Goal: Task Accomplishment & Management: Use online tool/utility

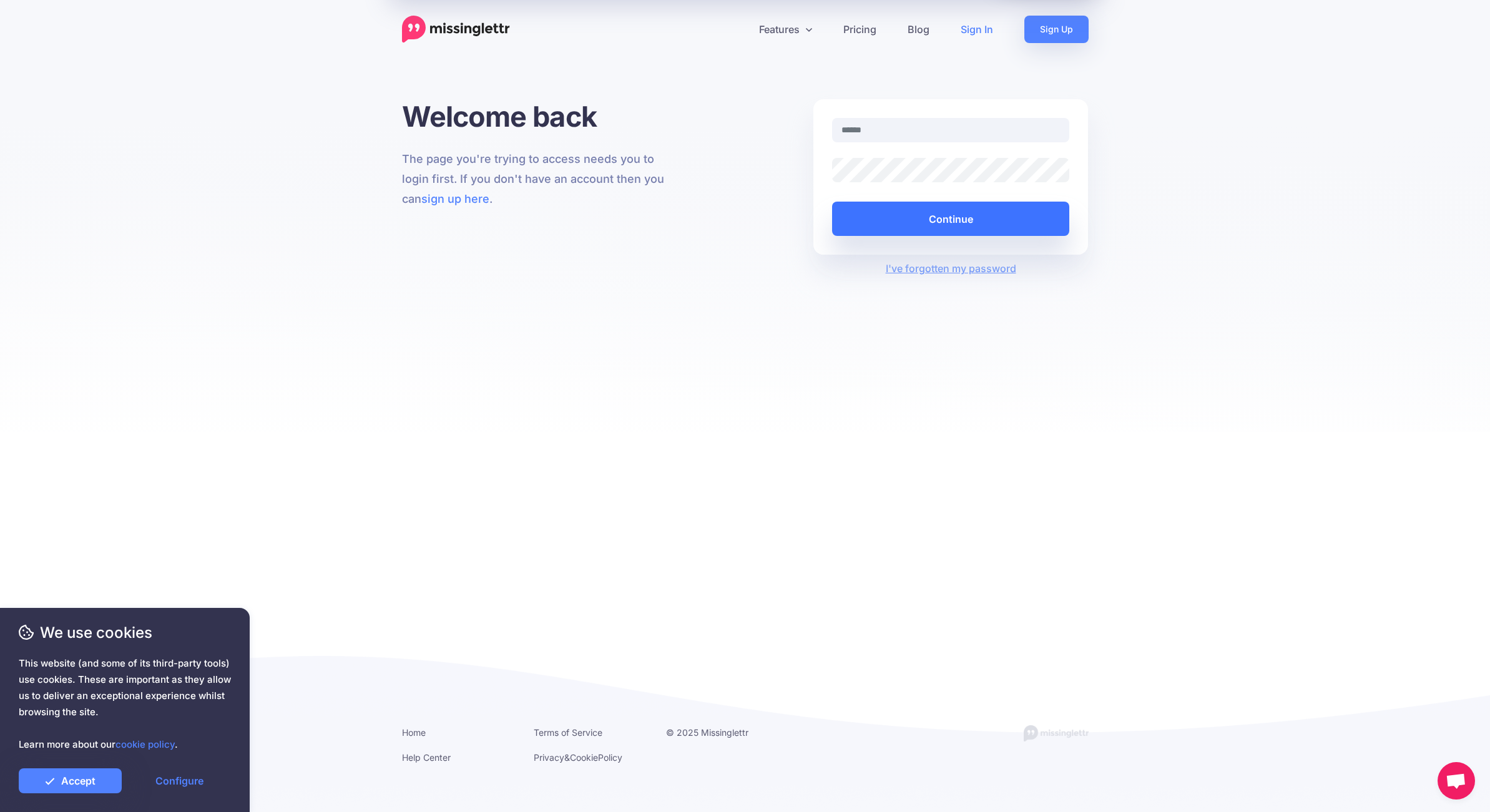
type input "**********"
click at [924, 207] on button "Continue" at bounding box center [951, 219] width 238 height 34
click at [80, 782] on link "Accept" at bounding box center [70, 781] width 103 height 25
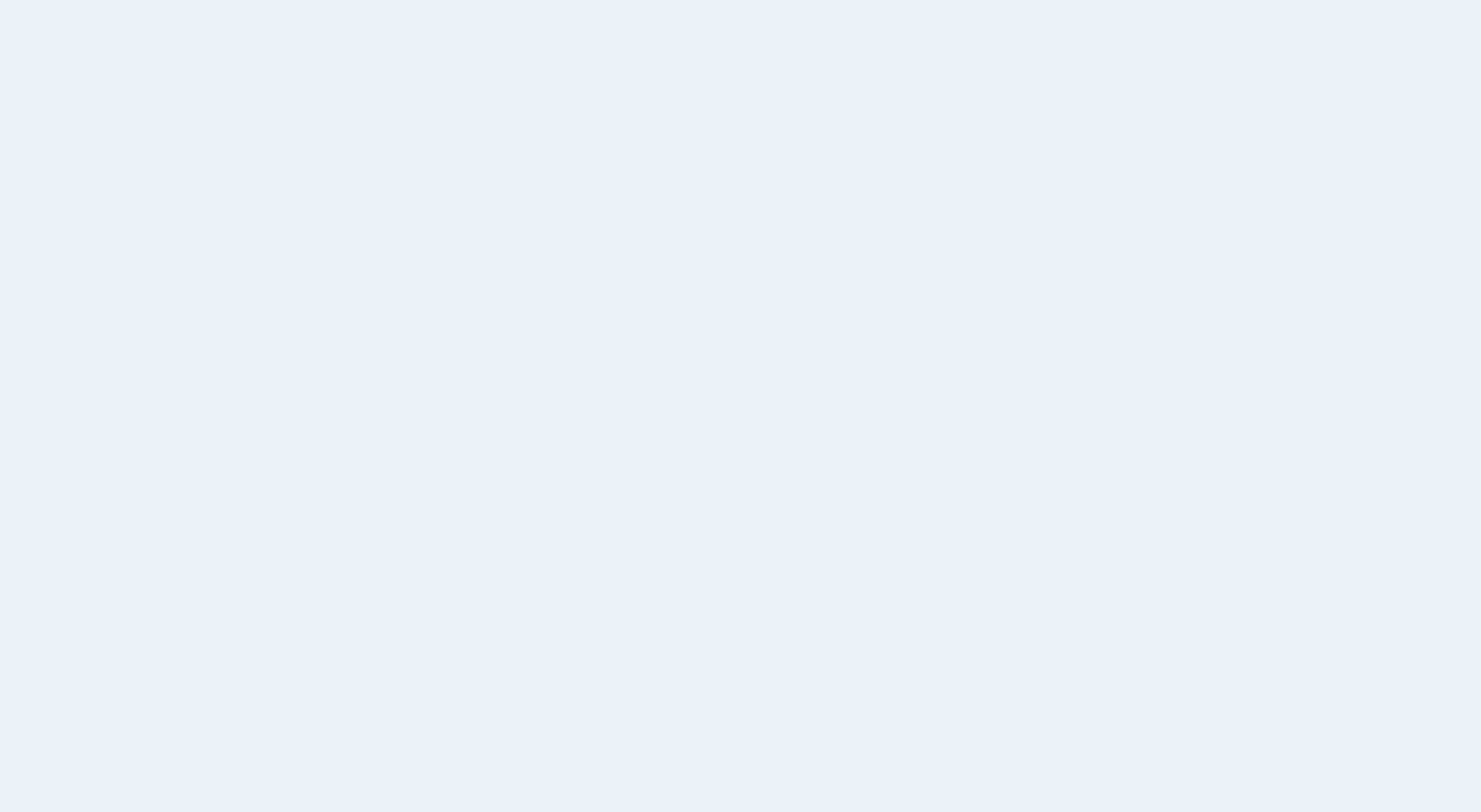
click at [952, 211] on span "PRO TIP" at bounding box center [777, 480] width 700 height 629
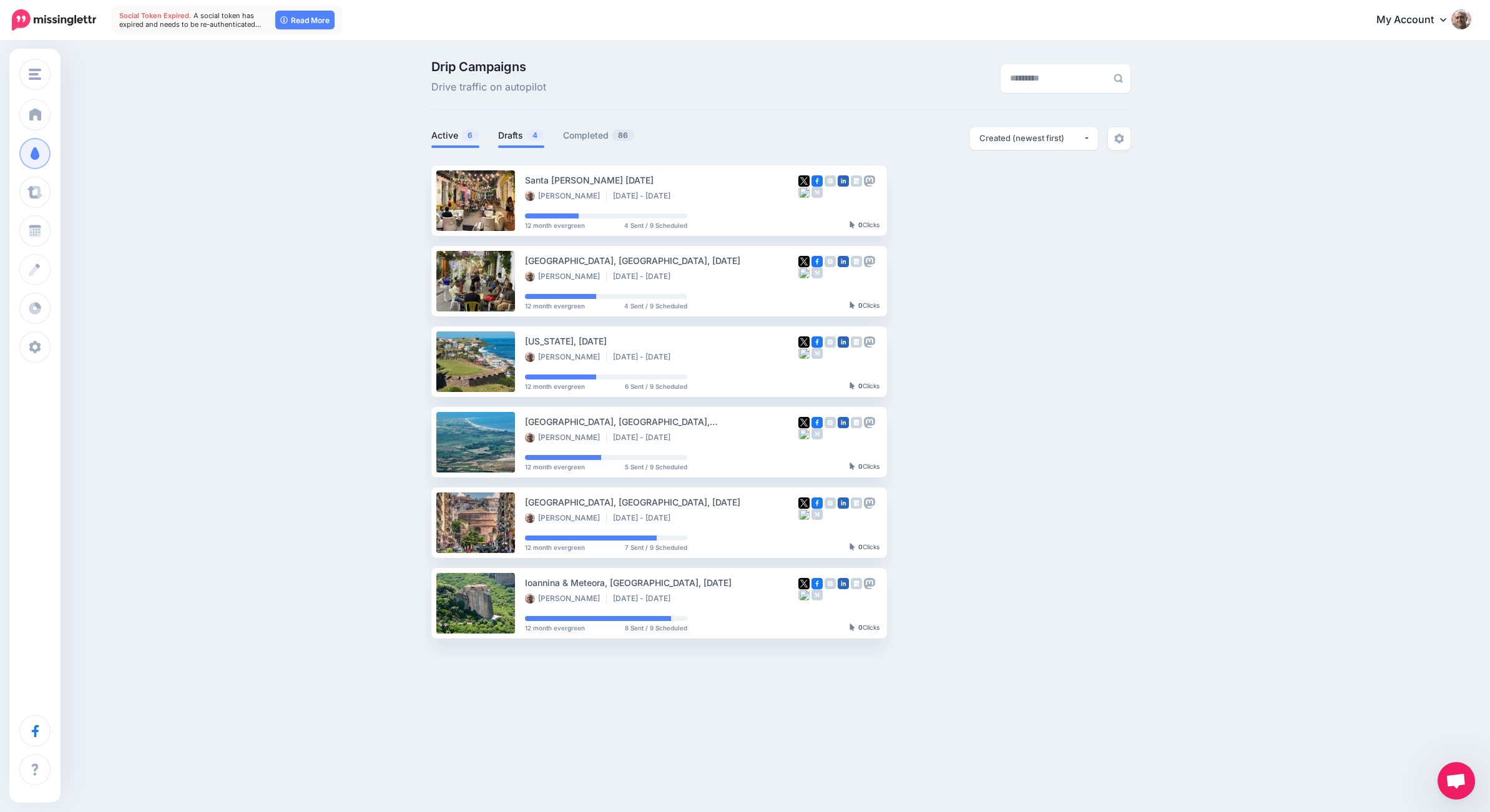
click at [514, 133] on link "Drafts 4" at bounding box center [521, 135] width 46 height 15
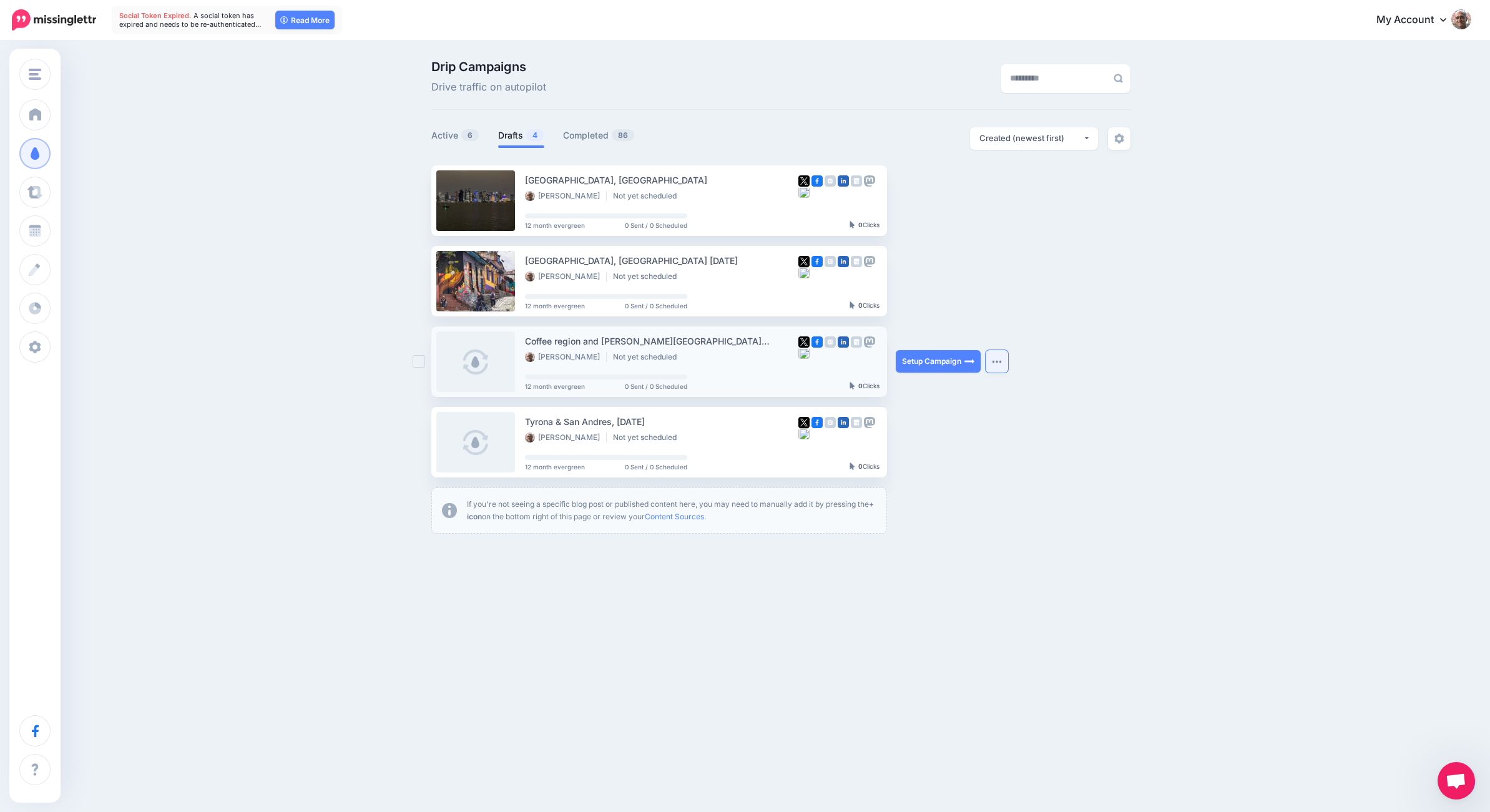
click at [993, 360] on img "button" at bounding box center [997, 362] width 10 height 4
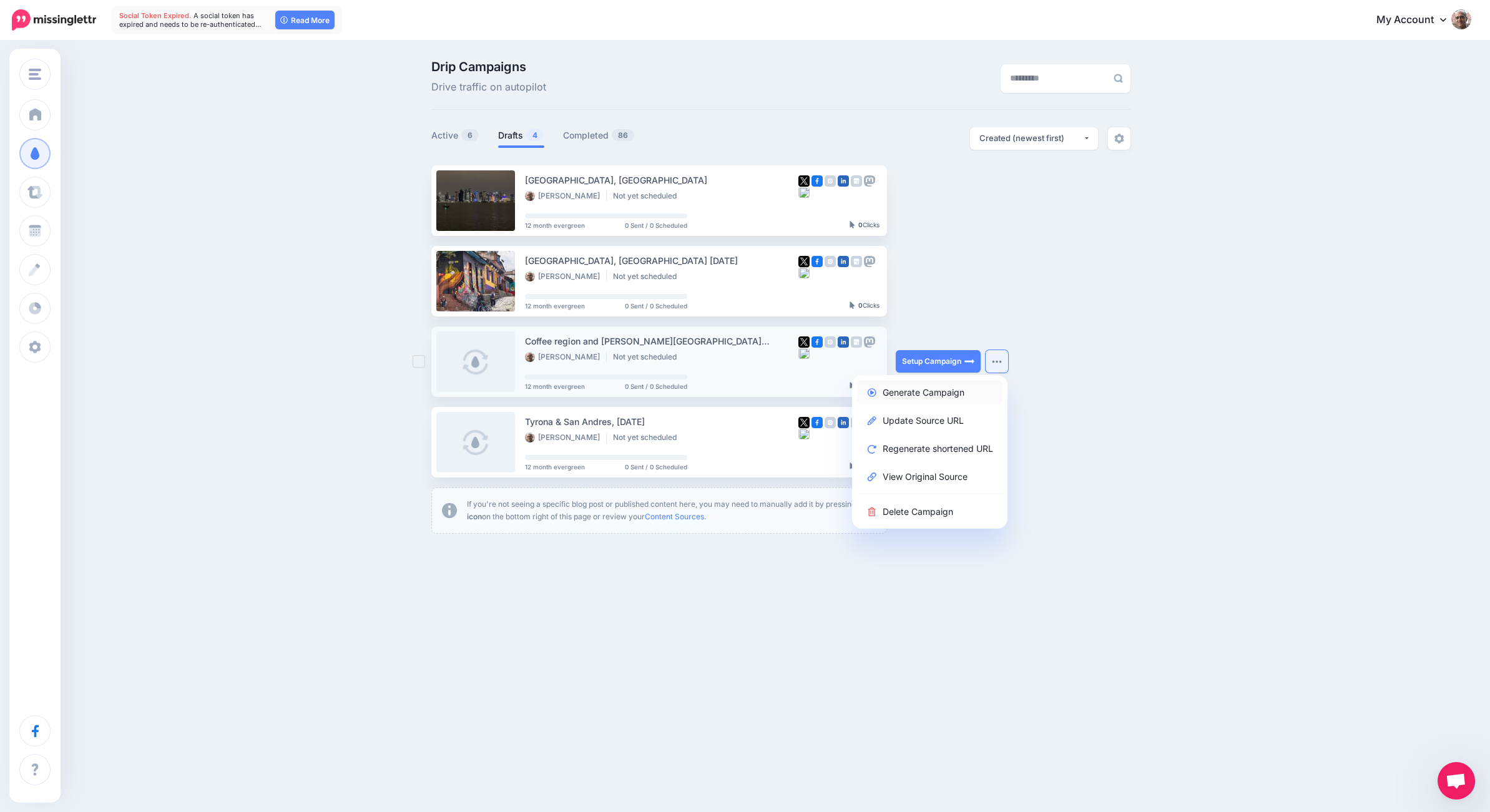
click at [954, 392] on link "Generate Campaign" at bounding box center [929, 392] width 146 height 25
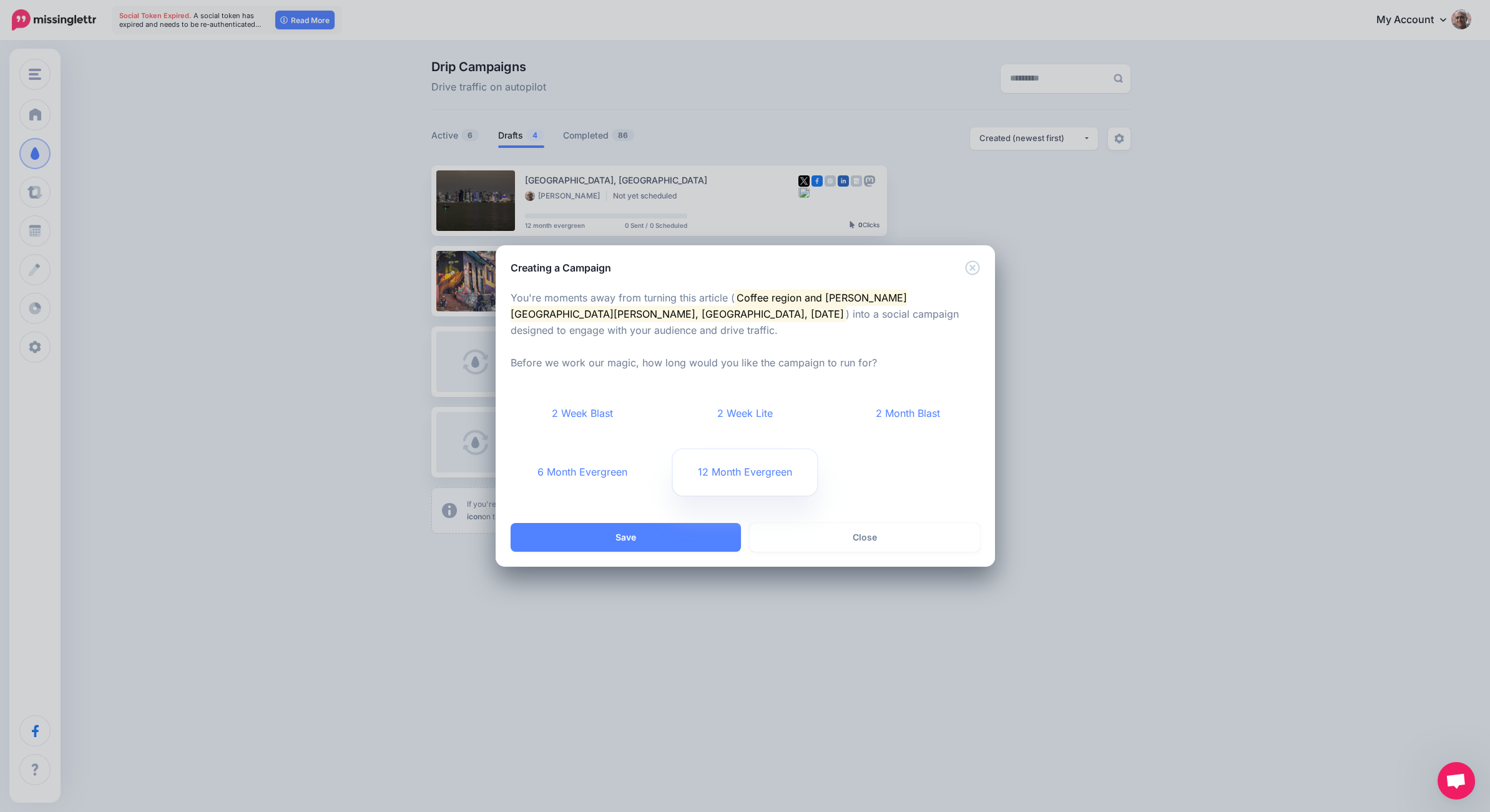
click at [765, 464] on link "12 Month Evergreen" at bounding box center [745, 472] width 144 height 46
click at [639, 525] on button "Save" at bounding box center [626, 537] width 231 height 29
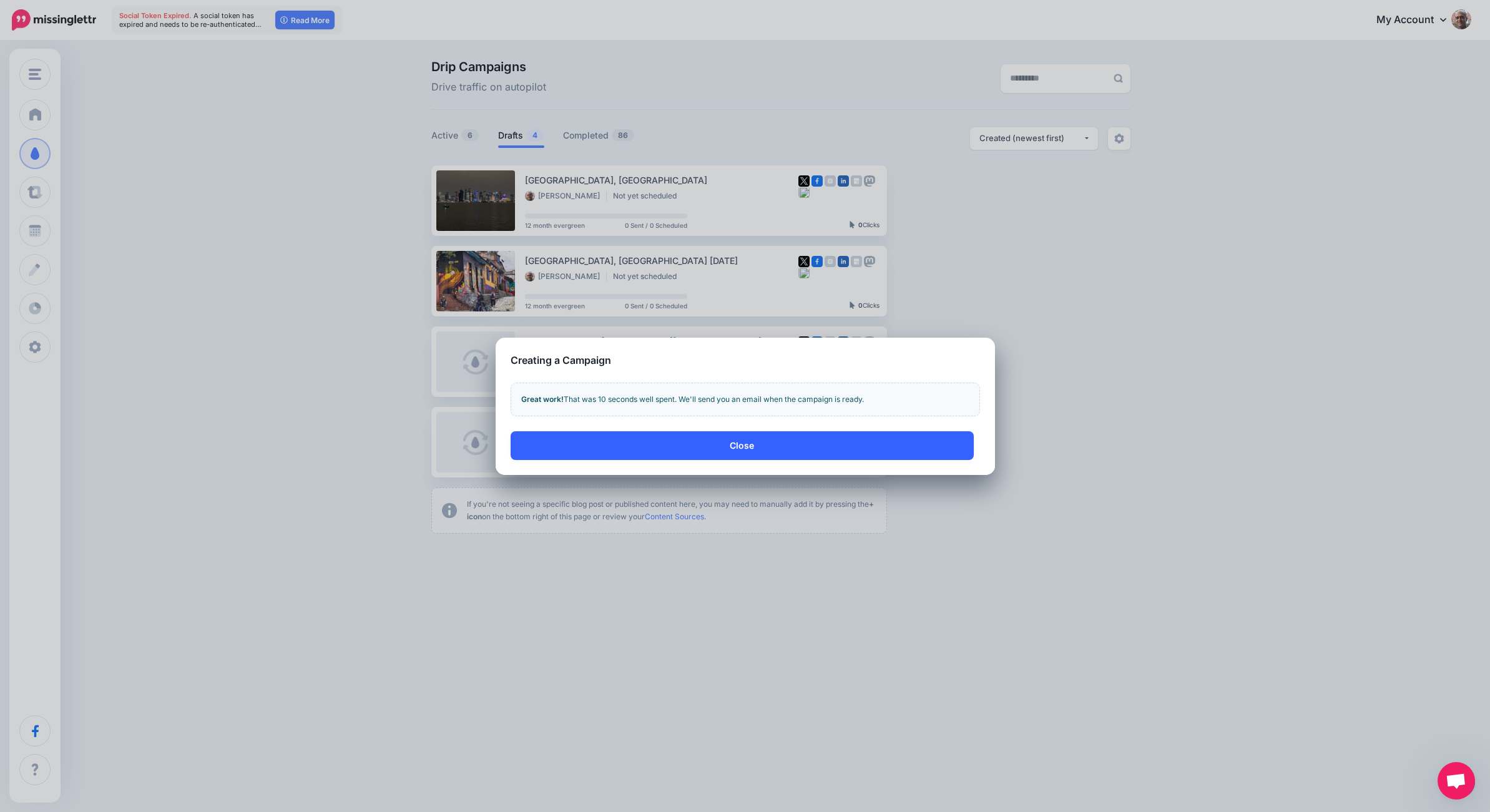
click at [752, 445] on button "Close" at bounding box center [742, 446] width 463 height 29
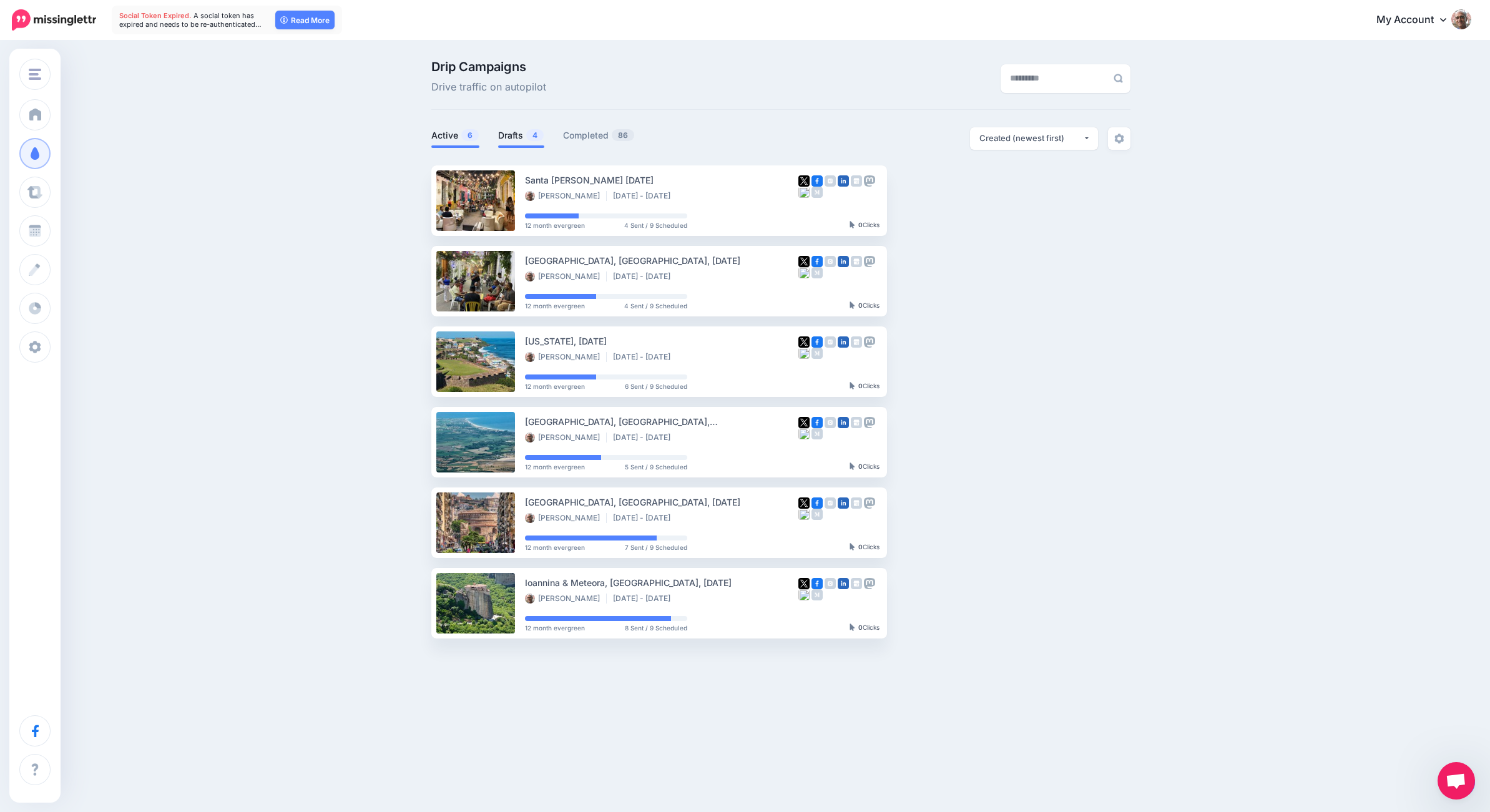
click at [512, 135] on link "Drafts 4" at bounding box center [521, 135] width 46 height 15
click at [520, 135] on link "Drafts 4" at bounding box center [521, 135] width 46 height 15
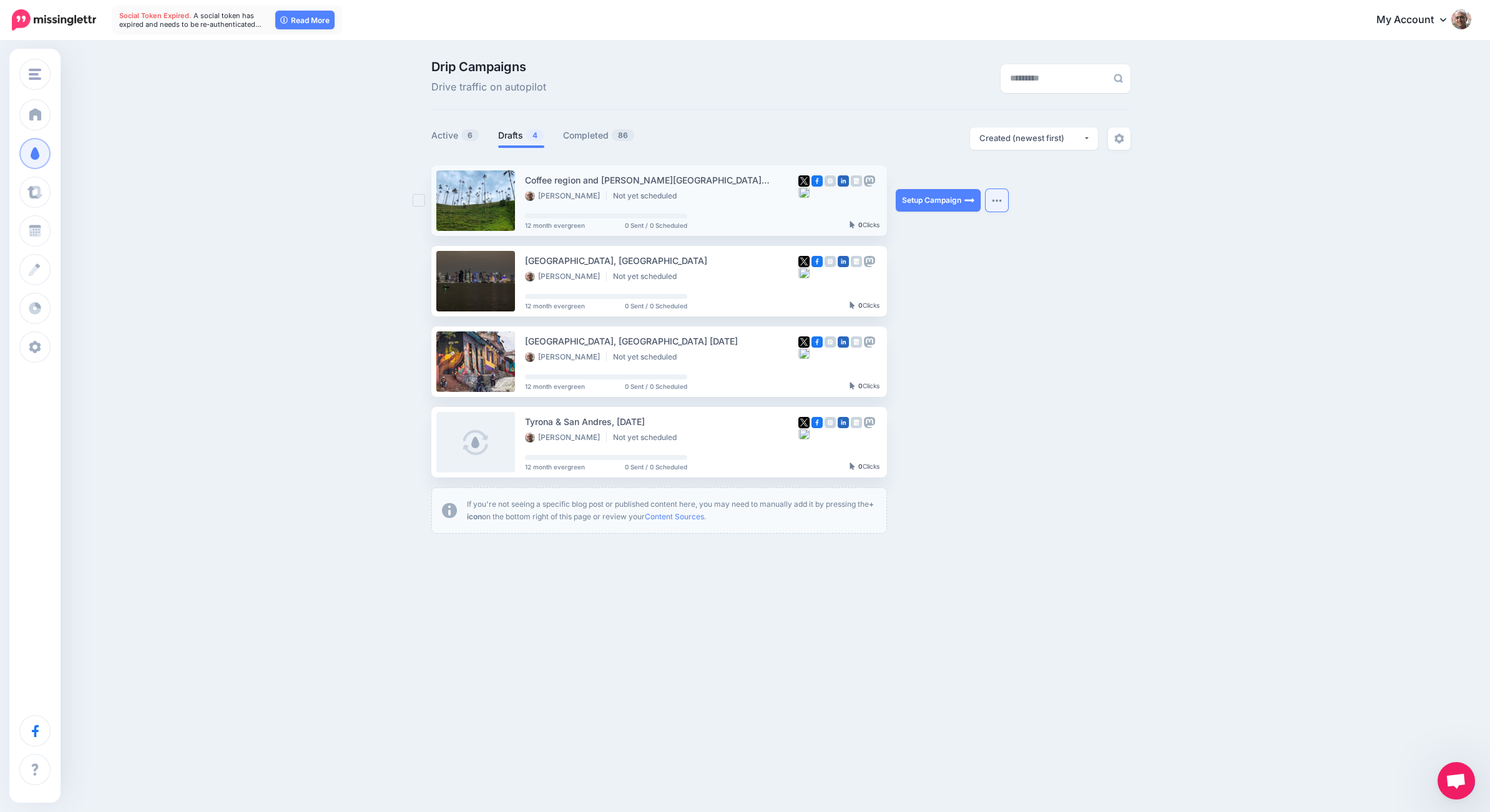
click at [992, 201] on img "button" at bounding box center [997, 200] width 10 height 4
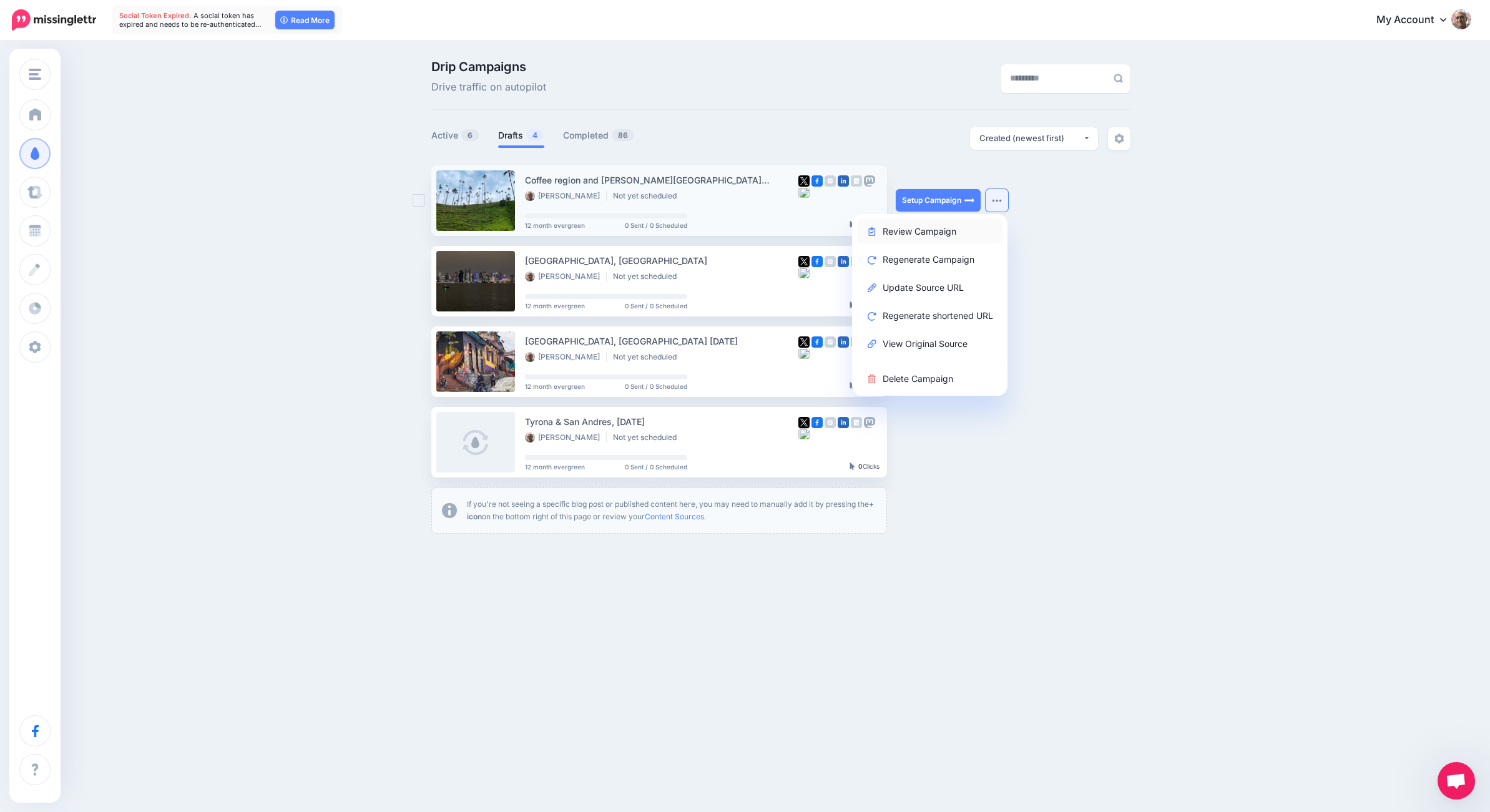
click at [937, 229] on link "Review Campaign" at bounding box center [929, 231] width 146 height 25
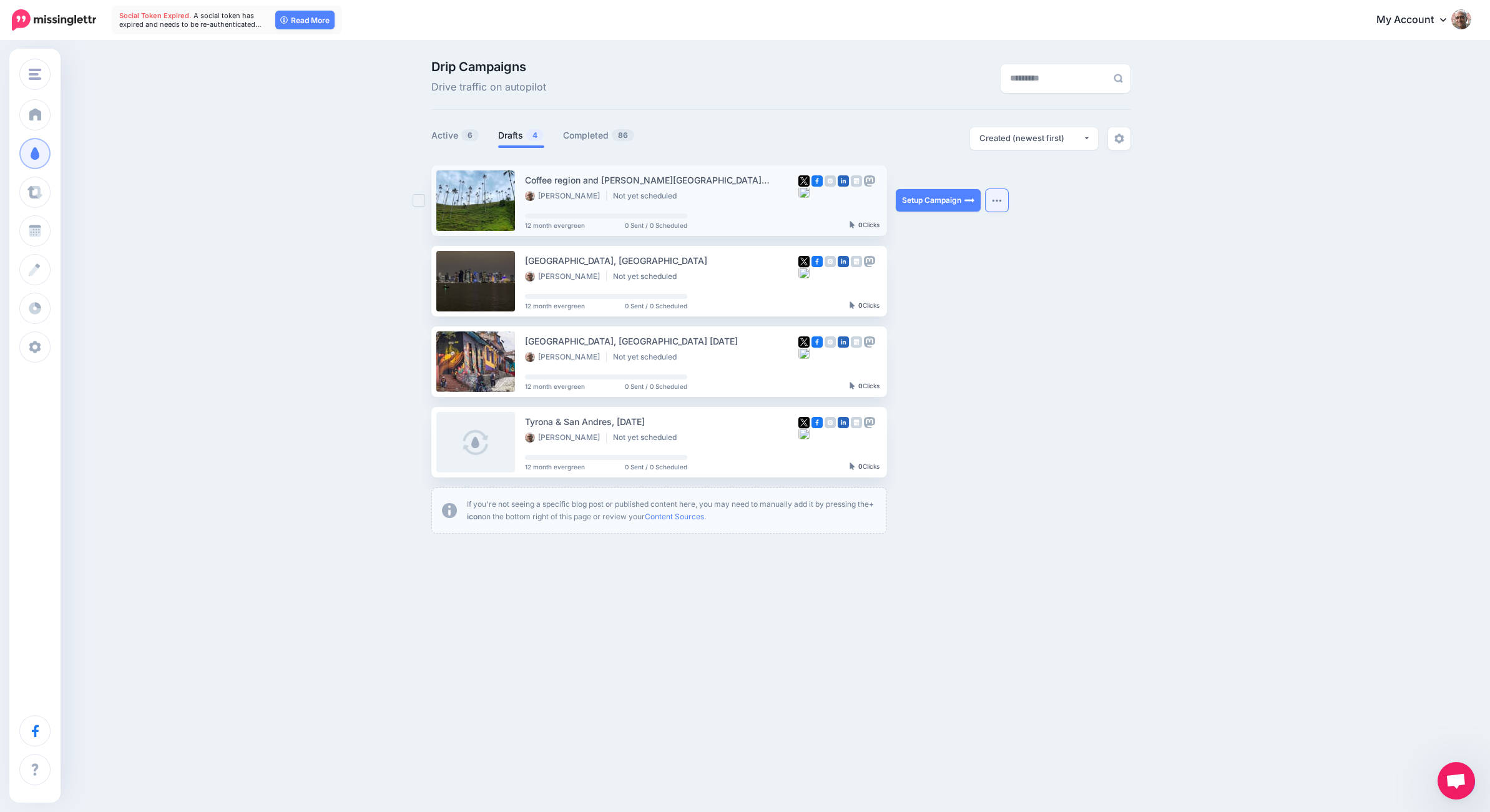
click at [994, 202] on button "button" at bounding box center [997, 200] width 23 height 23
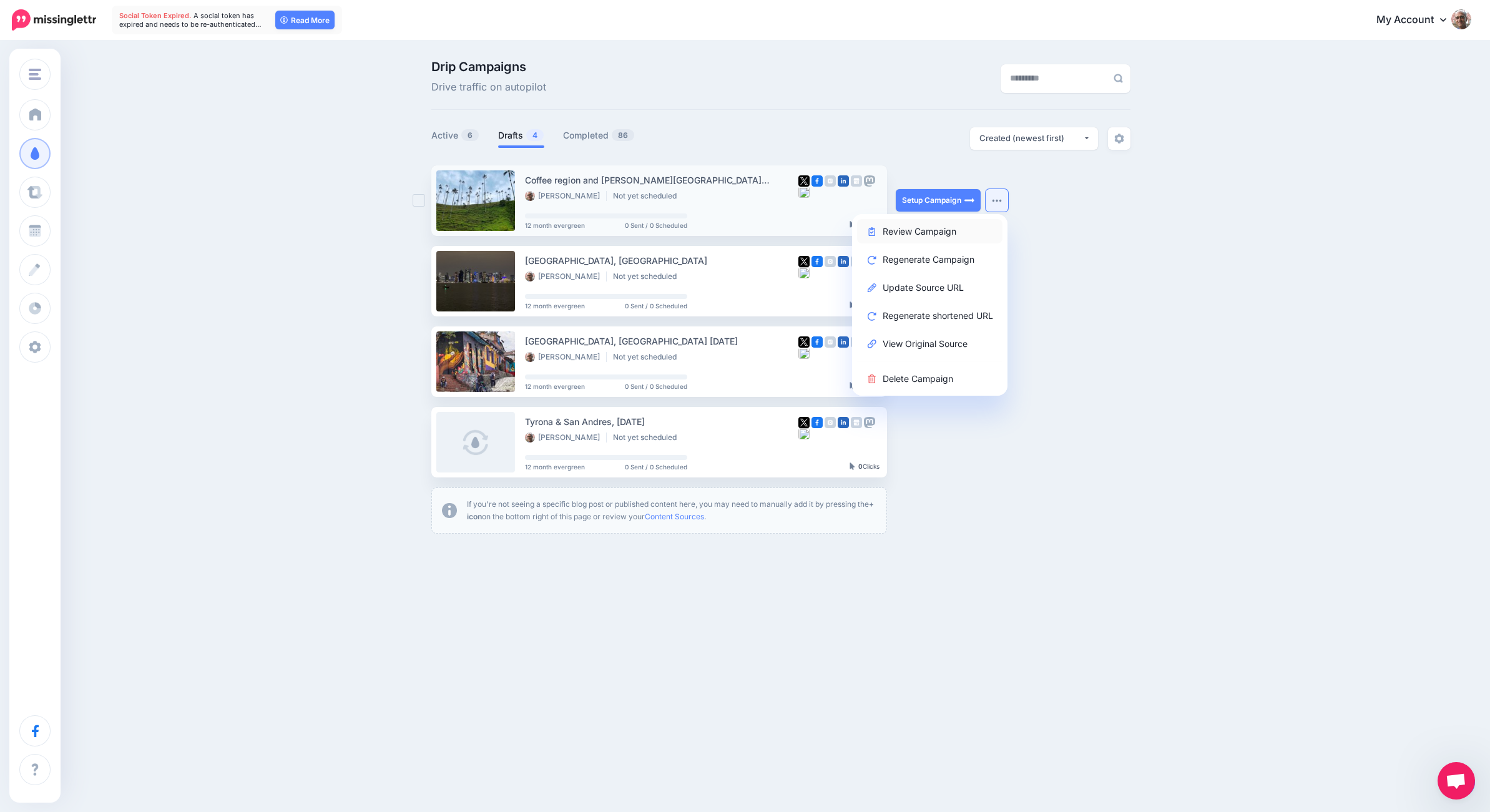
click at [945, 229] on link "Review Campaign" at bounding box center [929, 231] width 146 height 25
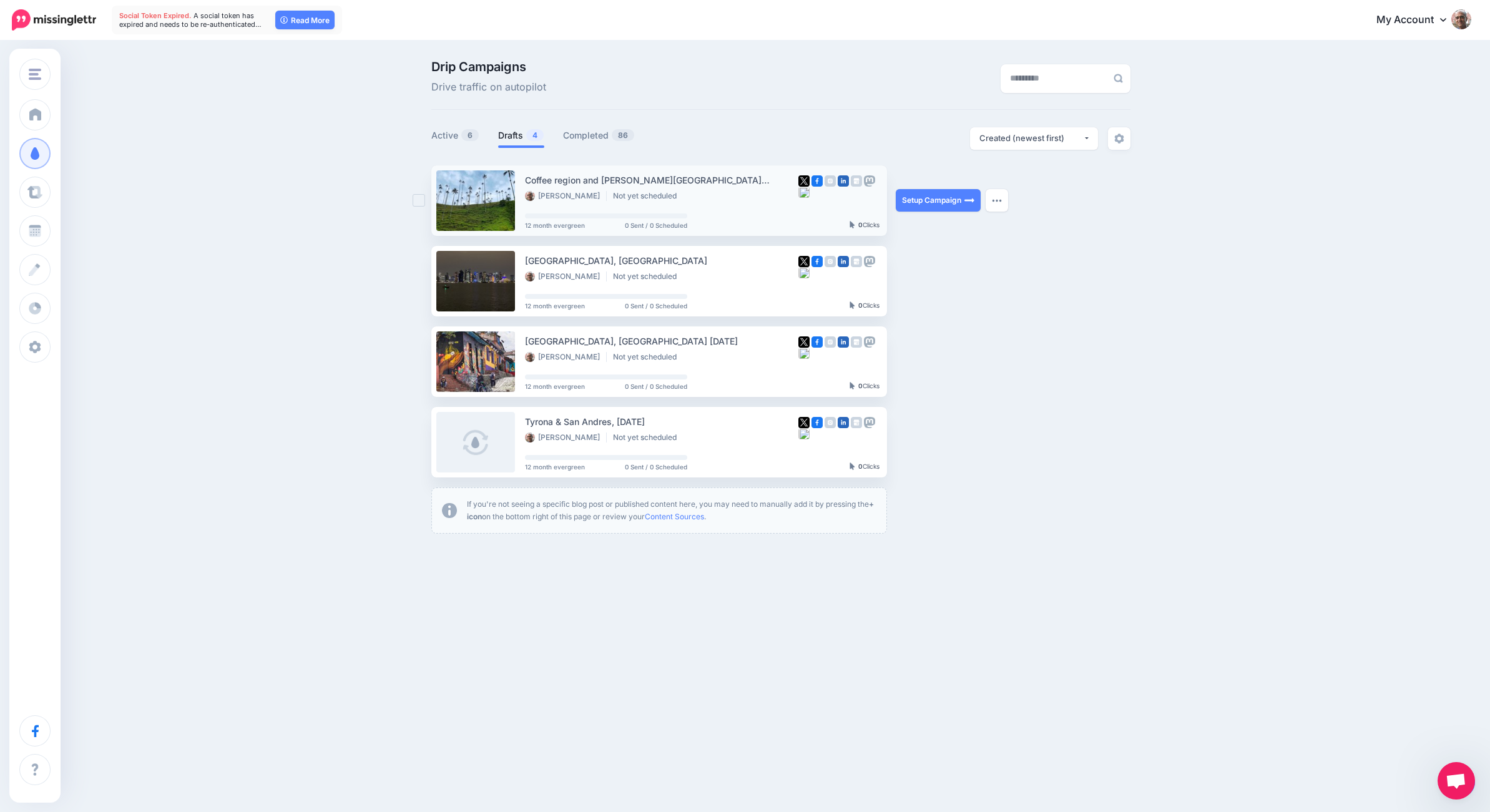
click at [697, 199] on div "Ali Karim Not yet scheduled" at bounding box center [662, 197] width 273 height 11
click at [701, 183] on div "Coffee region and [PERSON_NAME][GEOGRAPHIC_DATA][PERSON_NAME], [GEOGRAPHIC_DATA…" at bounding box center [662, 180] width 273 height 14
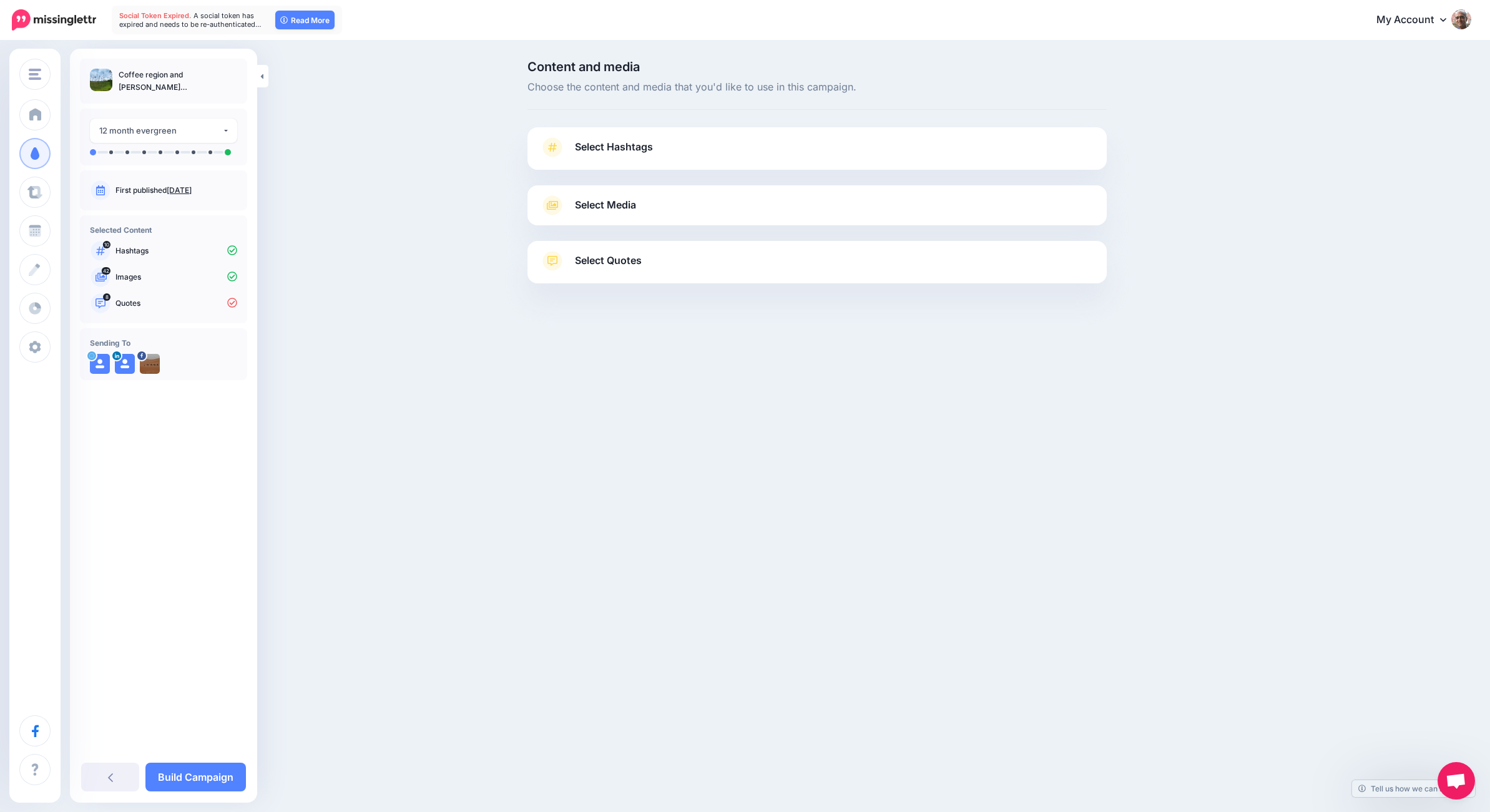
click at [553, 148] on icon at bounding box center [553, 147] width 18 height 20
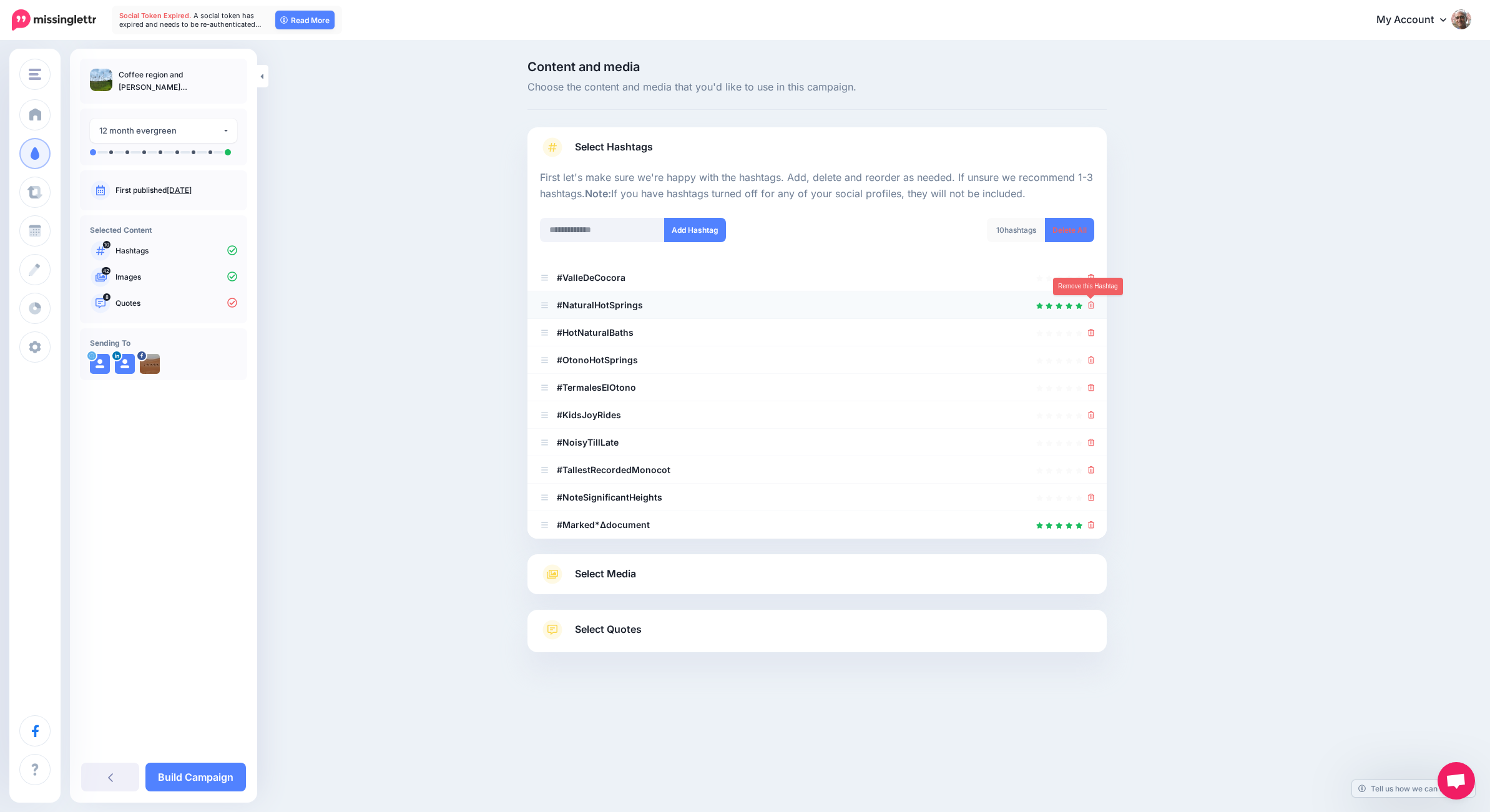
click at [1088, 305] on icon at bounding box center [1091, 305] width 7 height 8
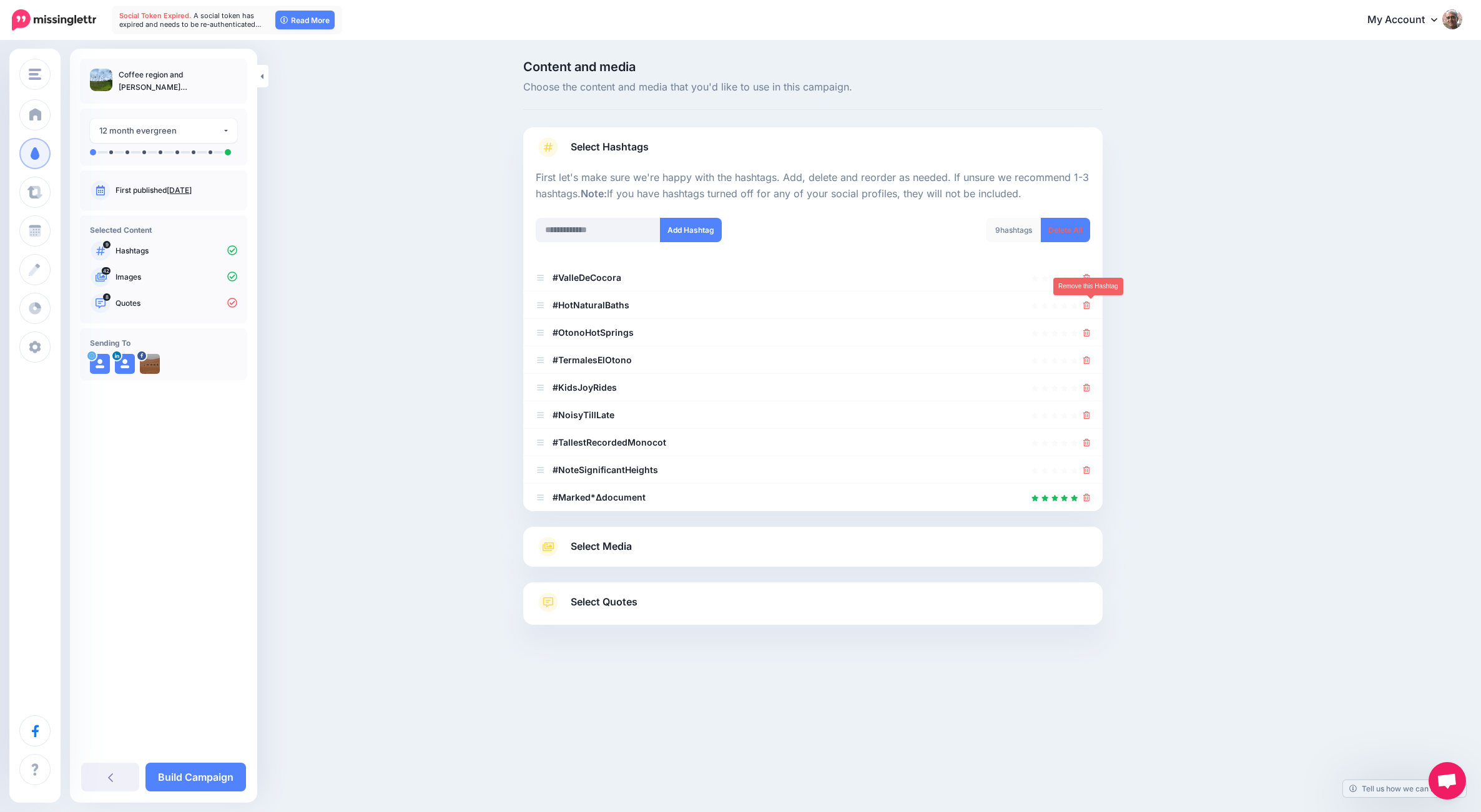
click at [1088, 305] on icon at bounding box center [1086, 305] width 7 height 8
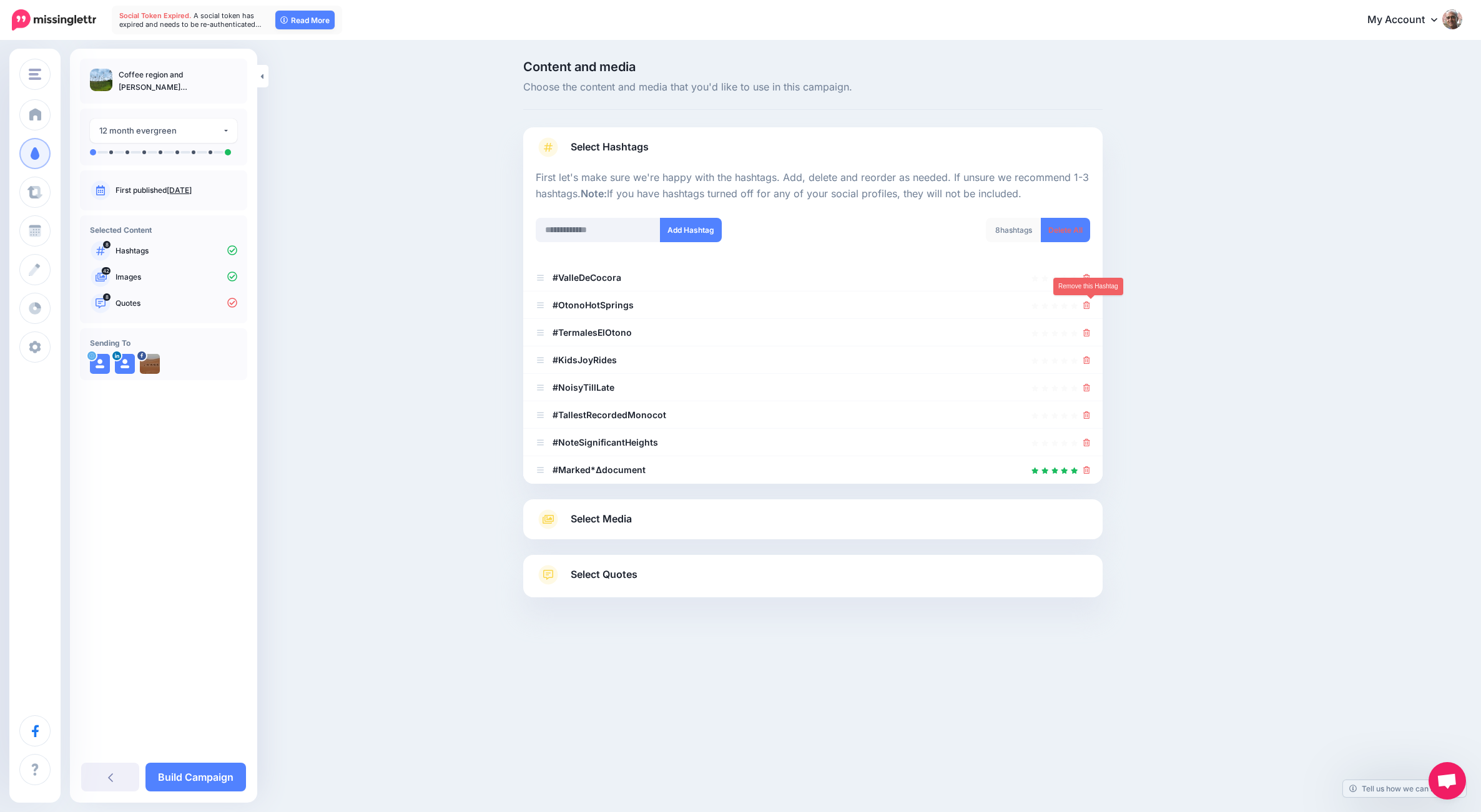
click at [1088, 305] on icon at bounding box center [1086, 305] width 7 height 8
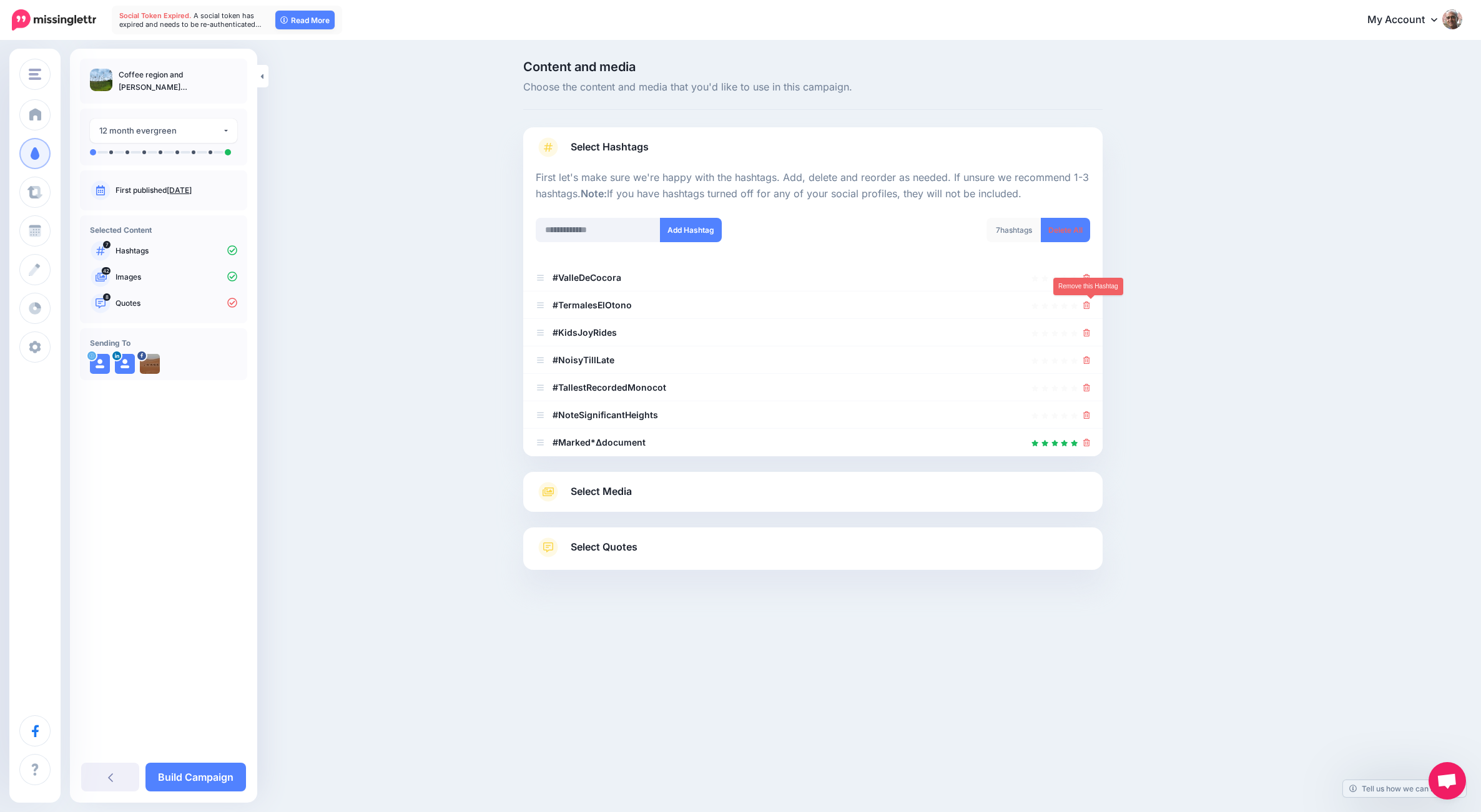
click at [1088, 305] on icon at bounding box center [1086, 305] width 7 height 8
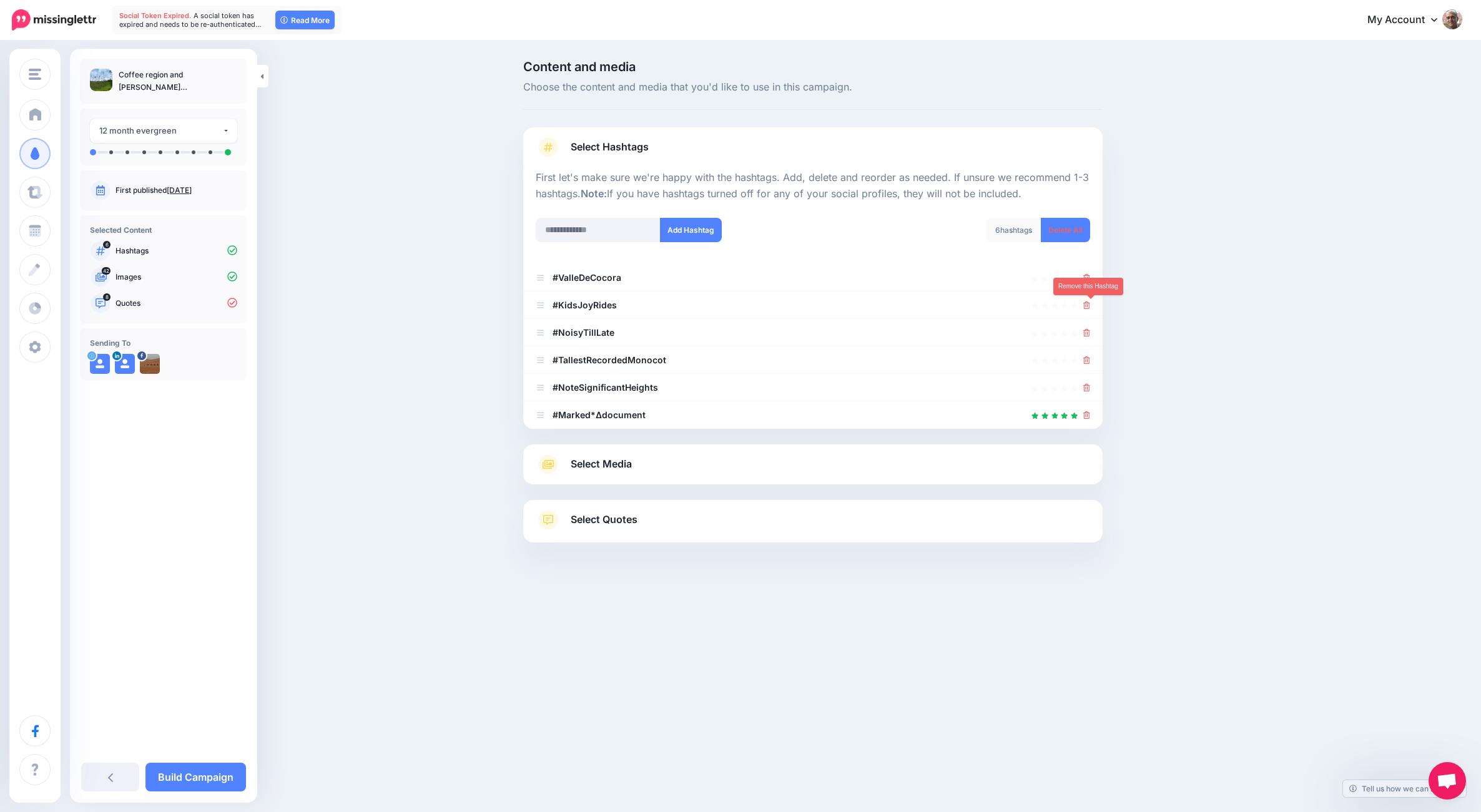
click at [1088, 305] on icon at bounding box center [1086, 305] width 7 height 8
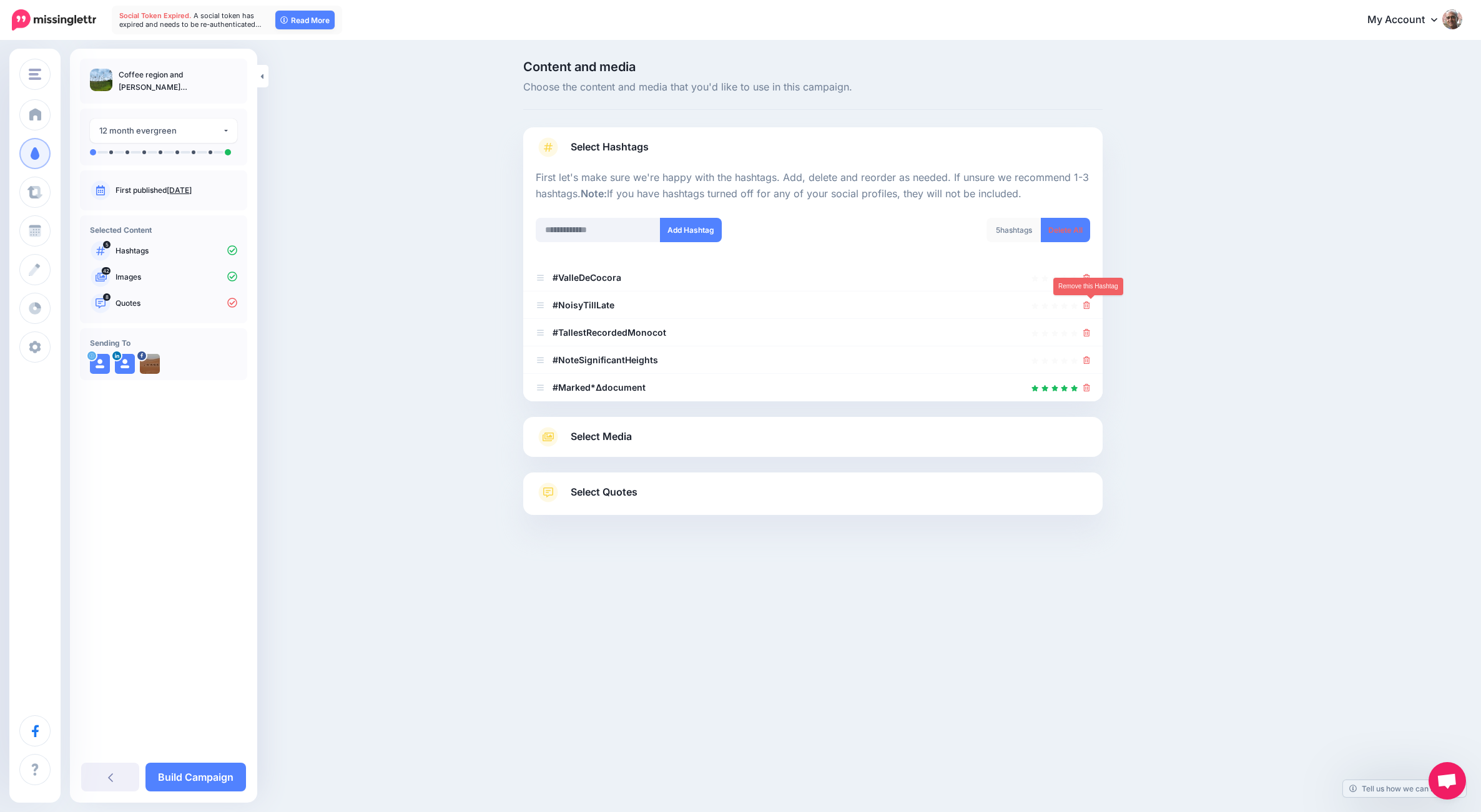
click at [1088, 305] on icon at bounding box center [1086, 305] width 7 height 8
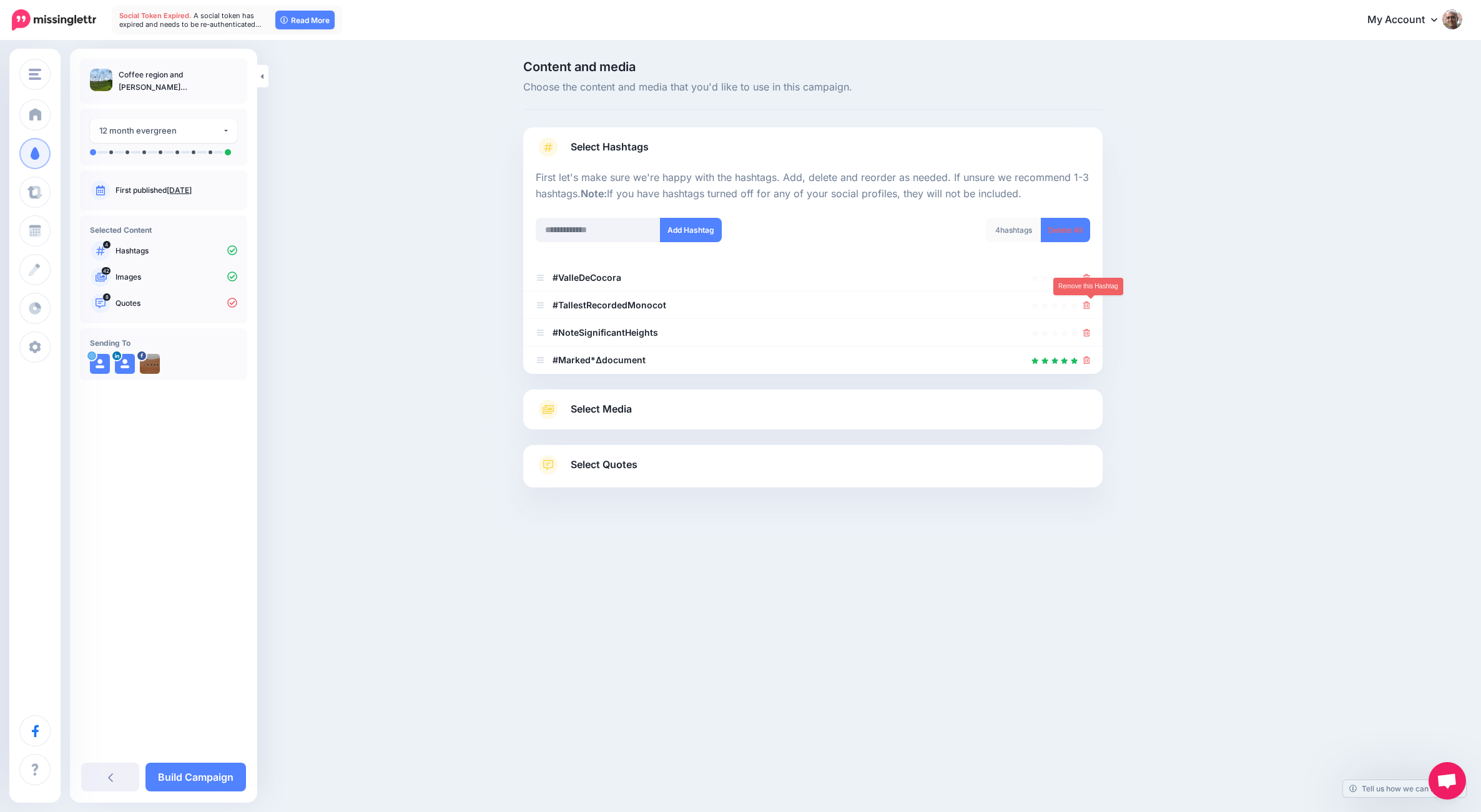
click at [1088, 305] on icon at bounding box center [1086, 305] width 7 height 8
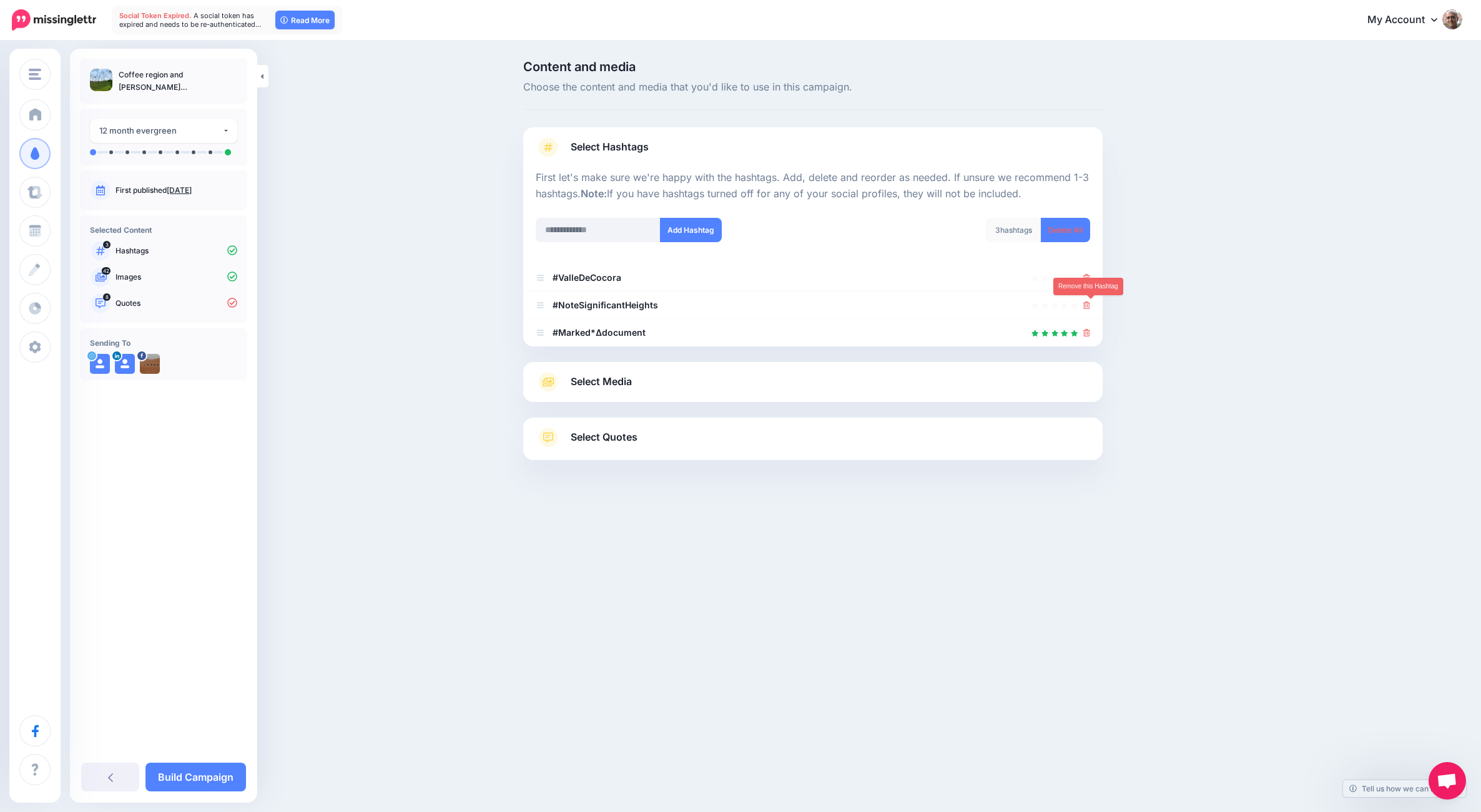
click at [1088, 305] on icon at bounding box center [1086, 305] width 7 height 8
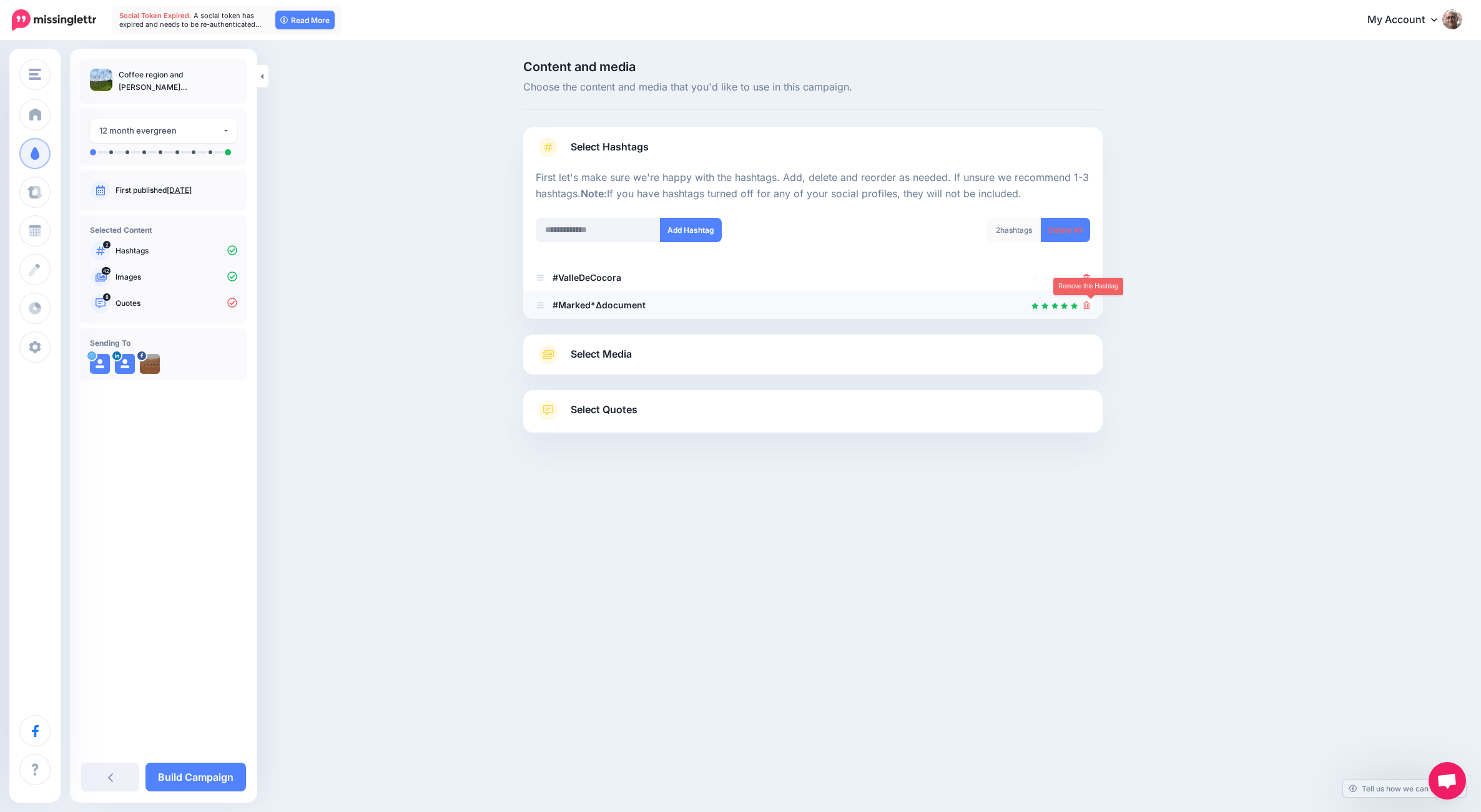
click at [1089, 306] on icon at bounding box center [1086, 305] width 7 height 8
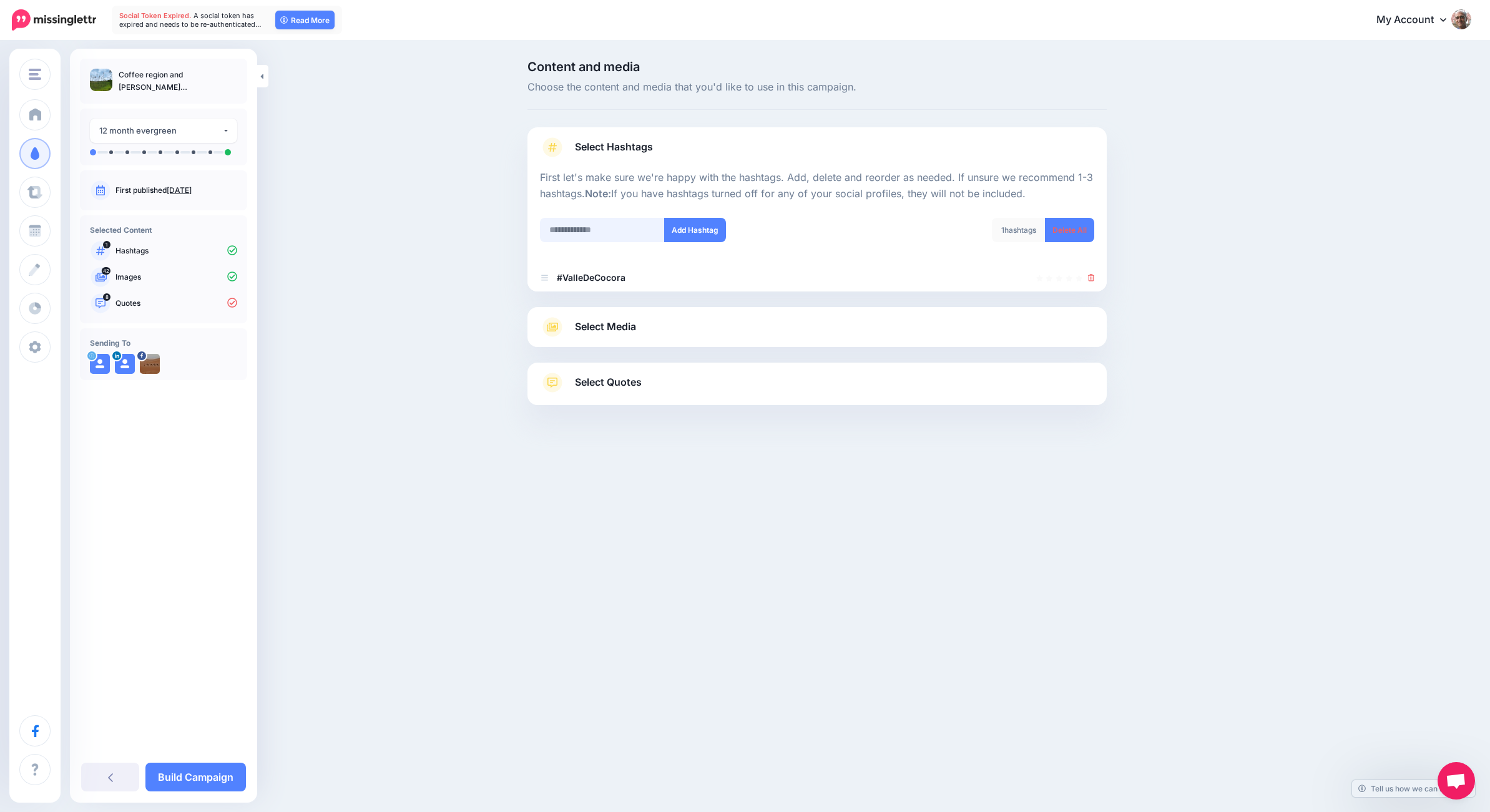
click at [606, 236] on input "text" at bounding box center [602, 230] width 125 height 25
type input "********"
click at [683, 235] on button "Add Hashtag" at bounding box center [695, 230] width 62 height 25
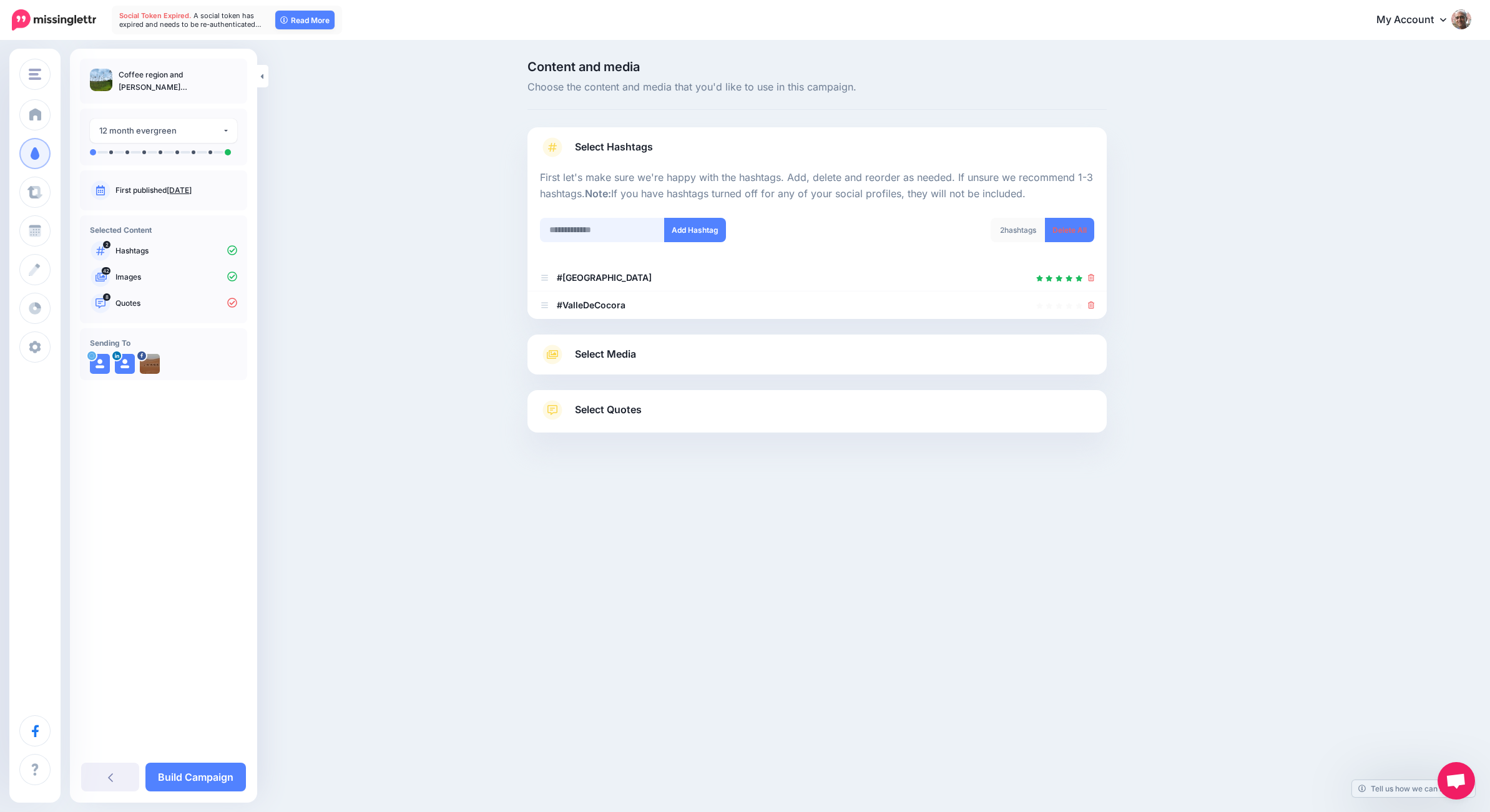
click at [599, 232] on input "text" at bounding box center [602, 230] width 125 height 25
click at [582, 227] on input "text" at bounding box center [602, 230] width 125 height 25
type input "**********"
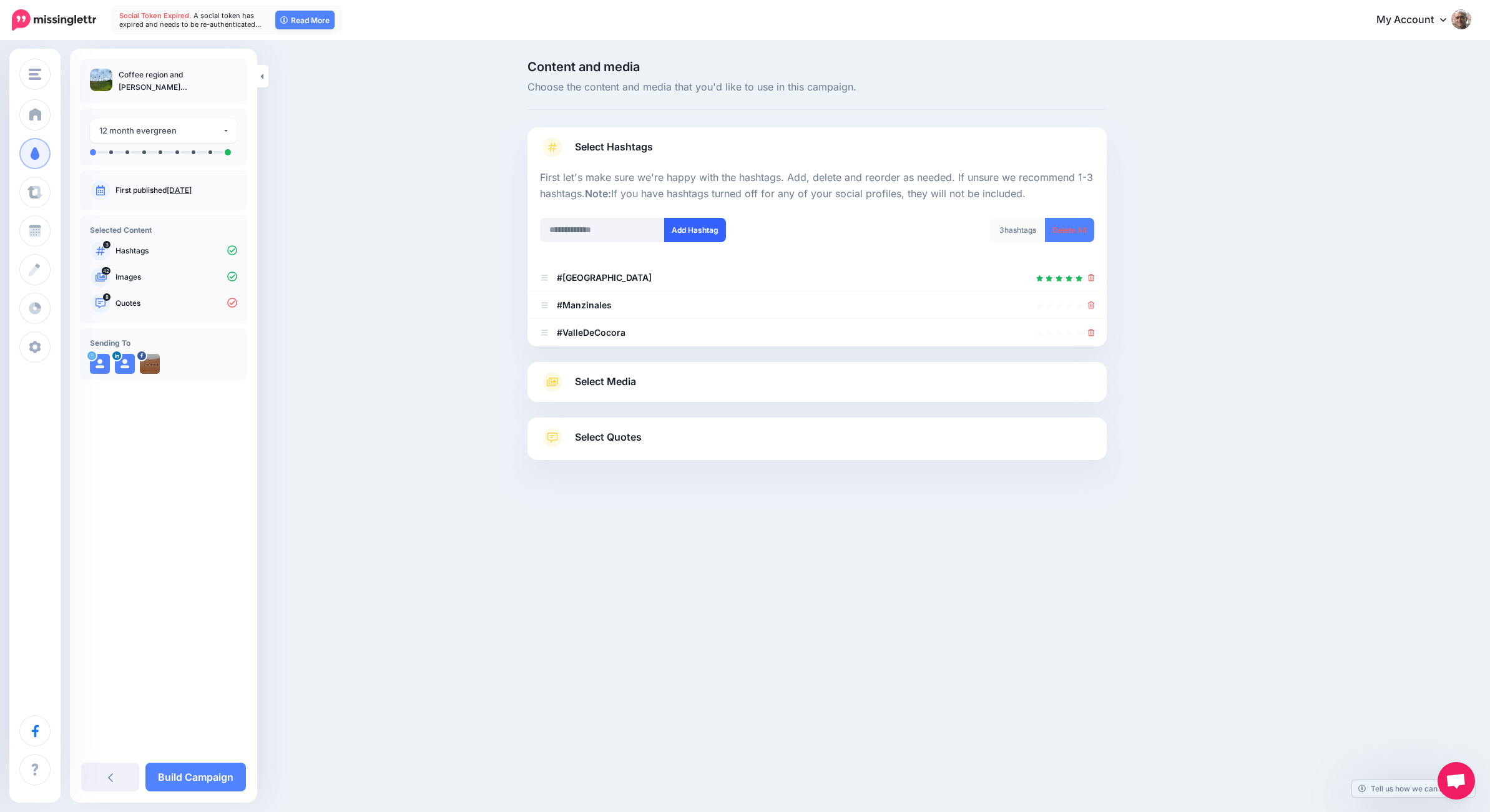
click at [684, 234] on button "Add Hashtag" at bounding box center [695, 230] width 62 height 25
click at [602, 234] on input "text" at bounding box center [602, 230] width 125 height 25
type input "**********"
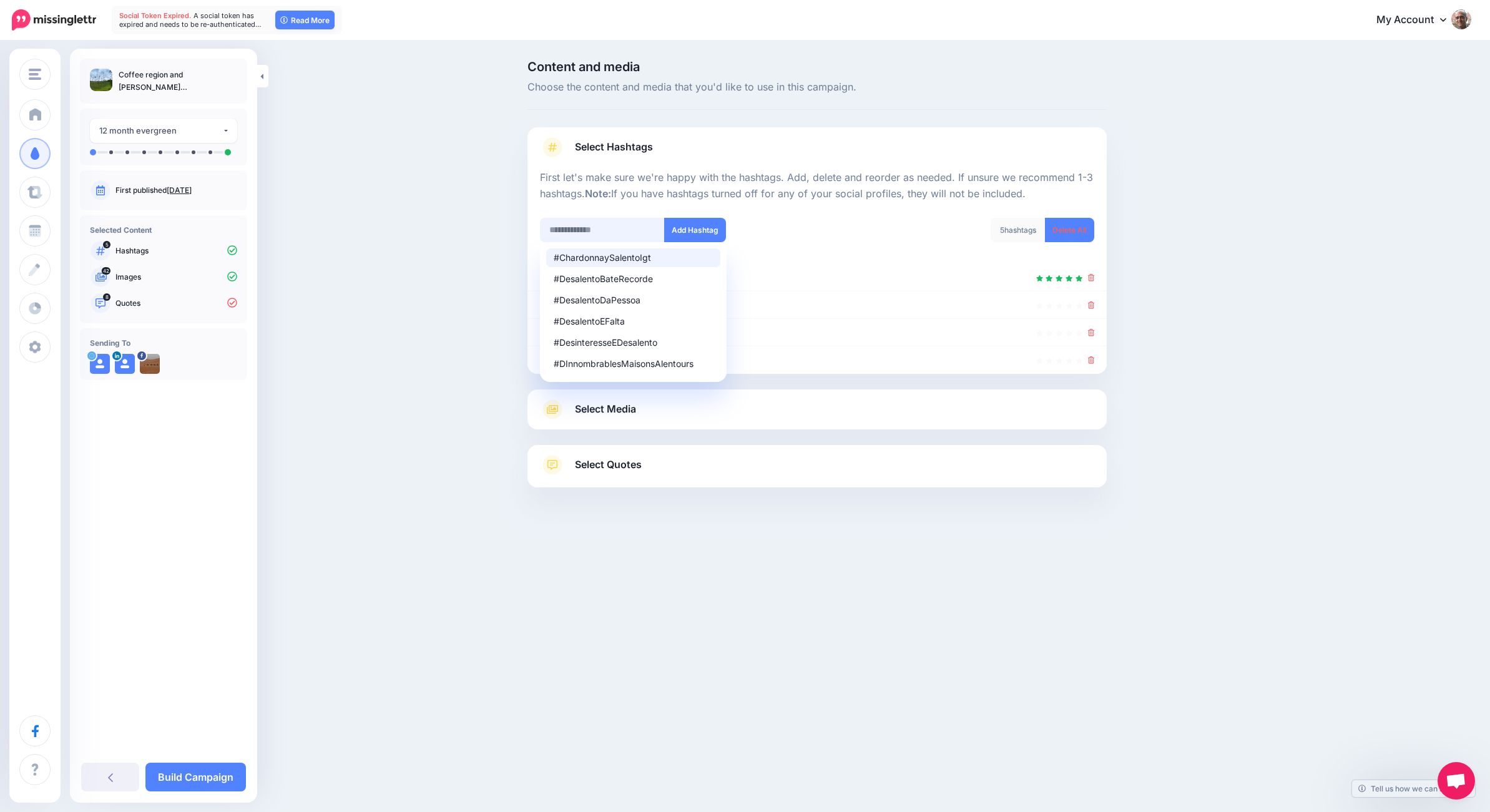
click at [584, 232] on input "text" at bounding box center [602, 230] width 125 height 25
drag, startPoint x: 648, startPoint y: 229, endPoint x: 465, endPoint y: 220, distance: 183.2
click at [463, 222] on div "**********" at bounding box center [745, 305] width 1490 height 527
type input "*******"
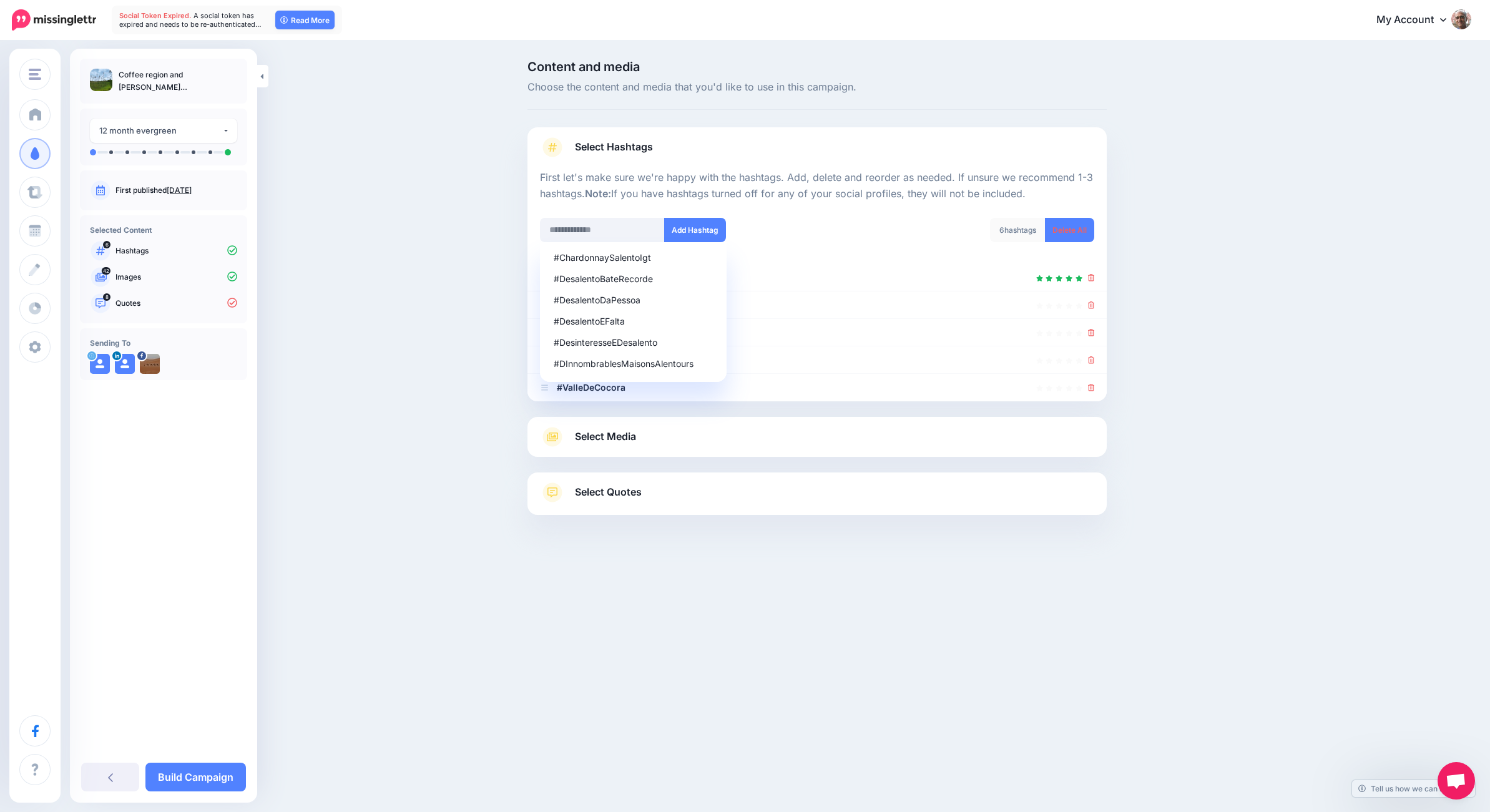
click at [1188, 366] on div "Content and media Choose the content and media that you'd like to use in this c…" at bounding box center [876, 319] width 718 height 517
click at [1089, 332] on icon at bounding box center [1091, 333] width 7 height 8
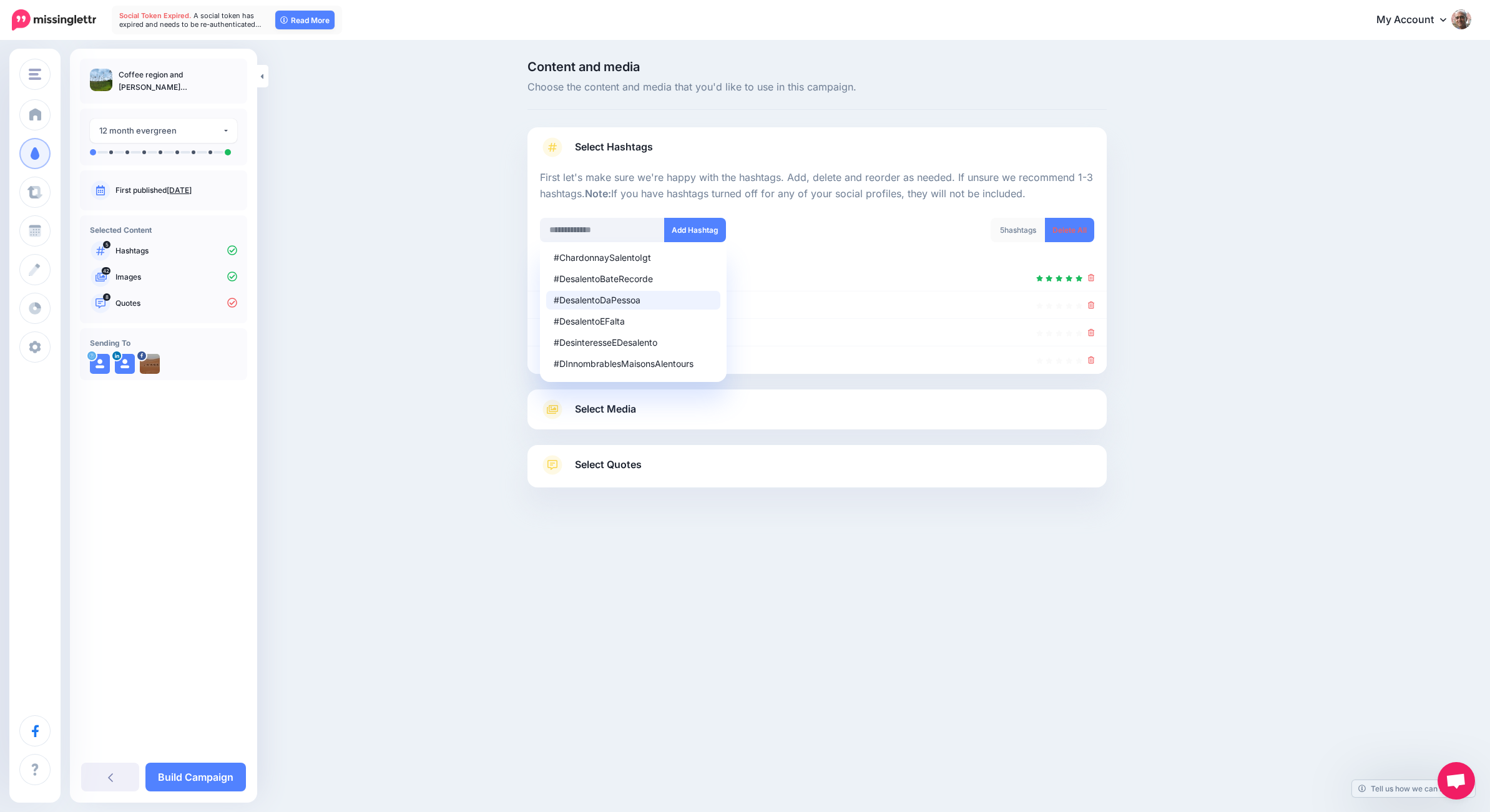
click at [409, 346] on div "Content and media Choose the content and media that you'd like to use in this c…" at bounding box center [745, 305] width 1490 height 527
click at [426, 382] on div "Content and media Choose the content and media that you'd like to use in this c…" at bounding box center [745, 305] width 1490 height 527
drag, startPoint x: 755, startPoint y: 584, endPoint x: 838, endPoint y: 577, distance: 83.3
click at [755, 584] on div "Ali Karim Travel Log Ali Karim Travel Log Skincare By Radiant Add Workspace Das…" at bounding box center [745, 406] width 1490 height 812
click at [1207, 423] on div "Content and media Choose the content and media that you'd like to use in this c…" at bounding box center [876, 305] width 718 height 489
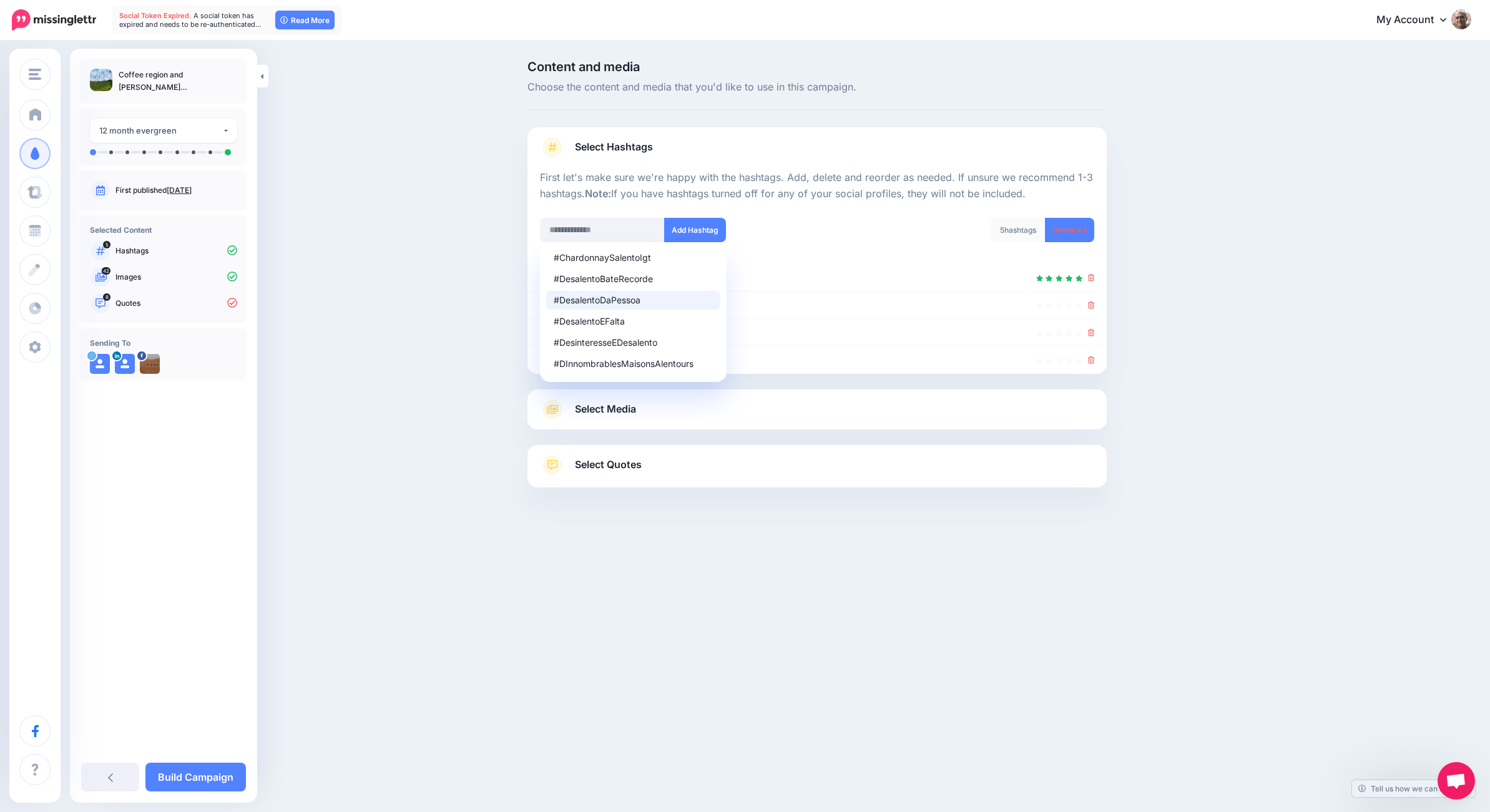
click at [1247, 329] on div "Content and media Choose the content and media that you'd like to use in this c…" at bounding box center [745, 305] width 1490 height 527
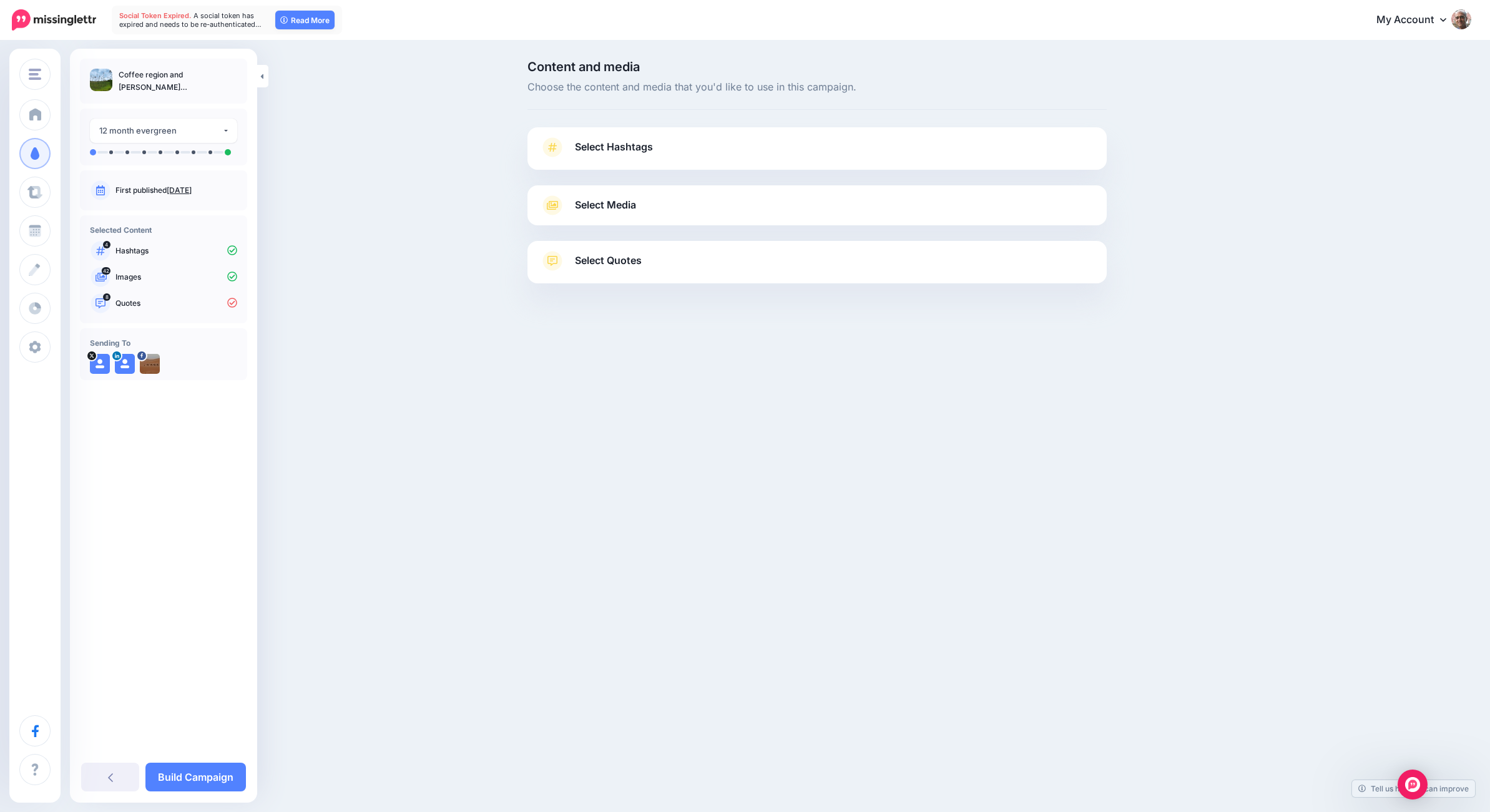
click at [557, 147] on icon at bounding box center [553, 147] width 18 height 20
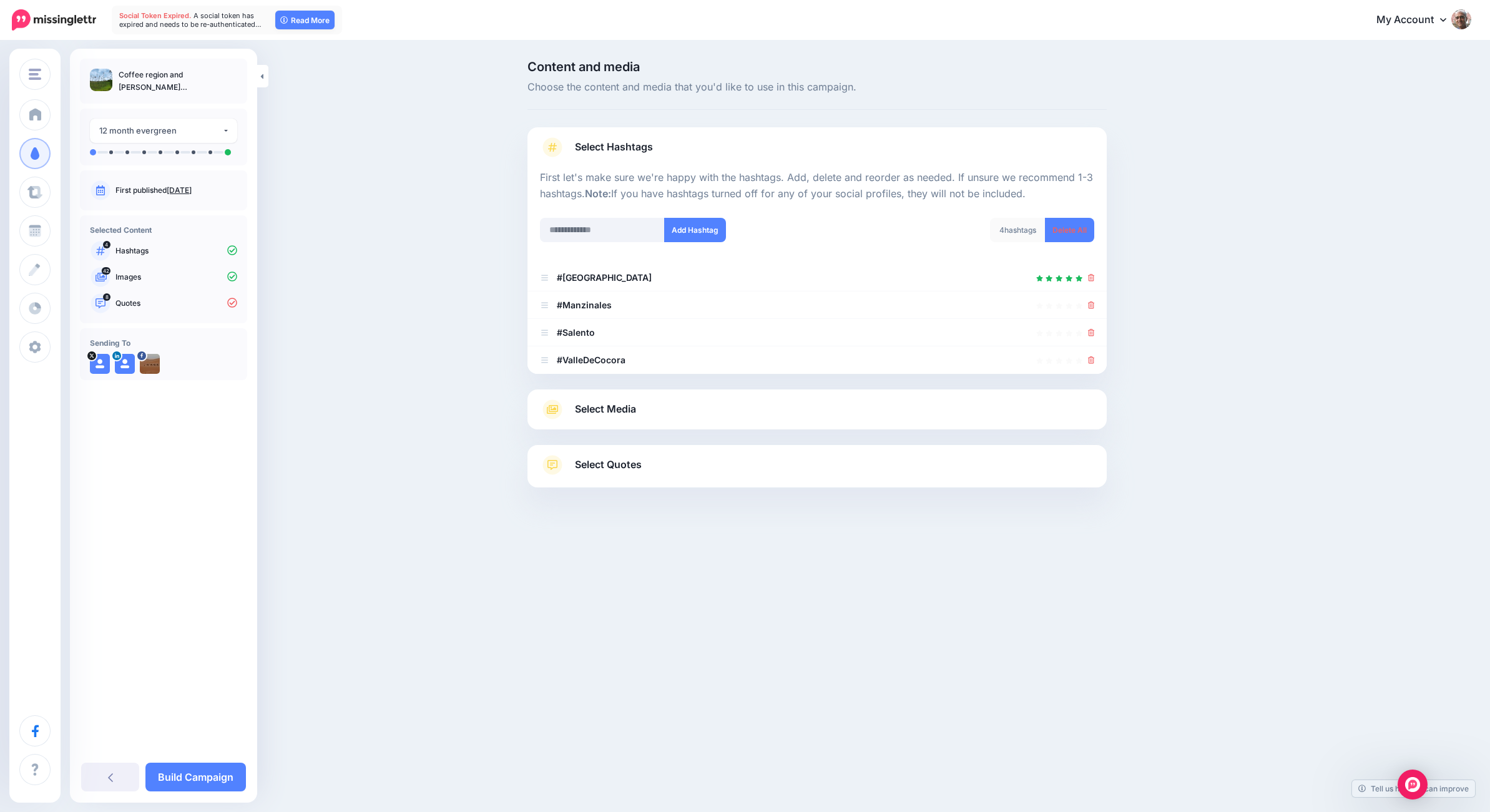
click at [557, 408] on icon at bounding box center [553, 409] width 23 height 20
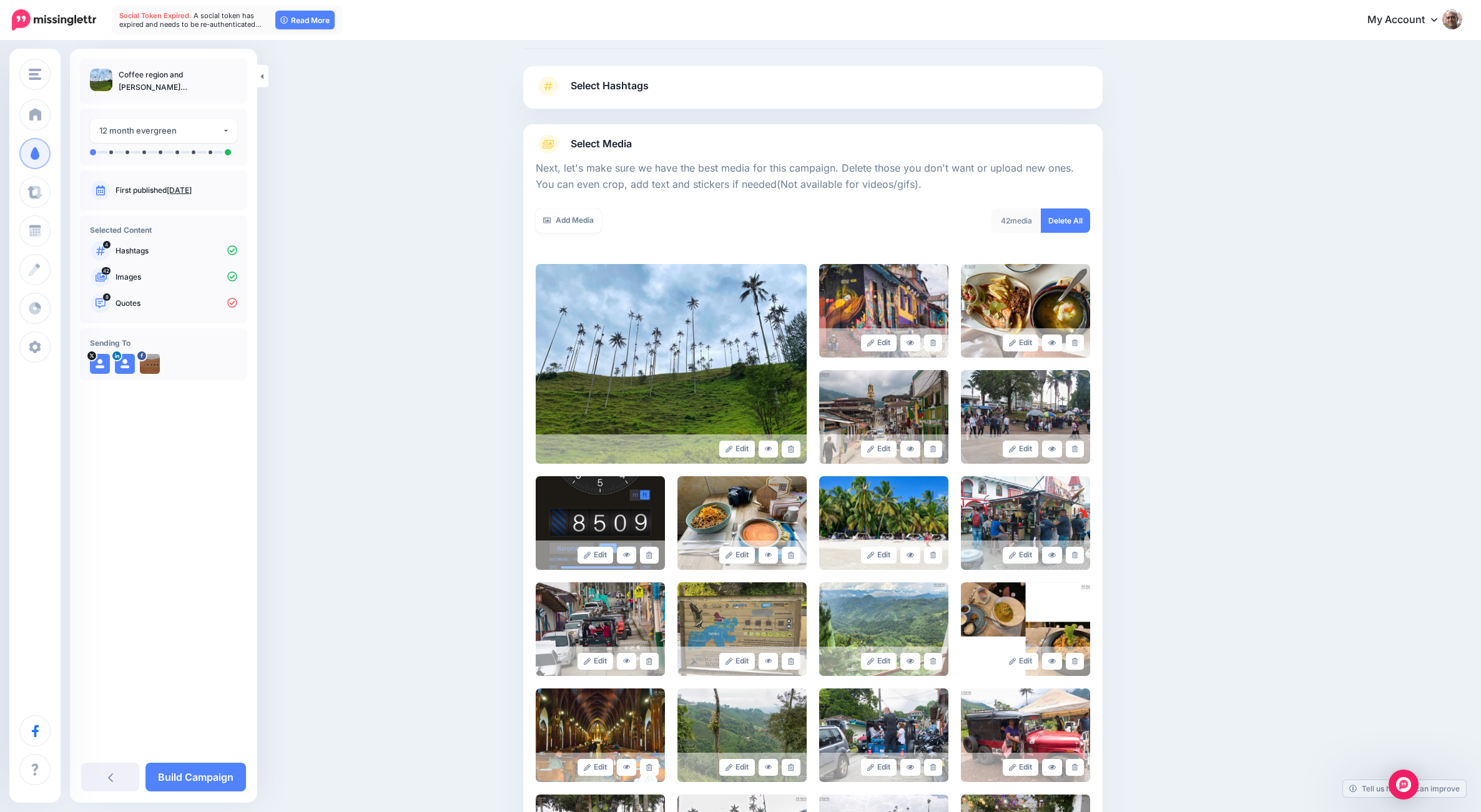
scroll to position [62, 0]
click at [941, 340] on link at bounding box center [933, 342] width 18 height 17
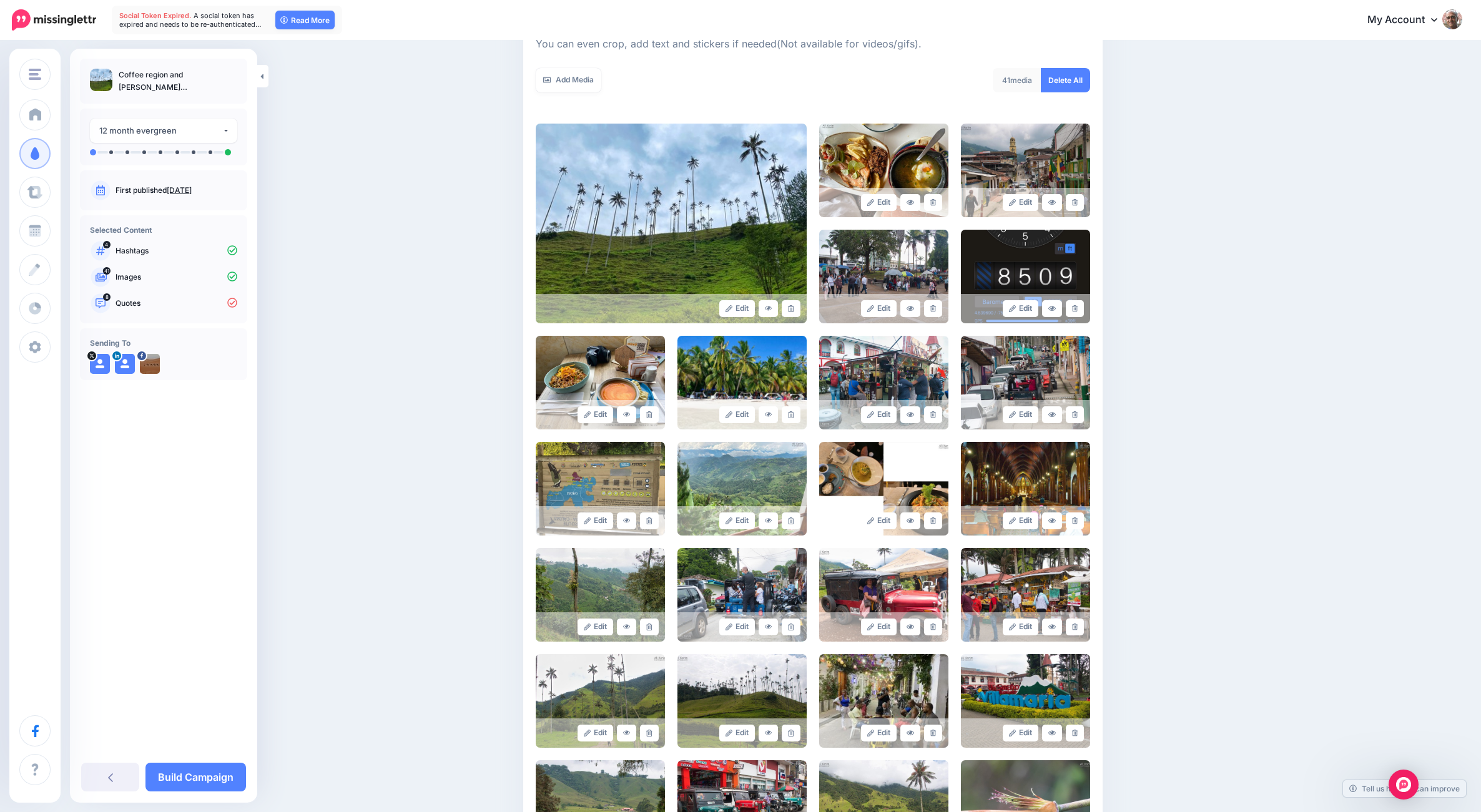
scroll to position [202, 0]
click at [793, 414] on icon at bounding box center [790, 414] width 6 height 7
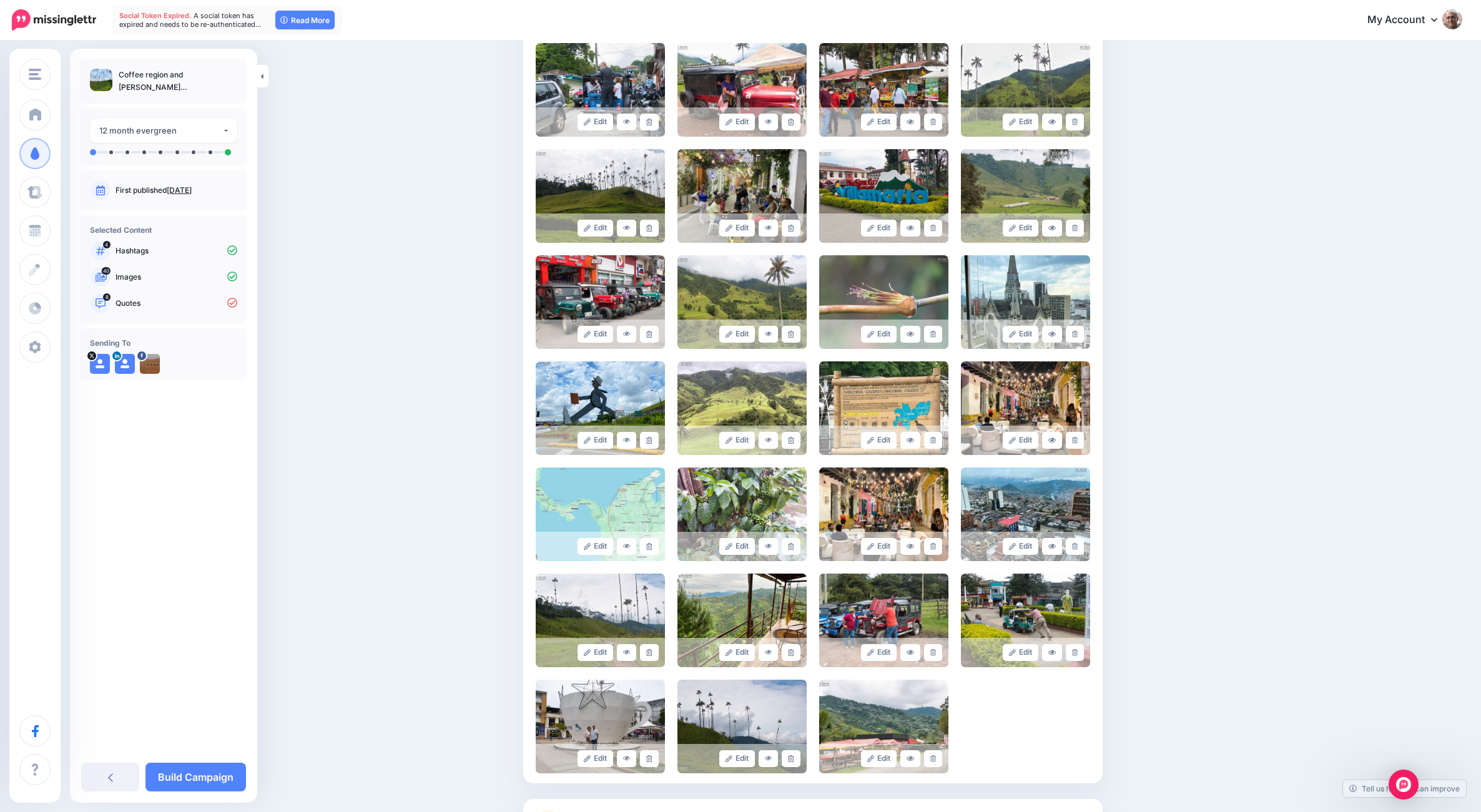
scroll to position [707, 0]
click at [1082, 440] on link at bounding box center [1075, 440] width 18 height 17
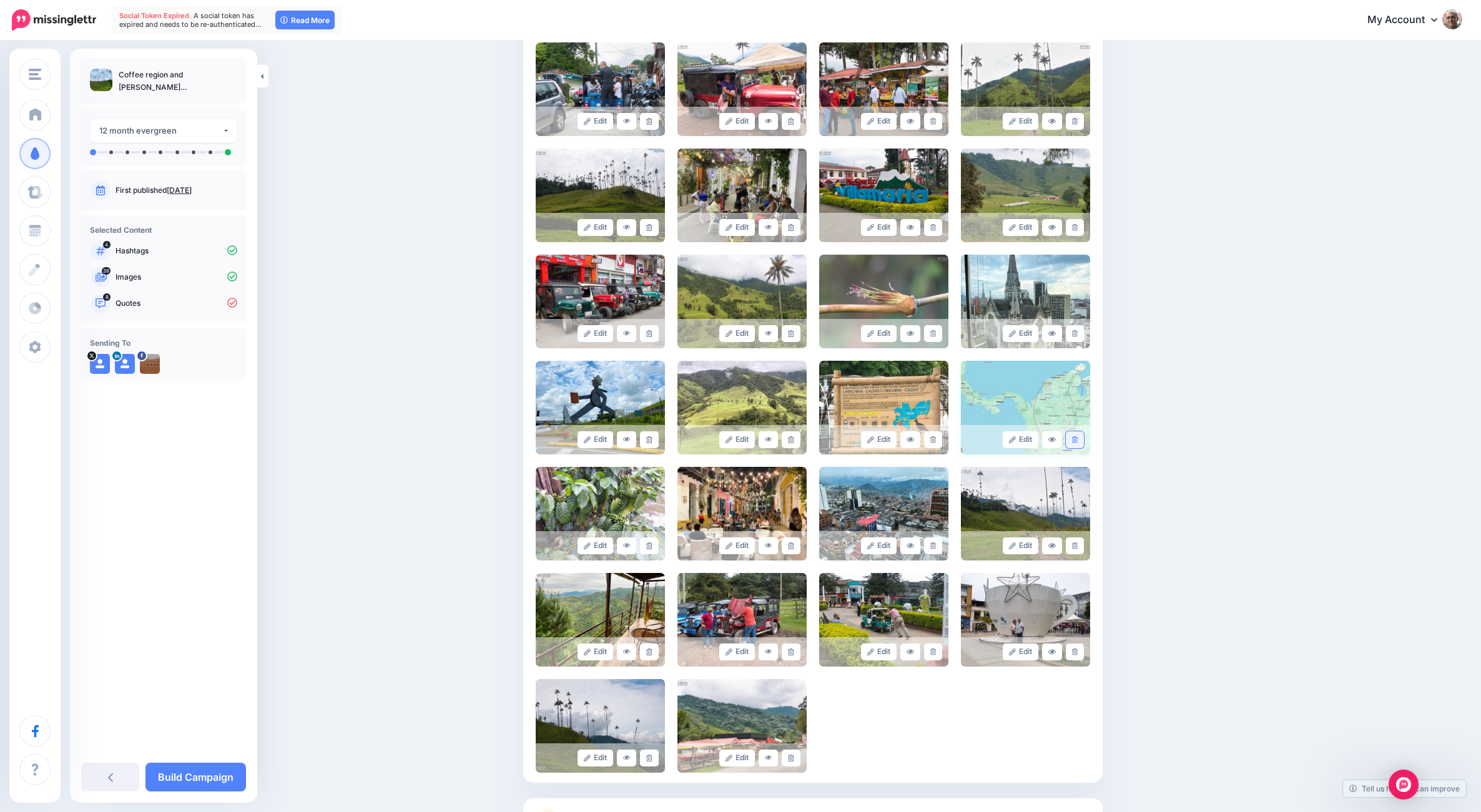
click at [1083, 438] on link at bounding box center [1075, 440] width 18 height 17
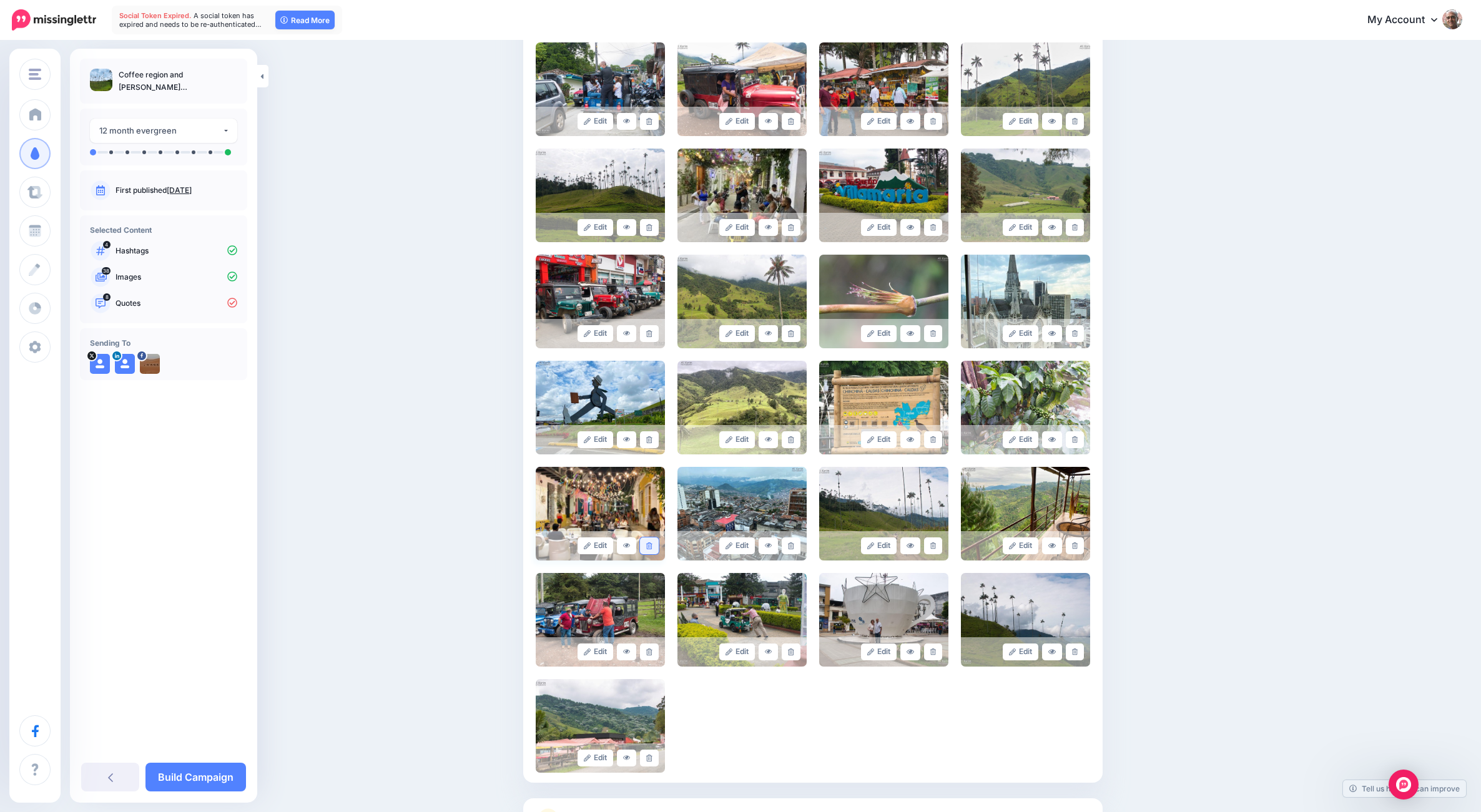
click at [652, 546] on icon at bounding box center [648, 546] width 6 height 7
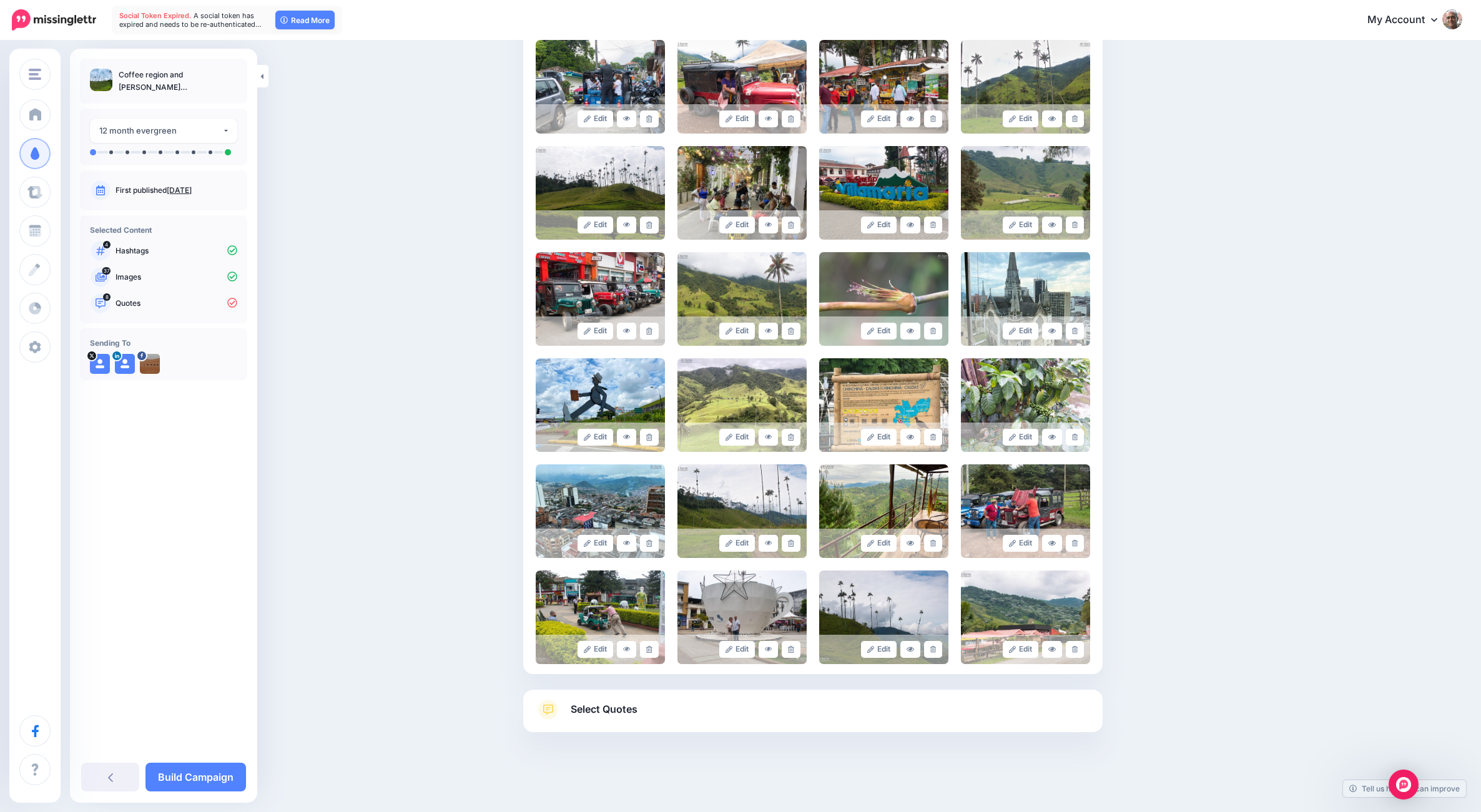
scroll to position [711, 0]
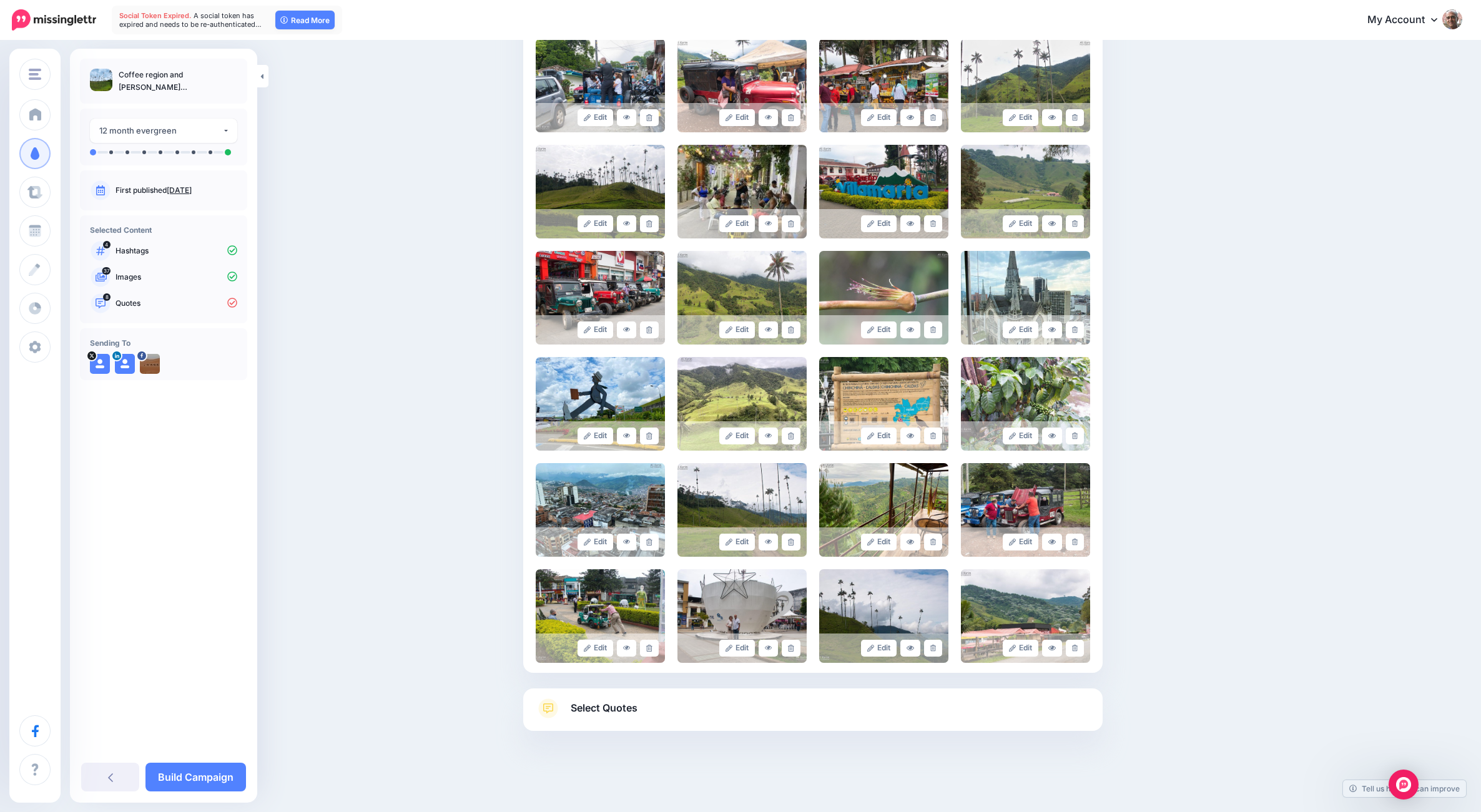
click at [553, 706] on icon at bounding box center [548, 708] width 10 height 10
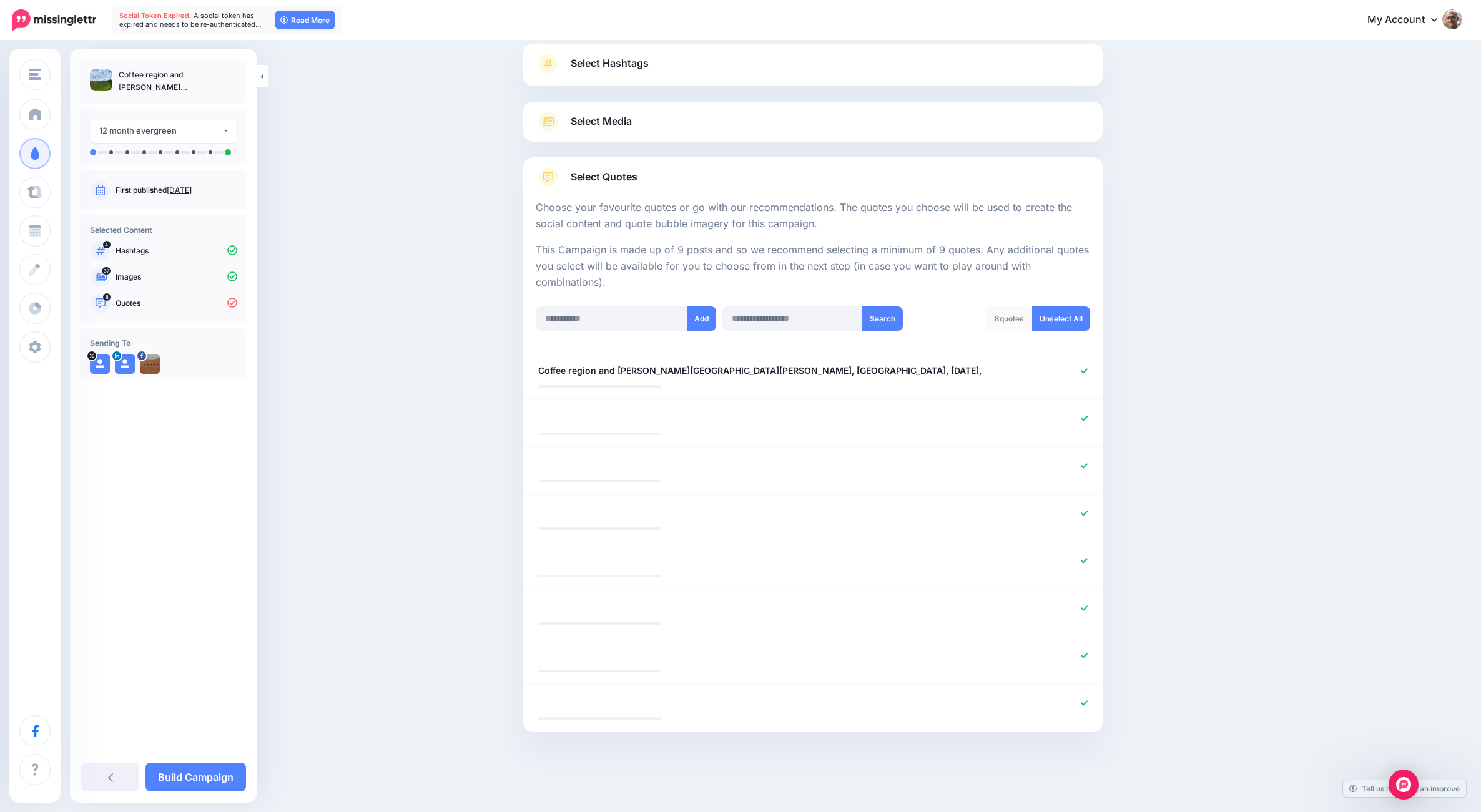
scroll to position [85, 0]
click at [1225, 740] on div "Content and media Choose the content and media that you'd like to use in this c…" at bounding box center [872, 384] width 718 height 818
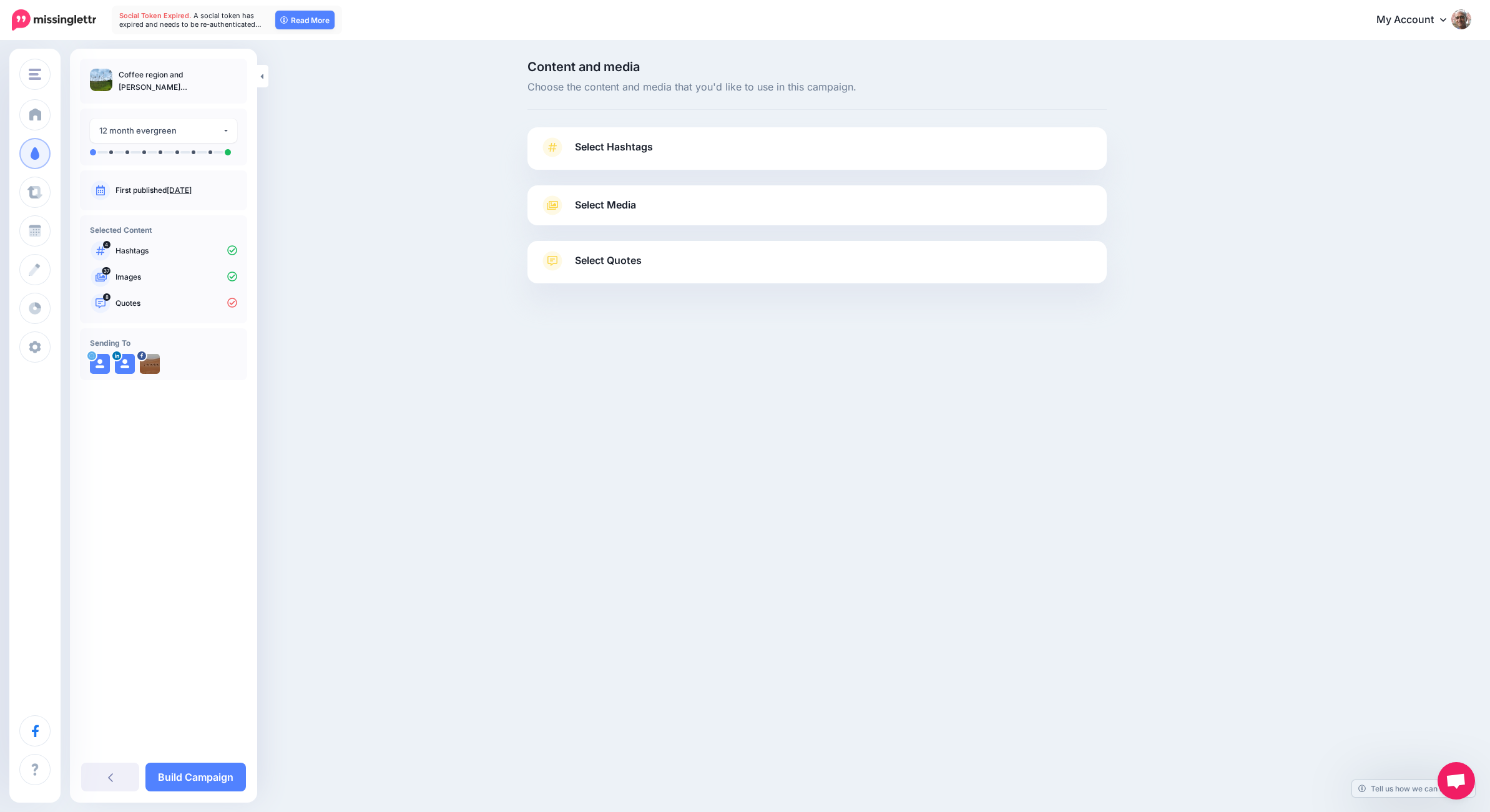
click at [553, 260] on icon at bounding box center [553, 261] width 20 height 20
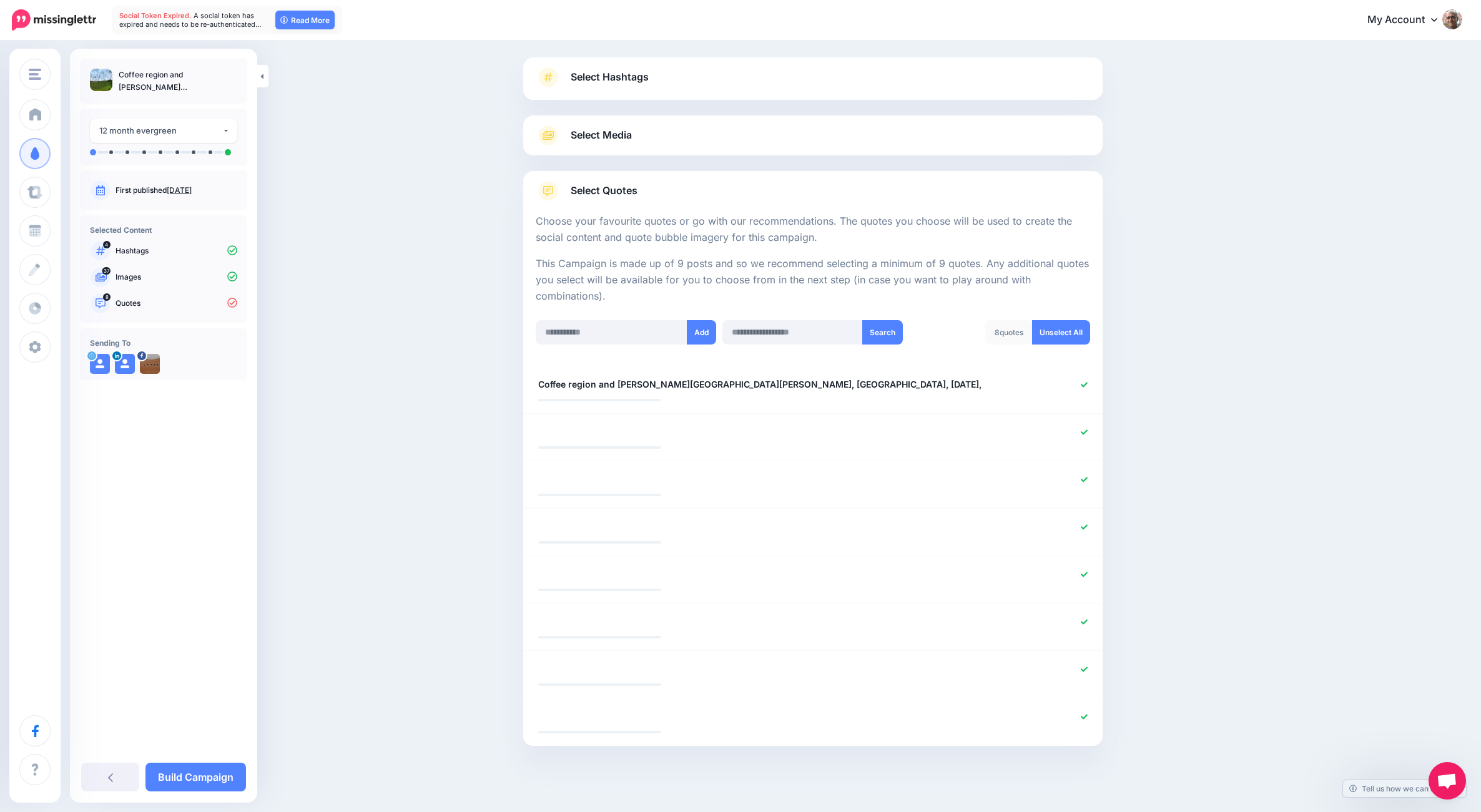
scroll to position [85, 0]
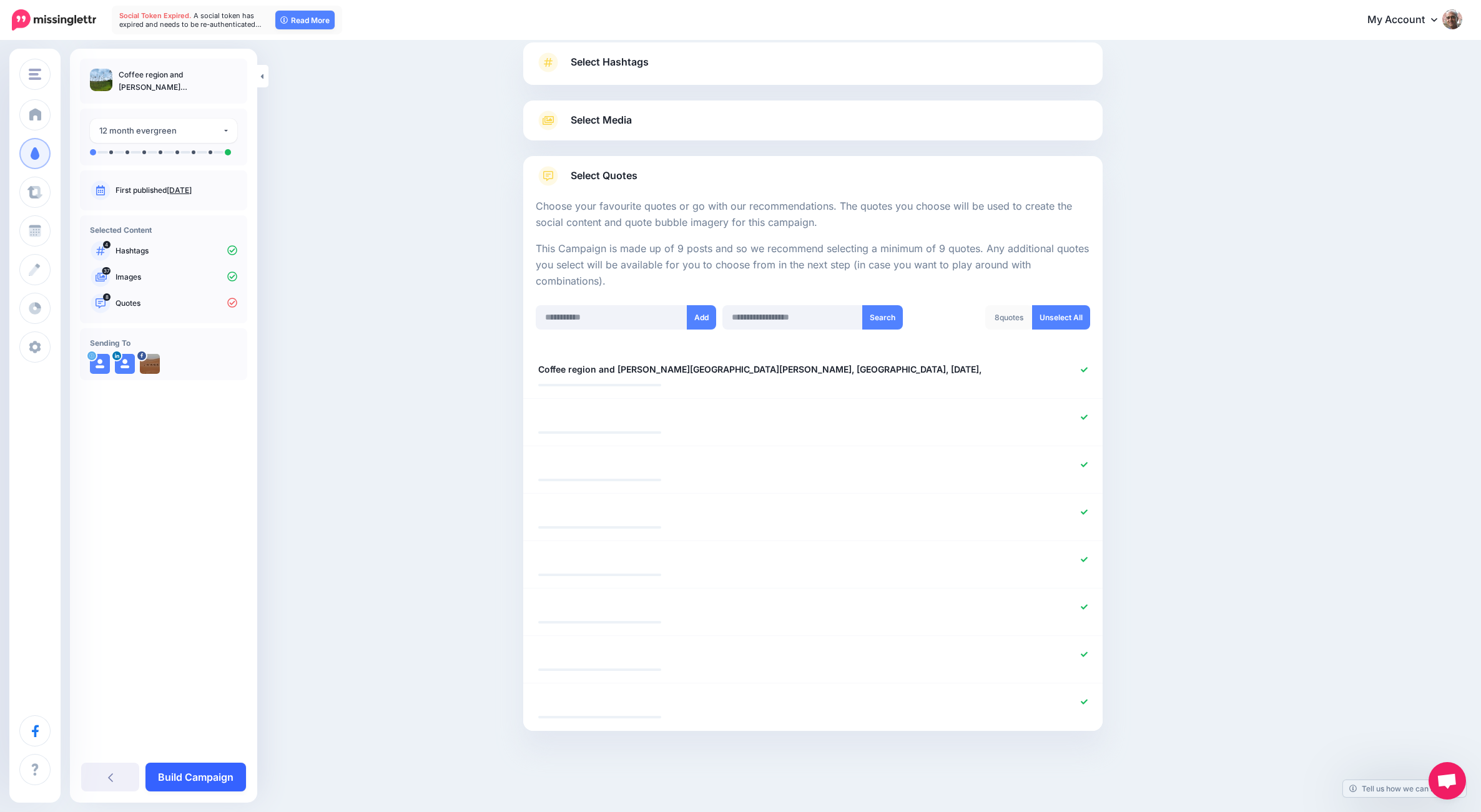
click at [223, 773] on link "Build Campaign" at bounding box center [195, 777] width 100 height 29
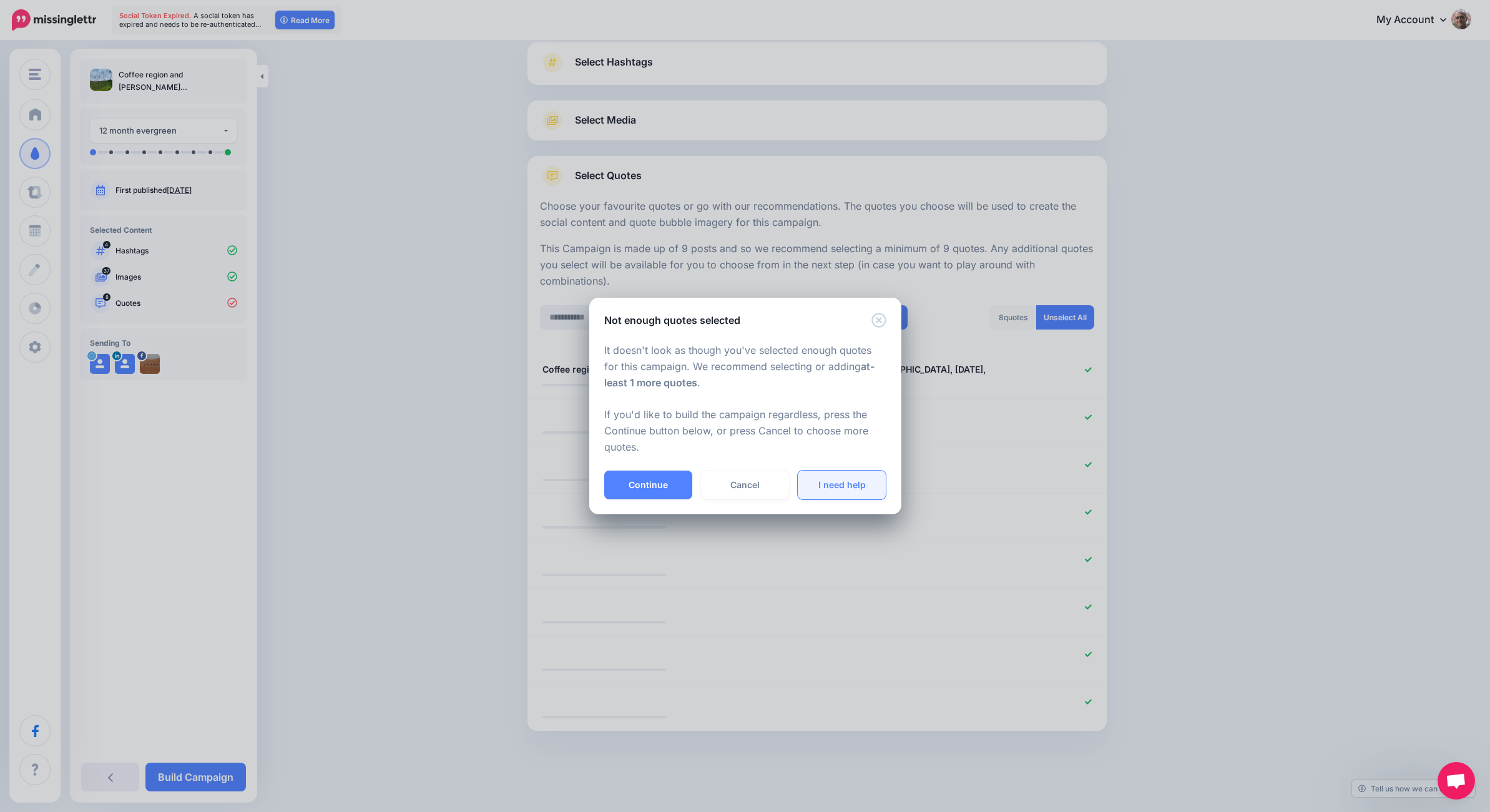
click at [812, 487] on link "I need help" at bounding box center [842, 485] width 88 height 29
click at [878, 319] on icon "Close" at bounding box center [878, 319] width 14 height 14
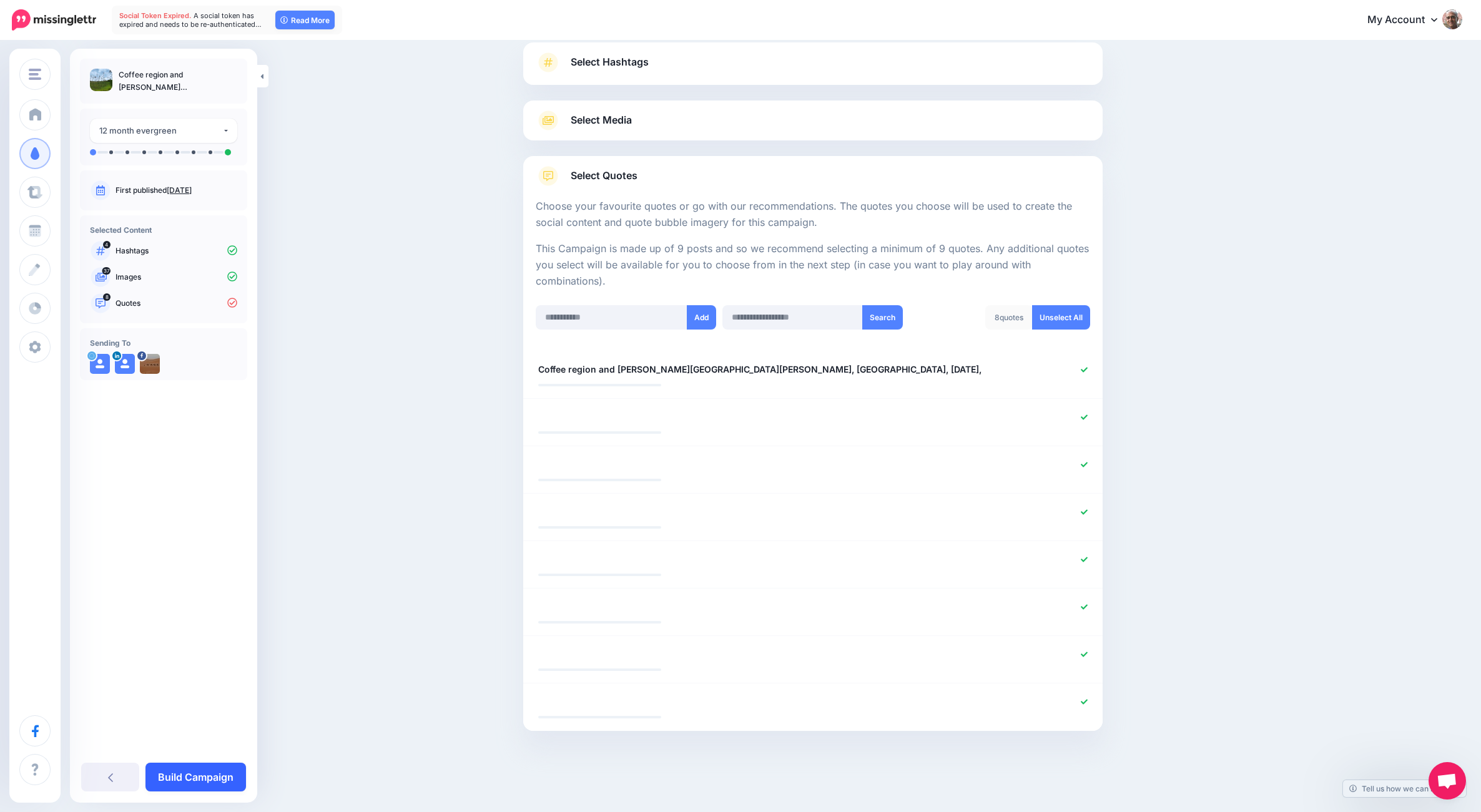
click at [191, 777] on link "Build Campaign" at bounding box center [195, 777] width 100 height 29
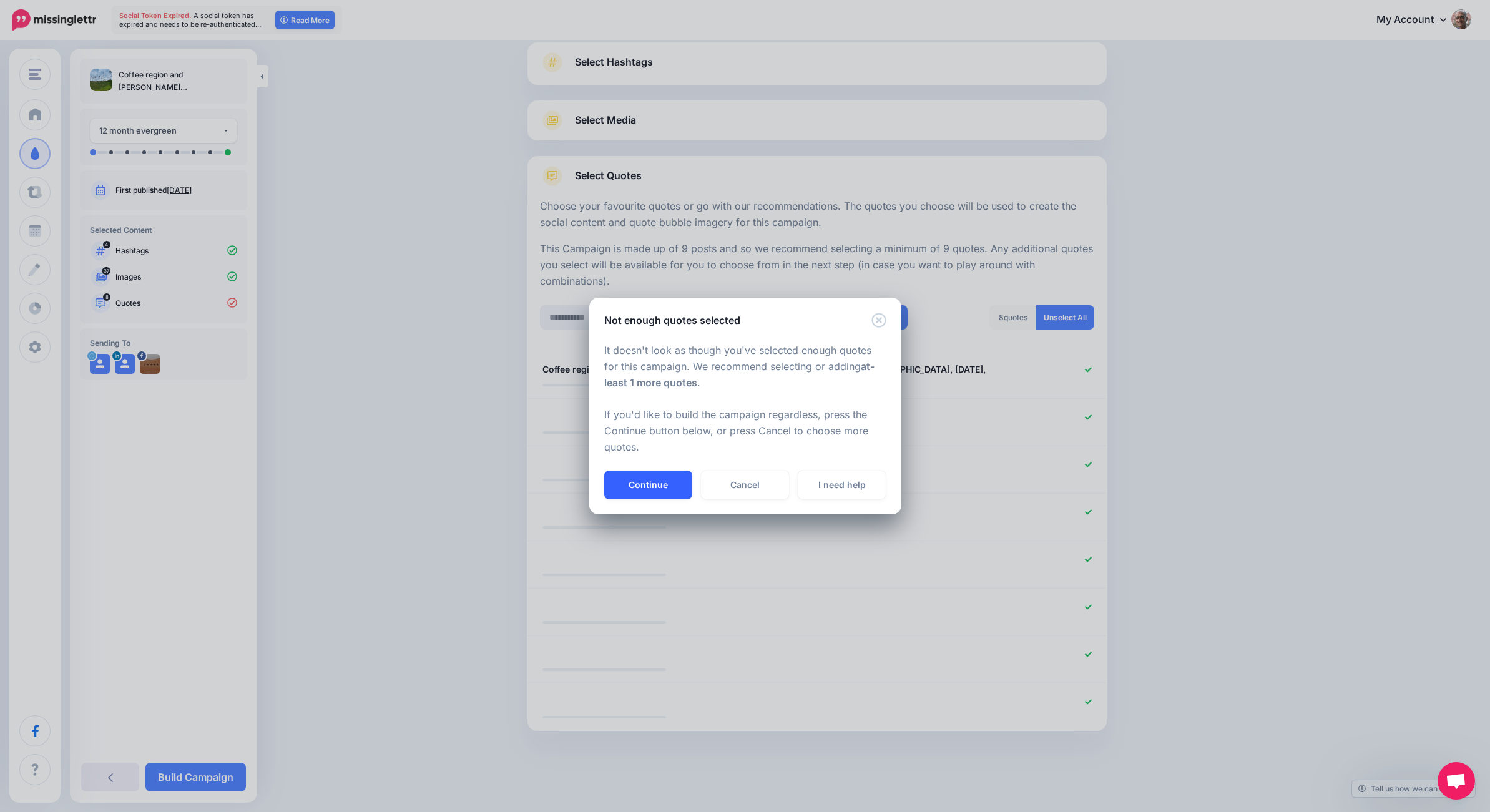
click at [622, 484] on button "Continue" at bounding box center [648, 485] width 88 height 29
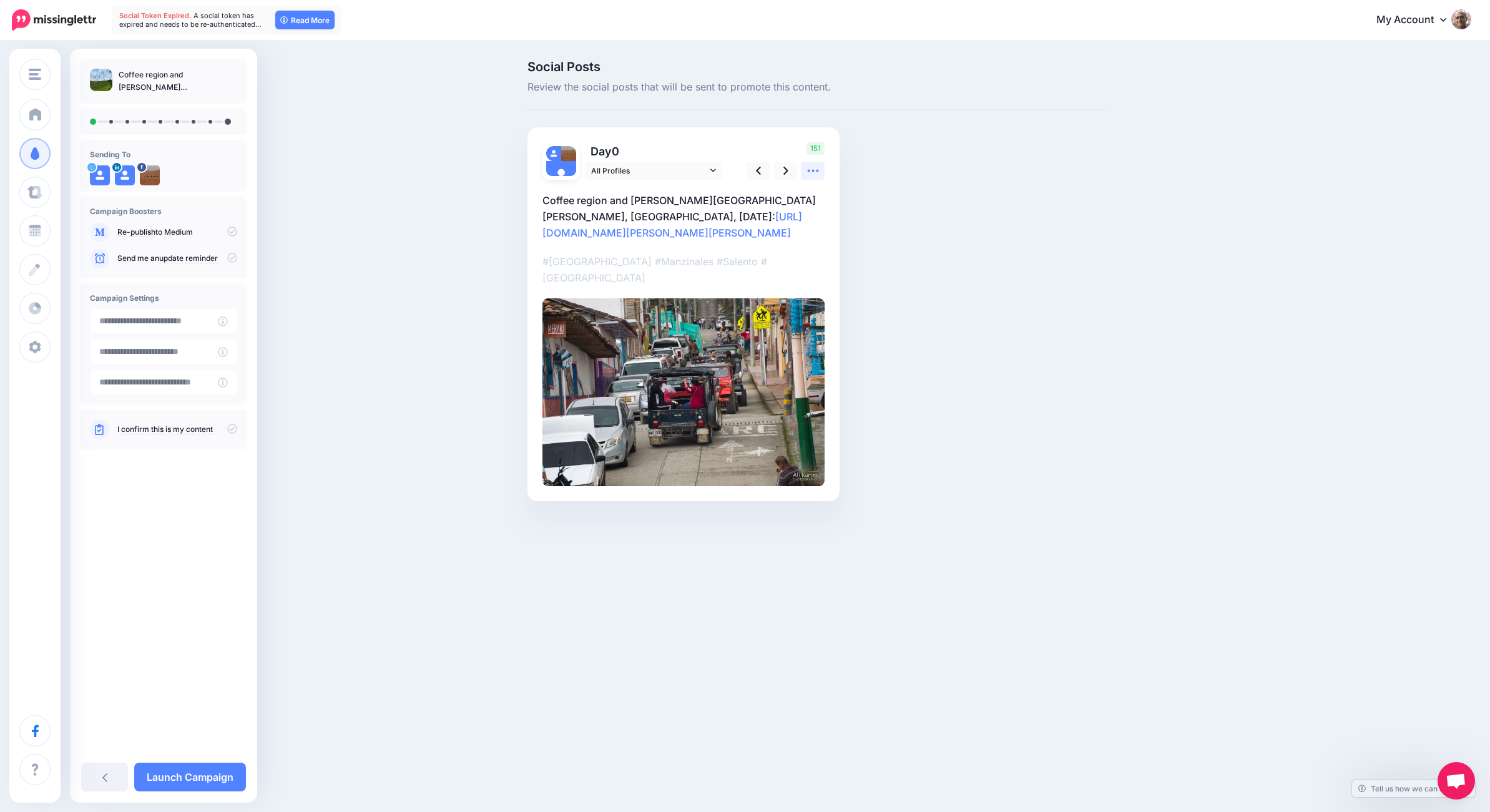
click at [809, 169] on icon at bounding box center [813, 171] width 13 height 13
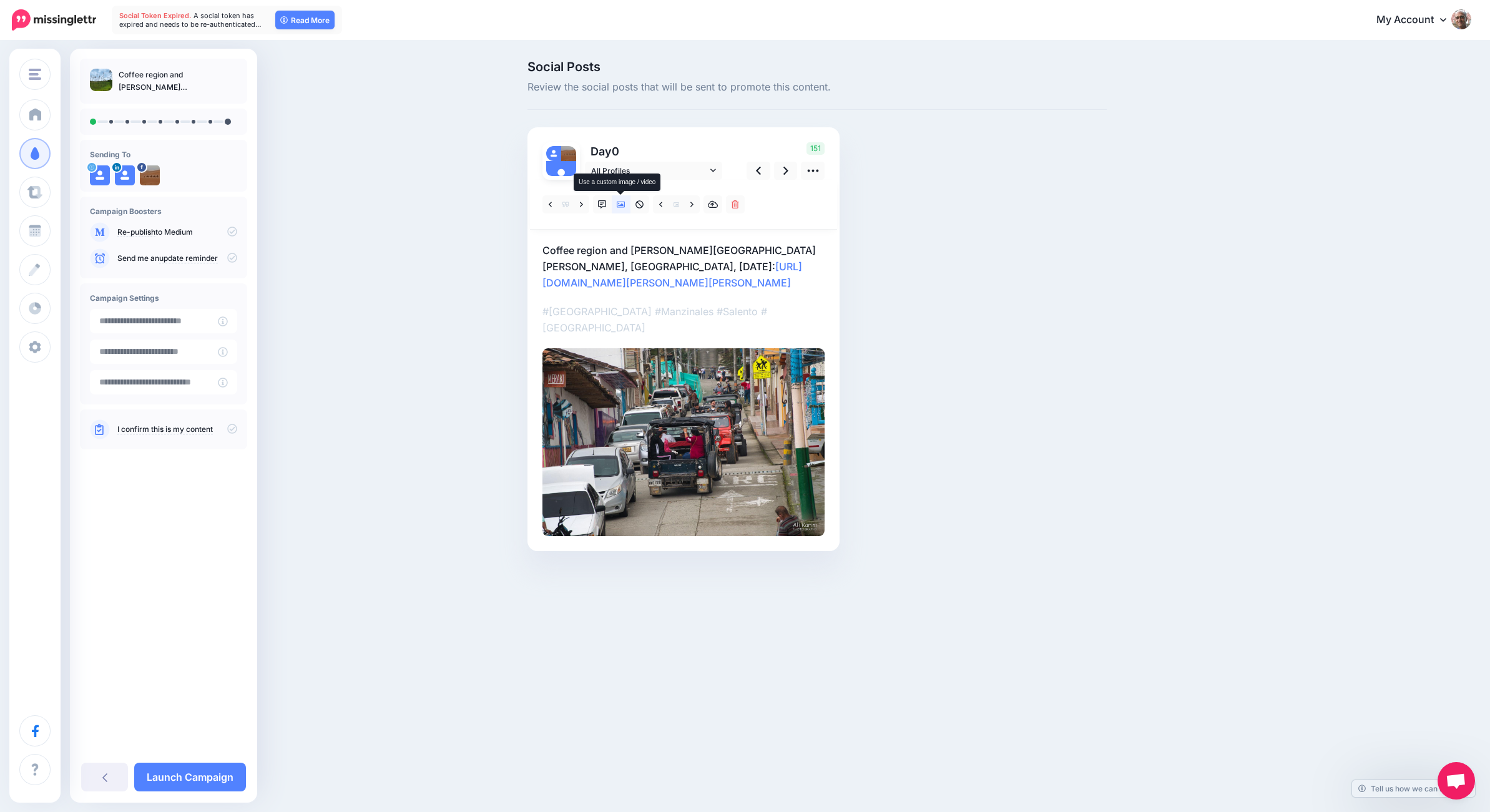
click at [621, 204] on icon at bounding box center [621, 205] width 9 height 6
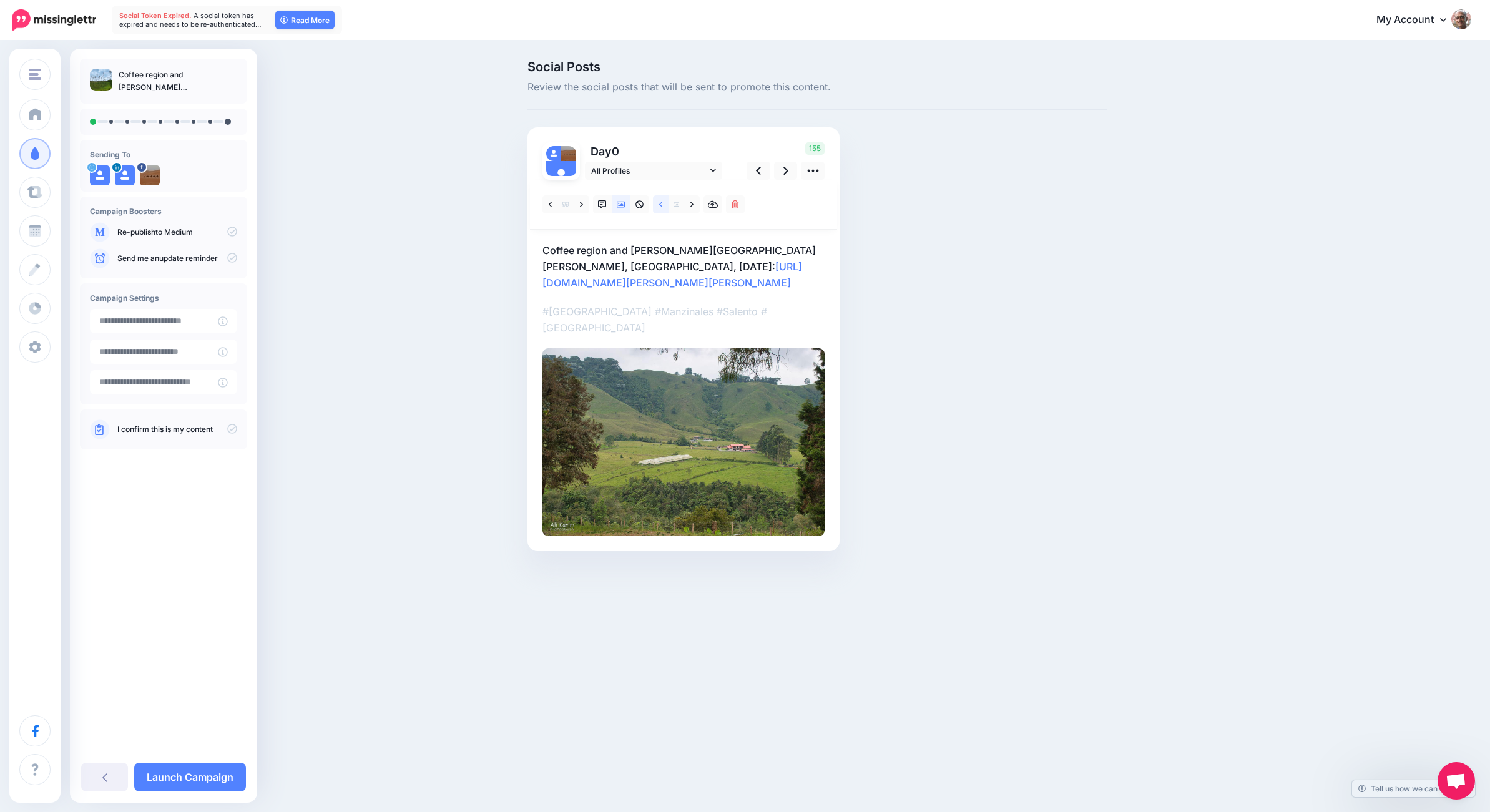
click at [654, 204] on link at bounding box center [660, 204] width 16 height 18
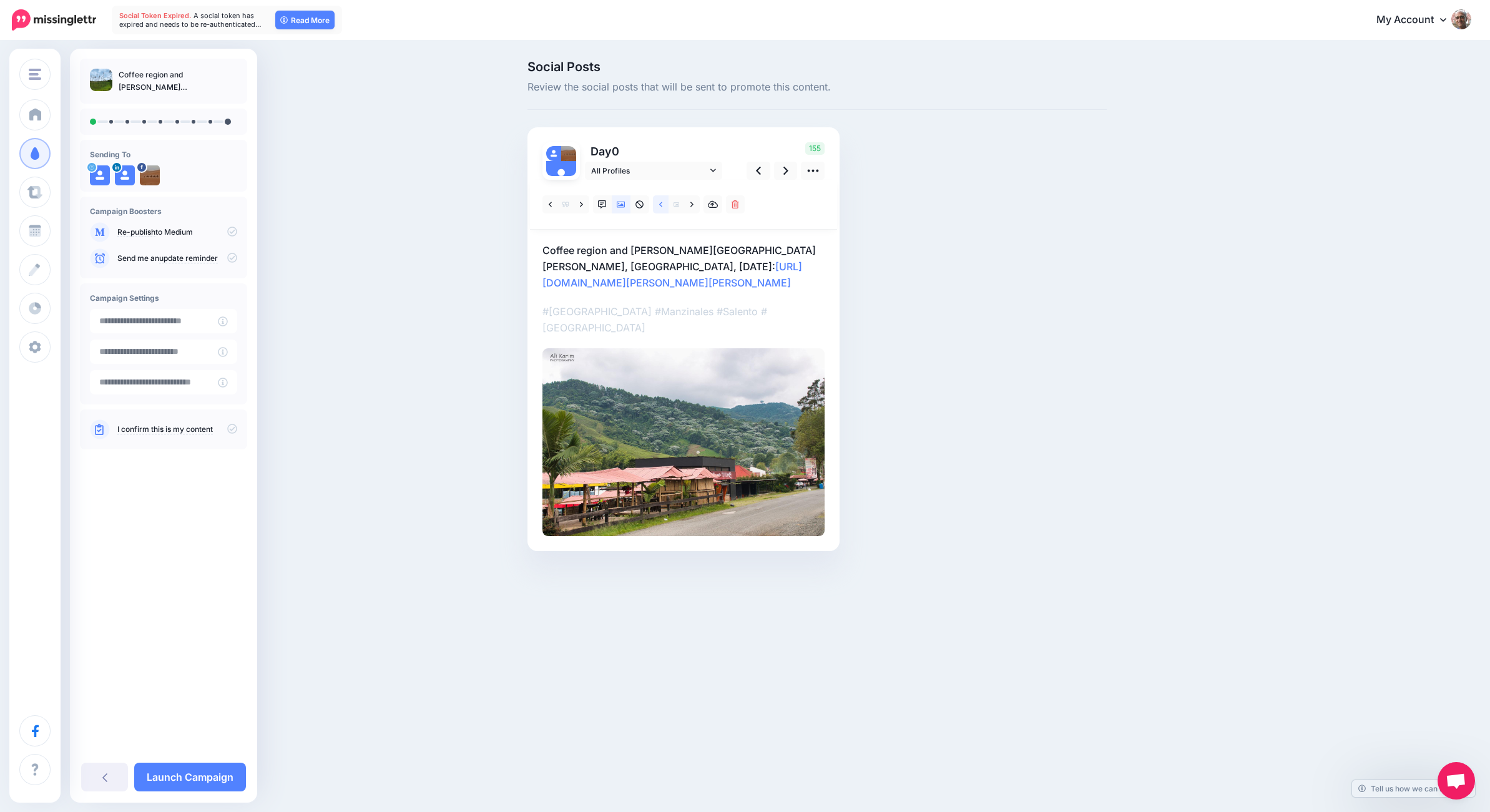
click at [659, 205] on icon at bounding box center [660, 205] width 3 height 9
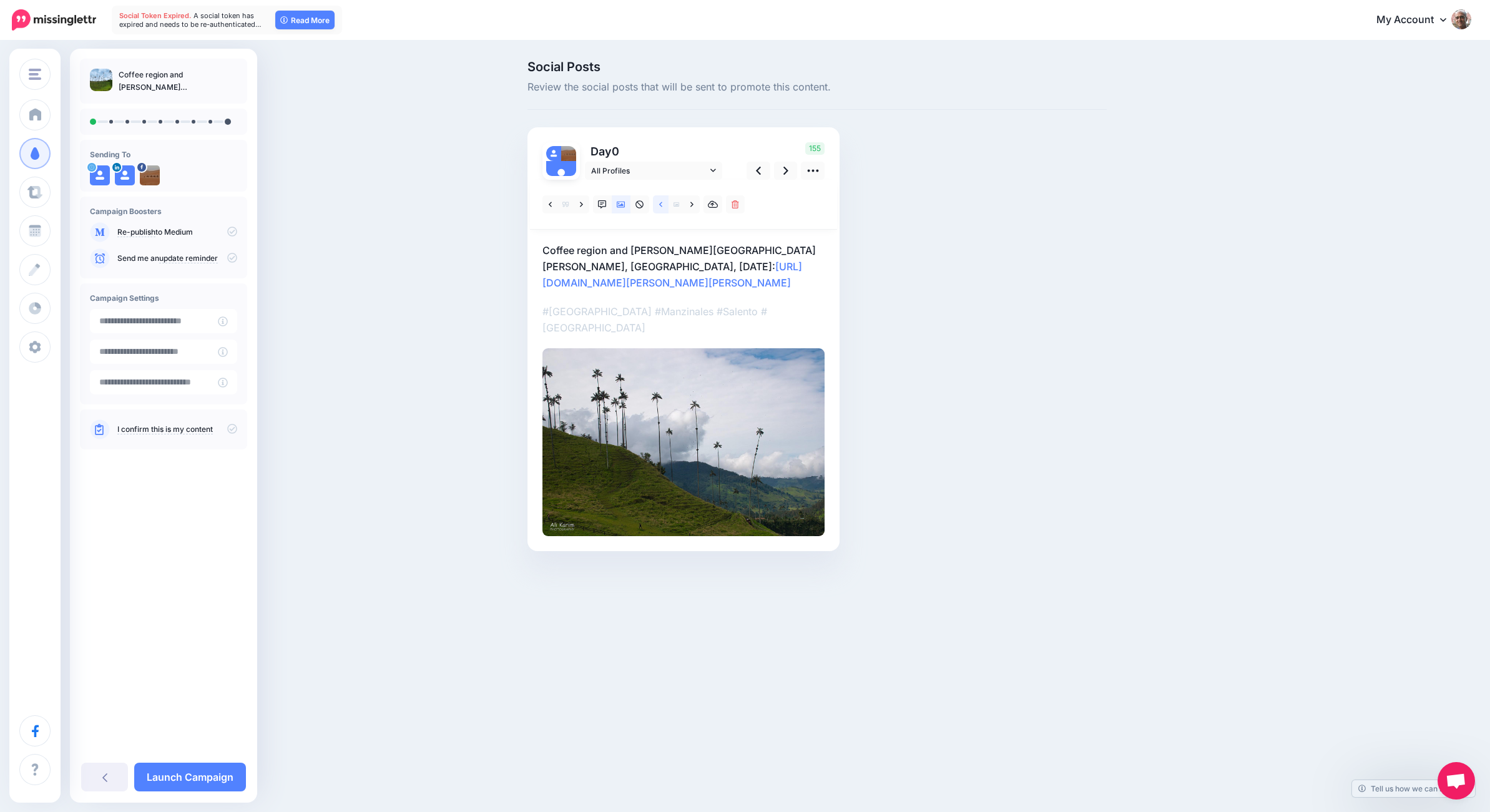
click at [659, 205] on icon at bounding box center [660, 205] width 3 height 9
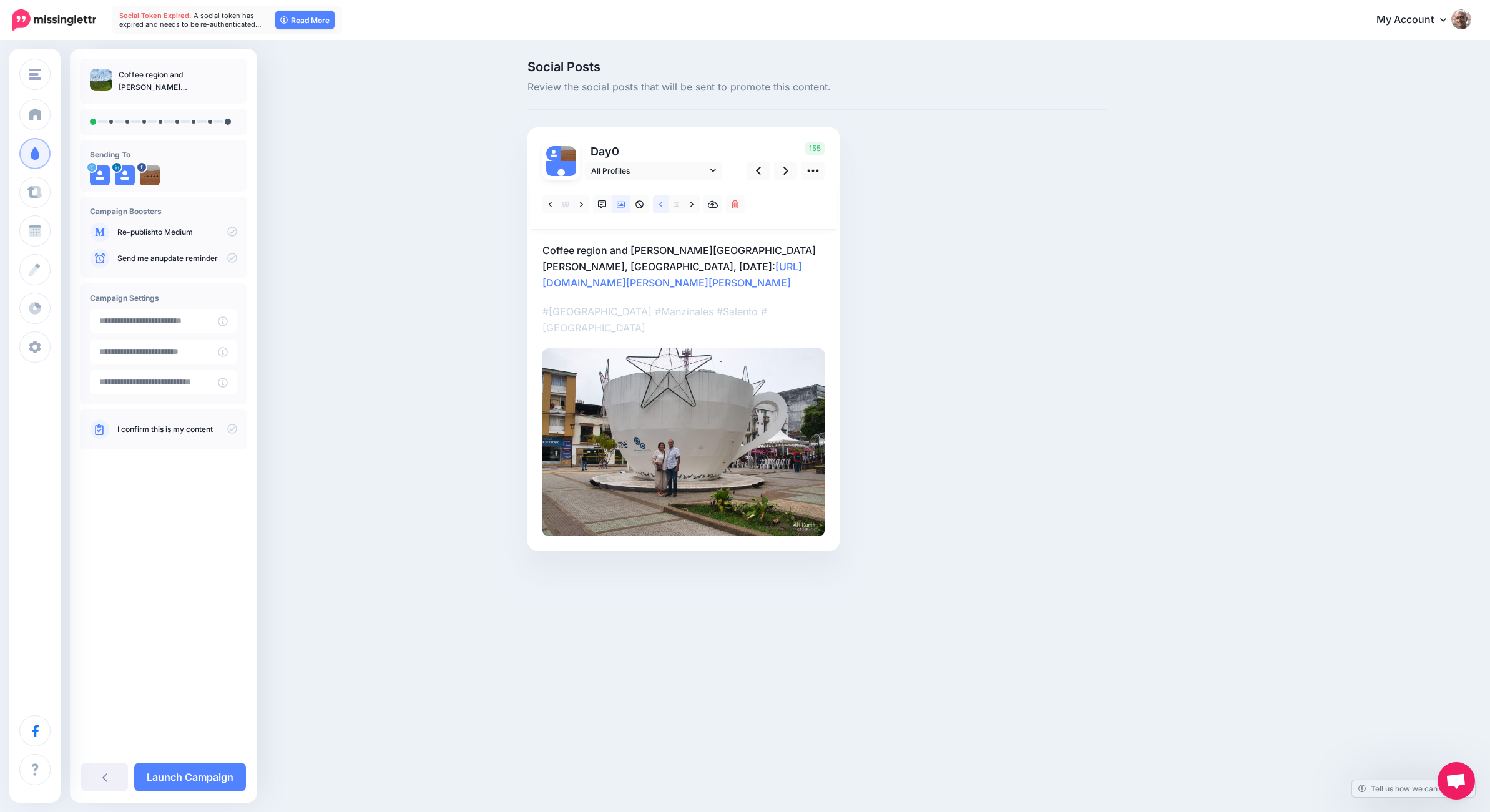
click at [659, 205] on icon at bounding box center [660, 205] width 3 height 9
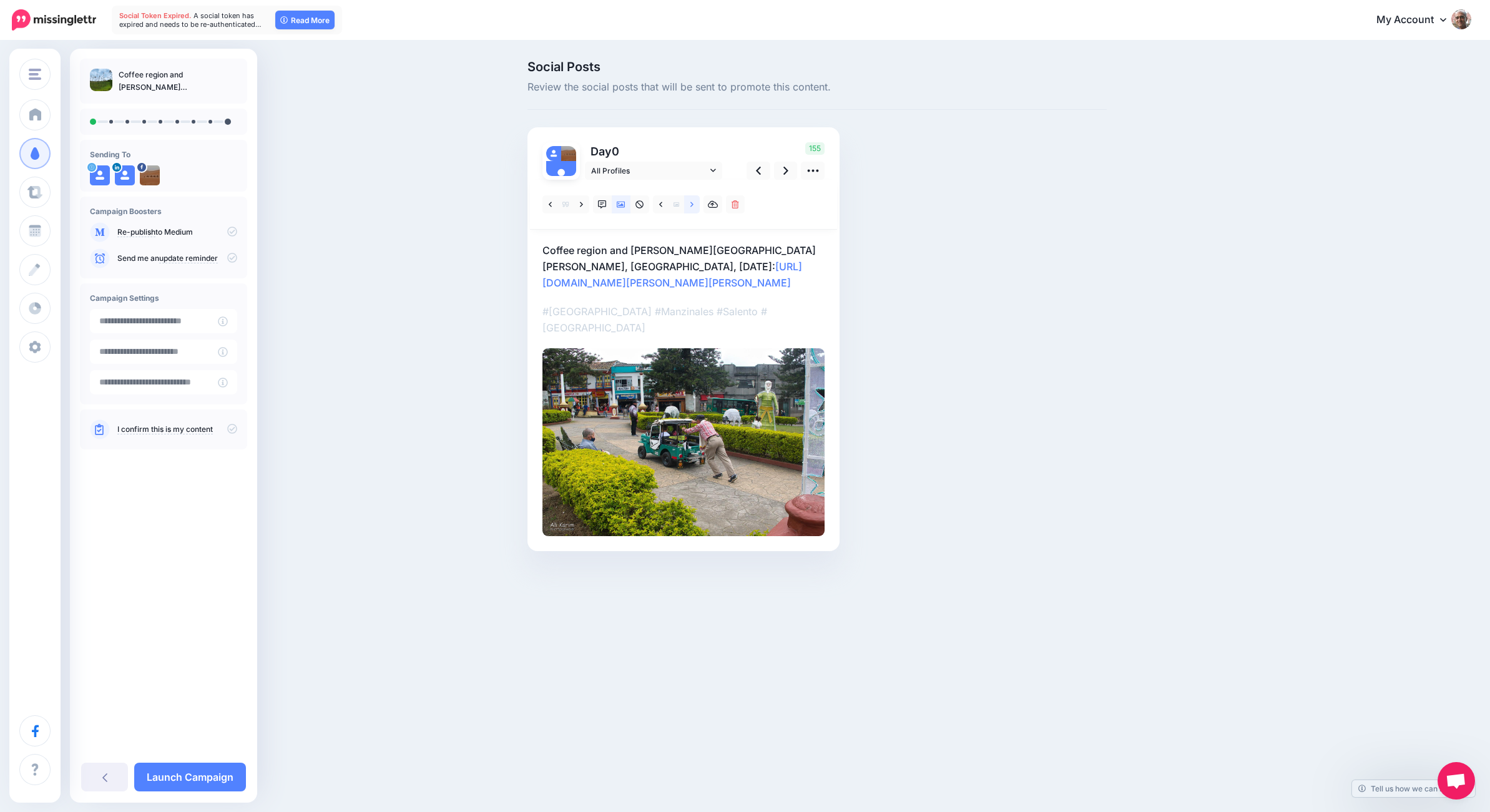
click at [694, 205] on link at bounding box center [692, 204] width 16 height 18
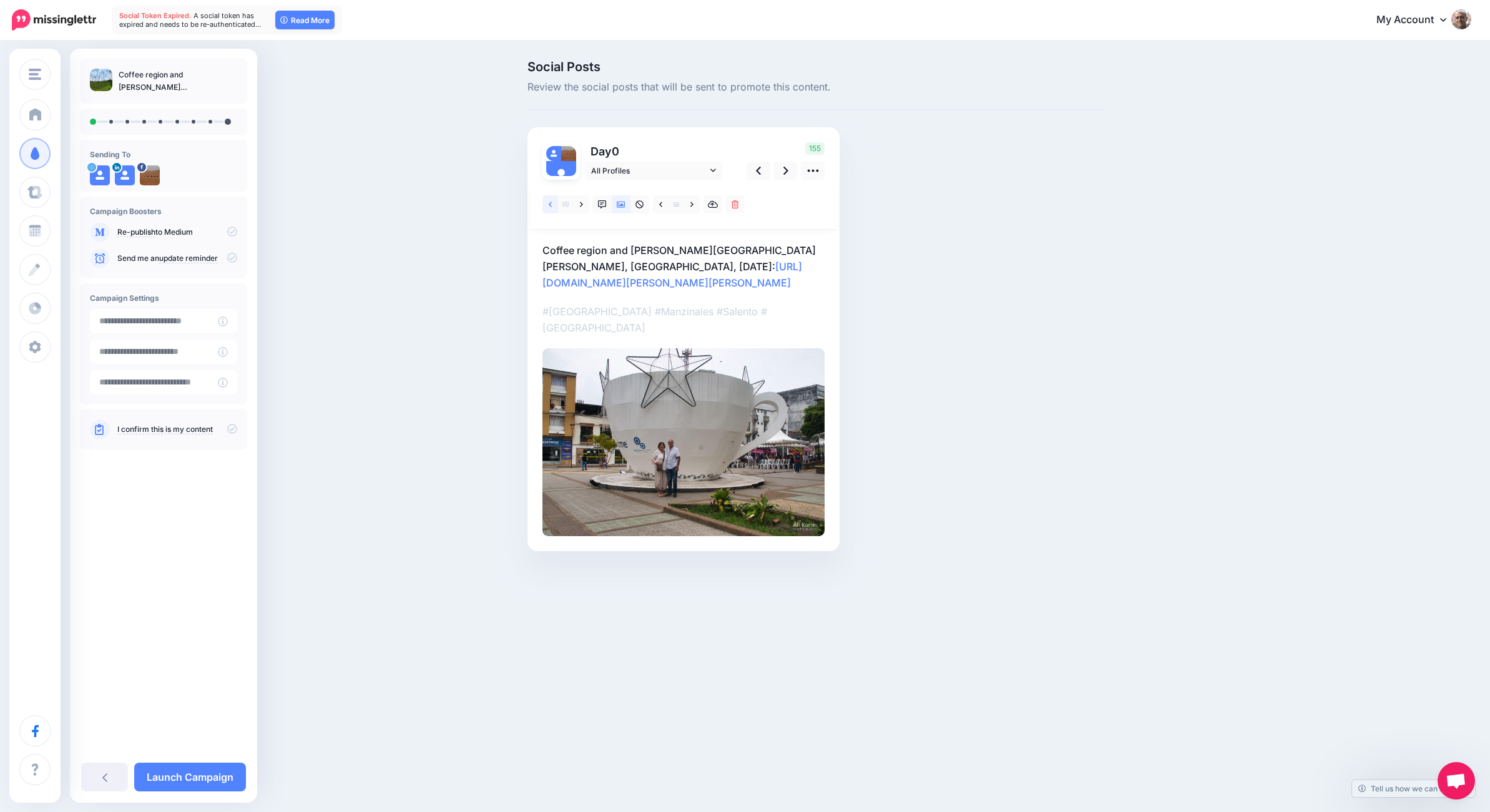
click at [551, 204] on icon at bounding box center [550, 205] width 3 height 9
click at [582, 205] on icon at bounding box center [581, 204] width 3 height 5
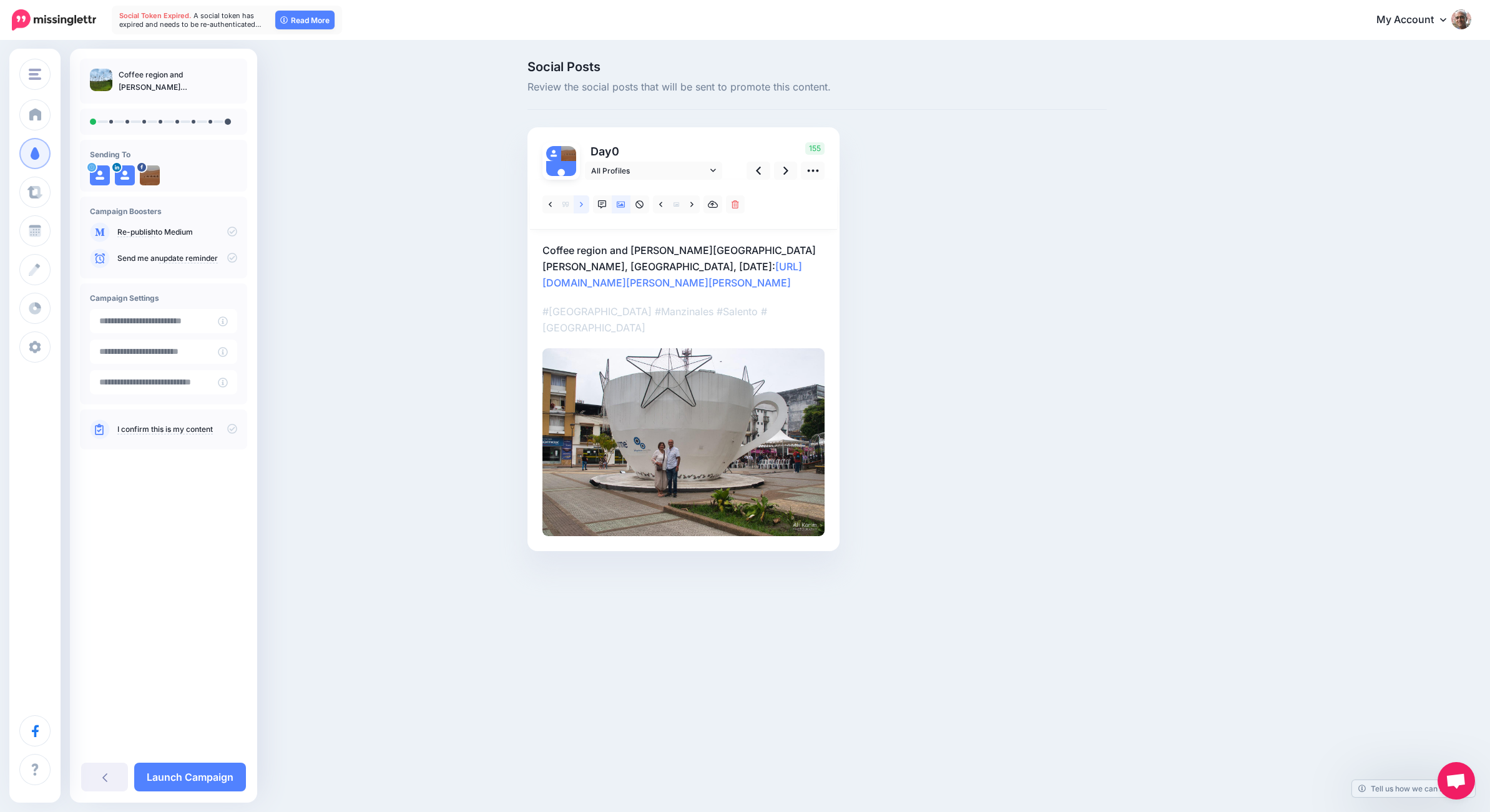
click at [582, 204] on icon at bounding box center [581, 204] width 3 height 5
click at [583, 203] on link at bounding box center [581, 204] width 16 height 18
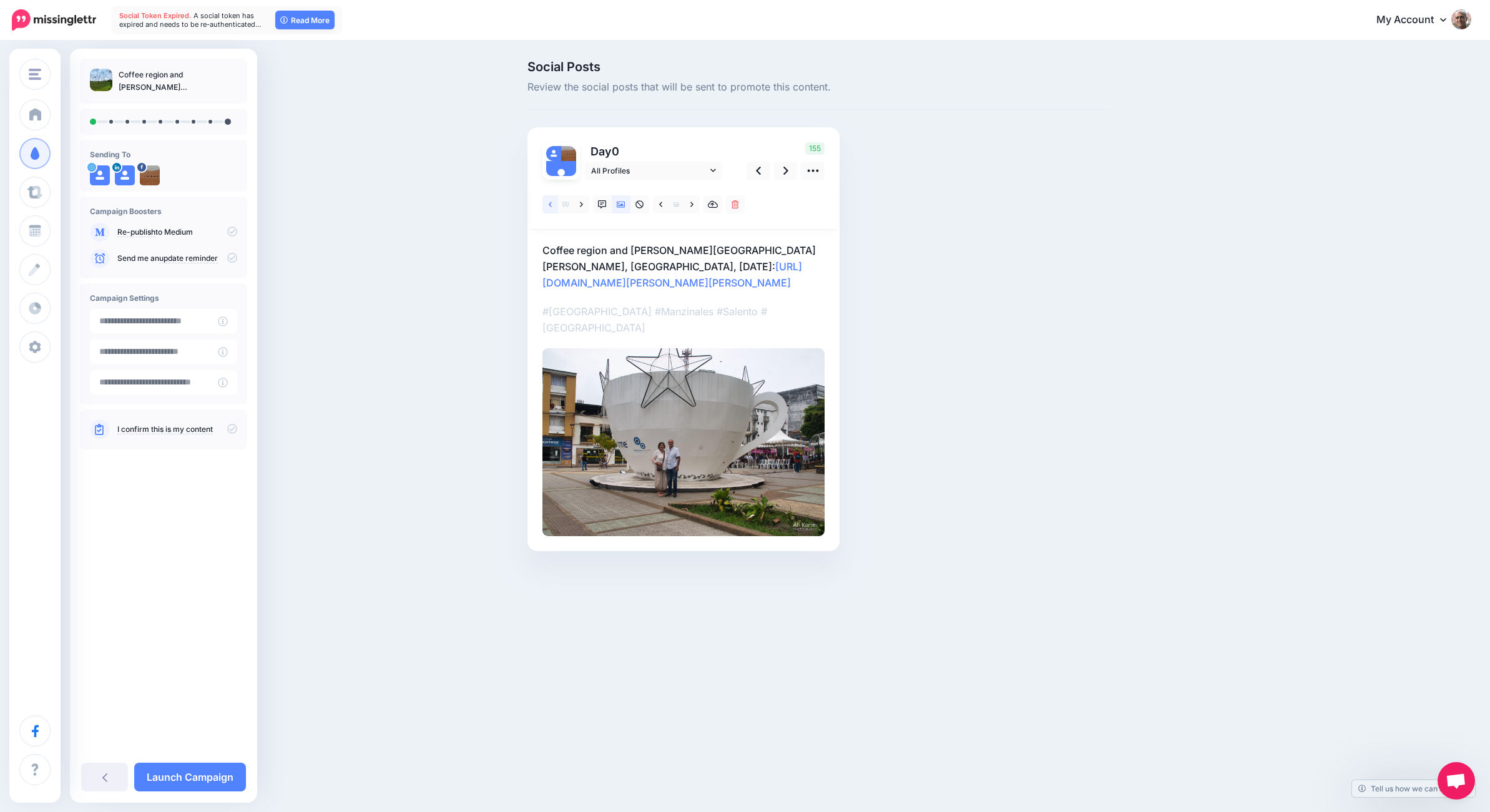
click at [549, 203] on icon at bounding box center [550, 205] width 3 height 9
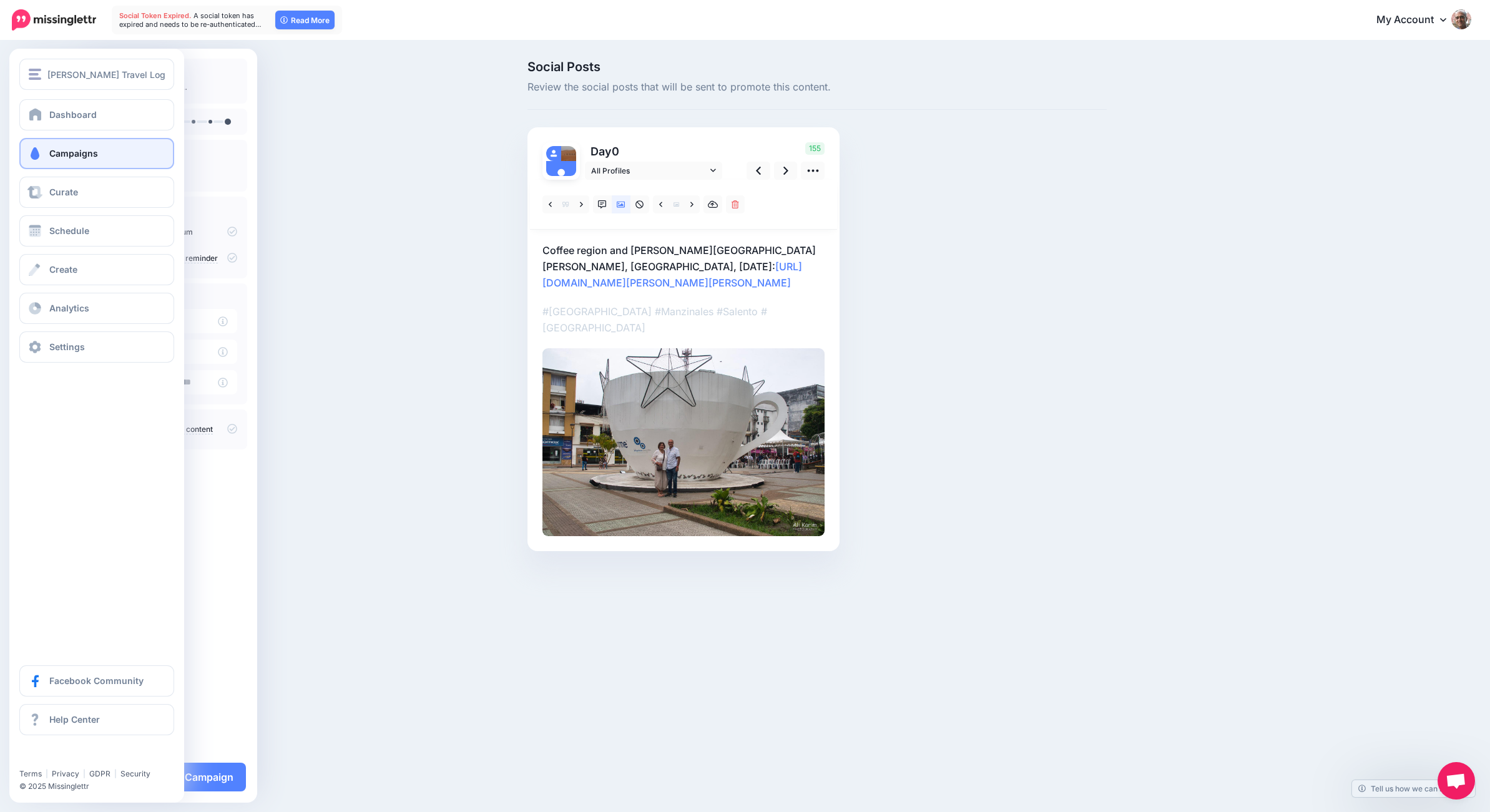
click at [54, 149] on span "Campaigns" at bounding box center [73, 153] width 49 height 11
click at [56, 150] on span "Campaigns" at bounding box center [73, 153] width 49 height 11
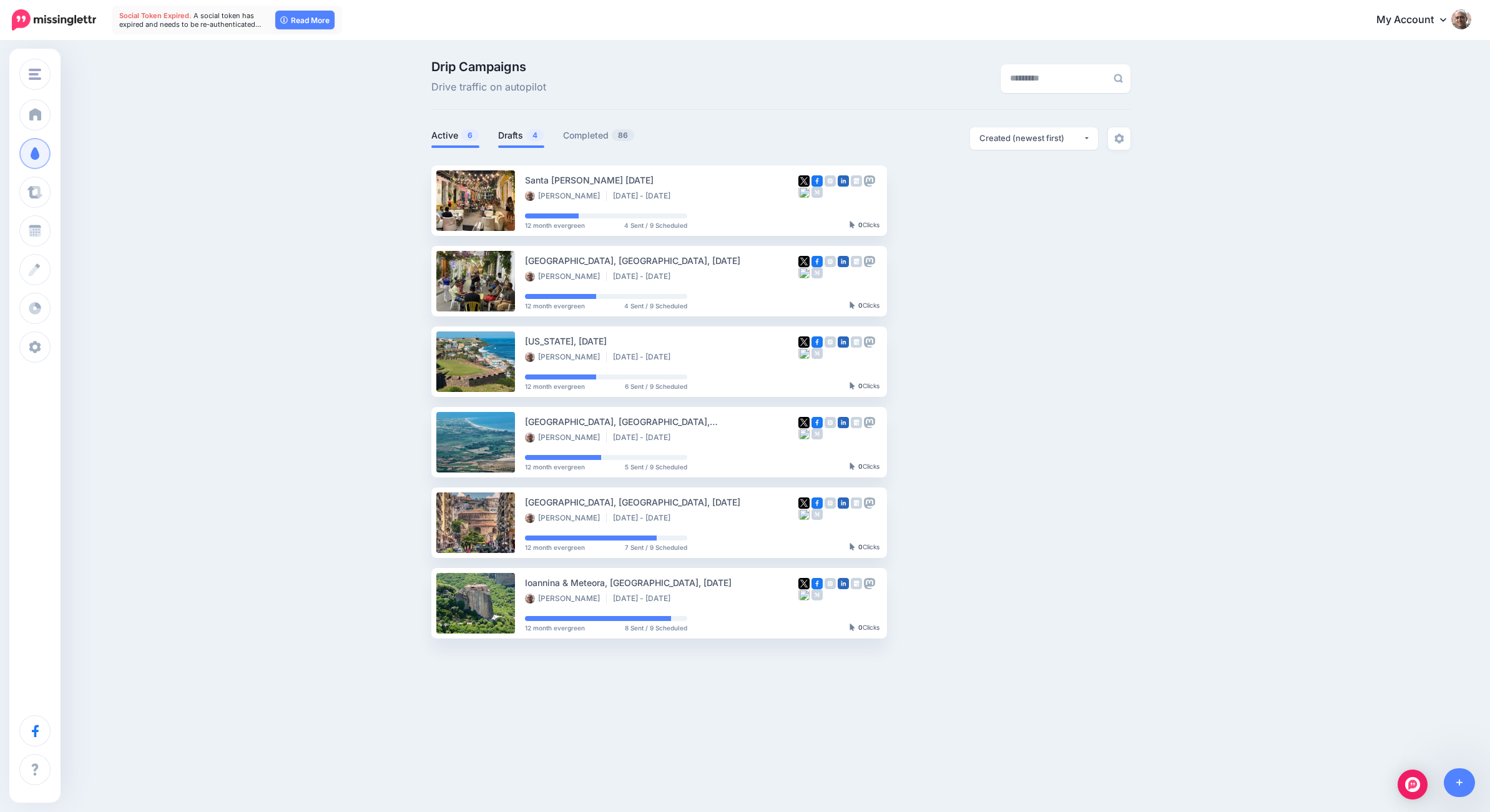
click at [511, 137] on link "Drafts 4" at bounding box center [521, 135] width 46 height 15
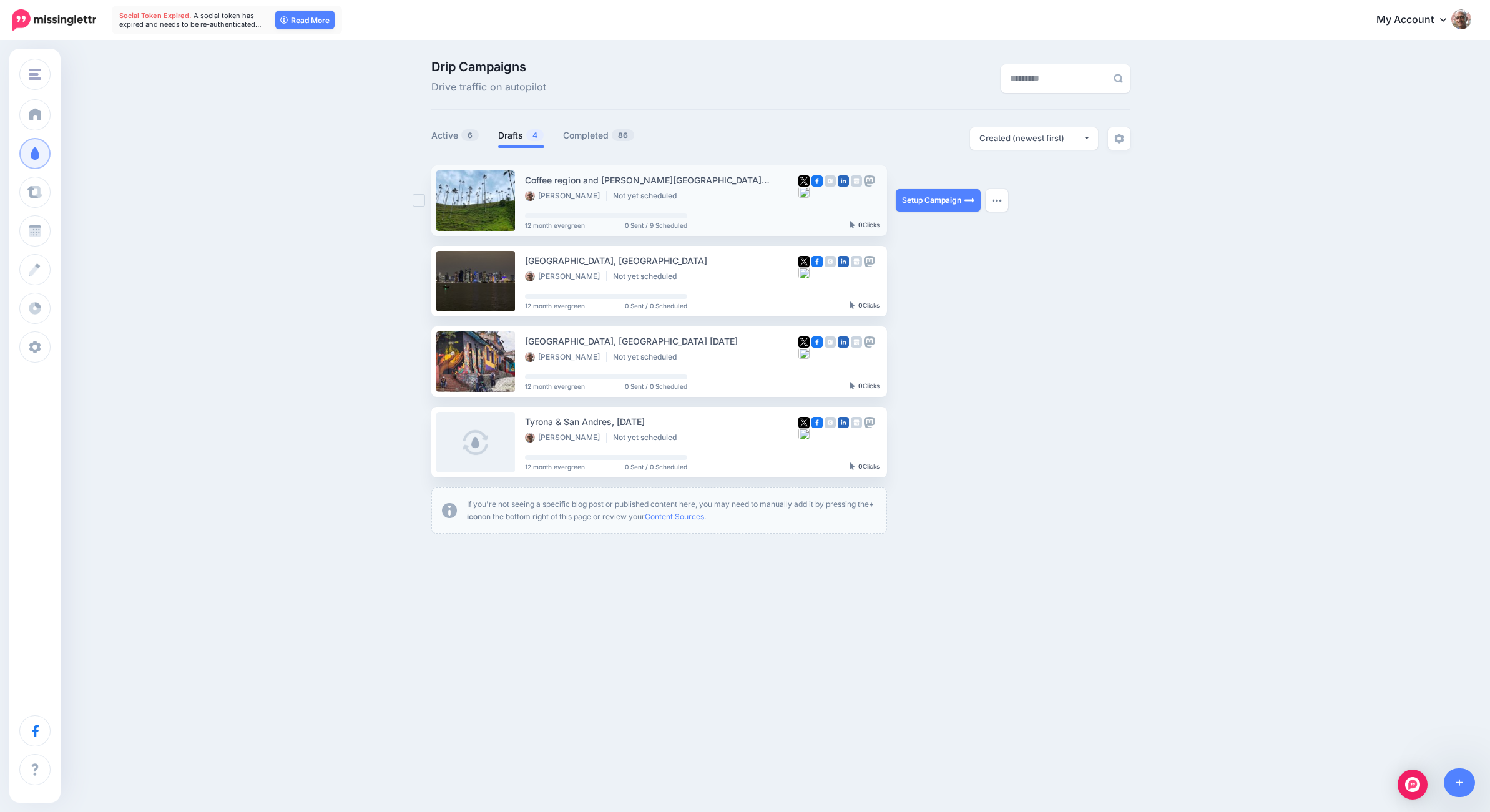
click at [667, 188] on div "Coffee region and [PERSON_NAME][GEOGRAPHIC_DATA][PERSON_NAME], [GEOGRAPHIC_DATA…" at bounding box center [662, 187] width 273 height 30
click at [912, 200] on link "Setup Campaign" at bounding box center [938, 200] width 85 height 23
click at [918, 202] on link "Setup Campaign" at bounding box center [938, 200] width 85 height 23
click at [999, 200] on img "button" at bounding box center [997, 200] width 10 height 4
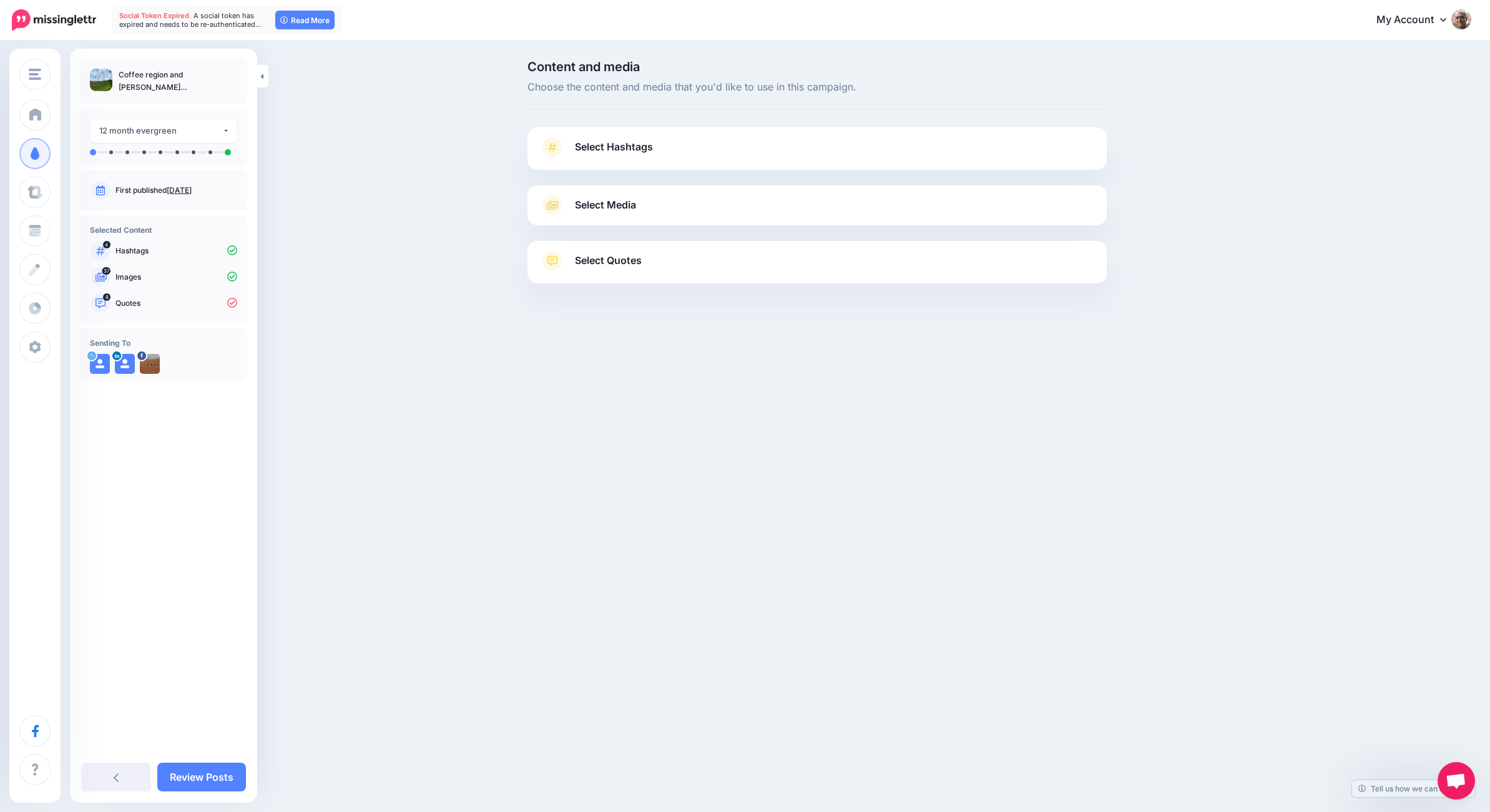
click at [547, 146] on icon at bounding box center [553, 147] width 18 height 20
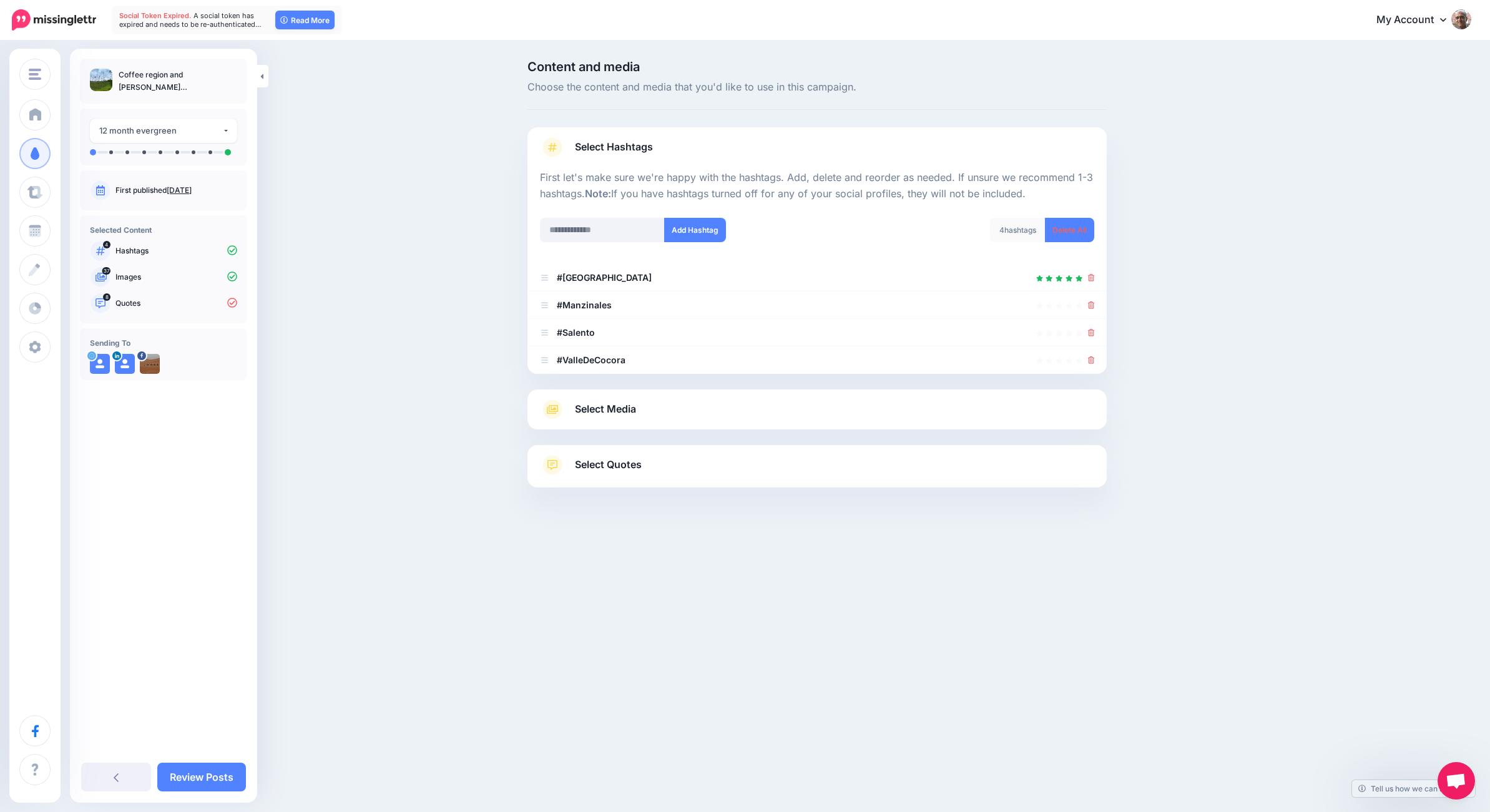
click at [548, 403] on icon at bounding box center [553, 409] width 23 height 20
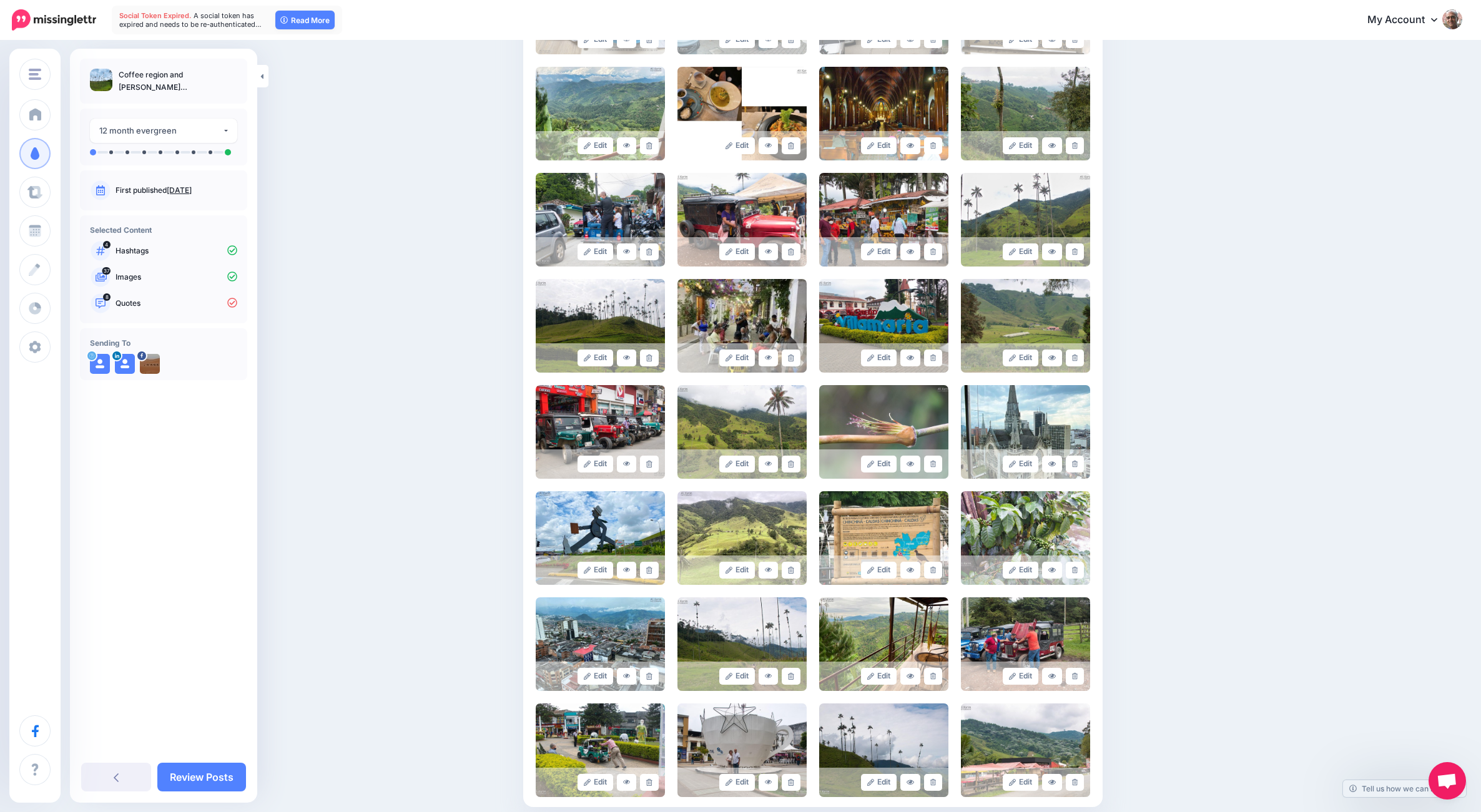
scroll to position [711, 0]
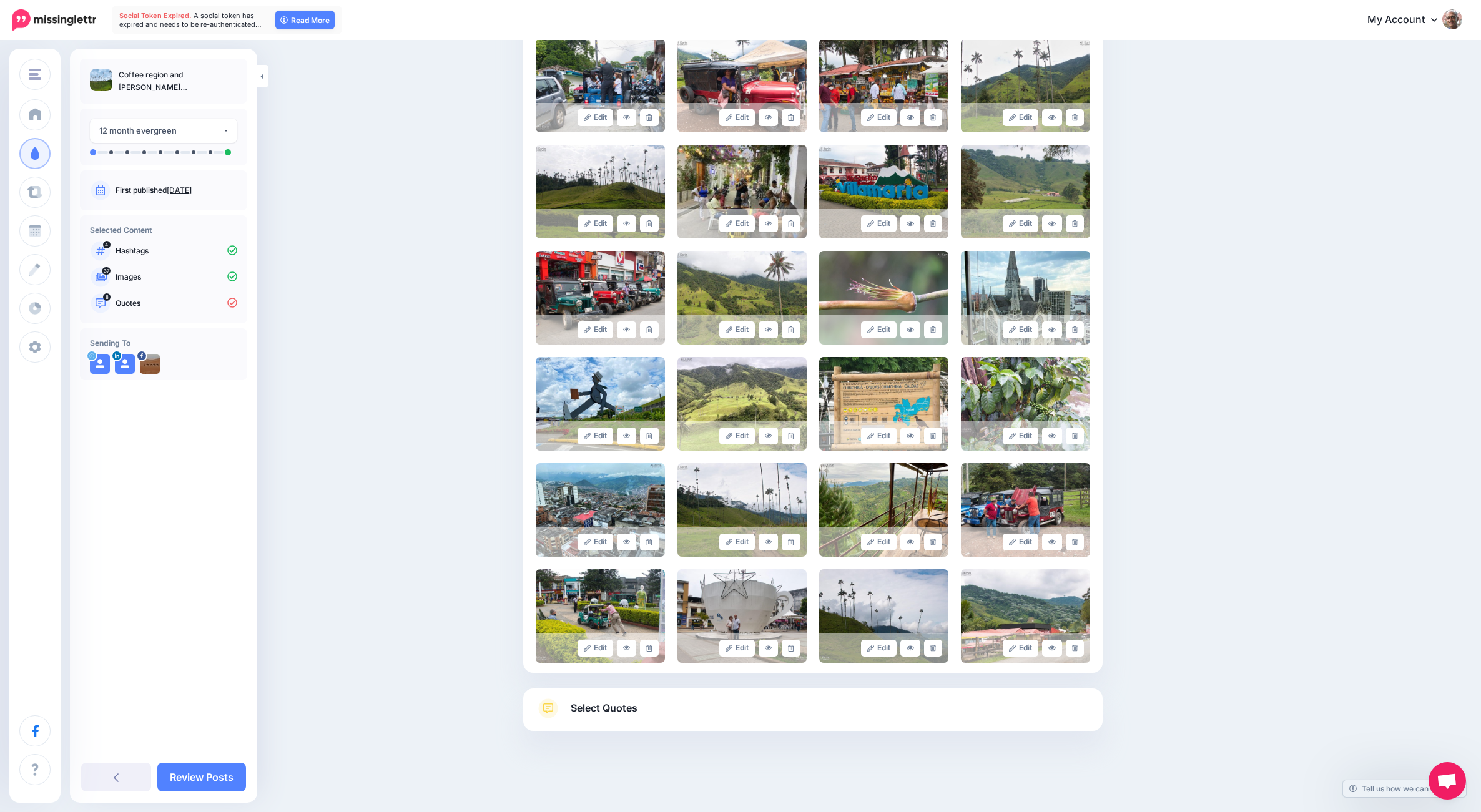
drag, startPoint x: 555, startPoint y: 707, endPoint x: 538, endPoint y: 695, distance: 20.8
click at [555, 707] on icon at bounding box center [548, 709] width 20 height 20
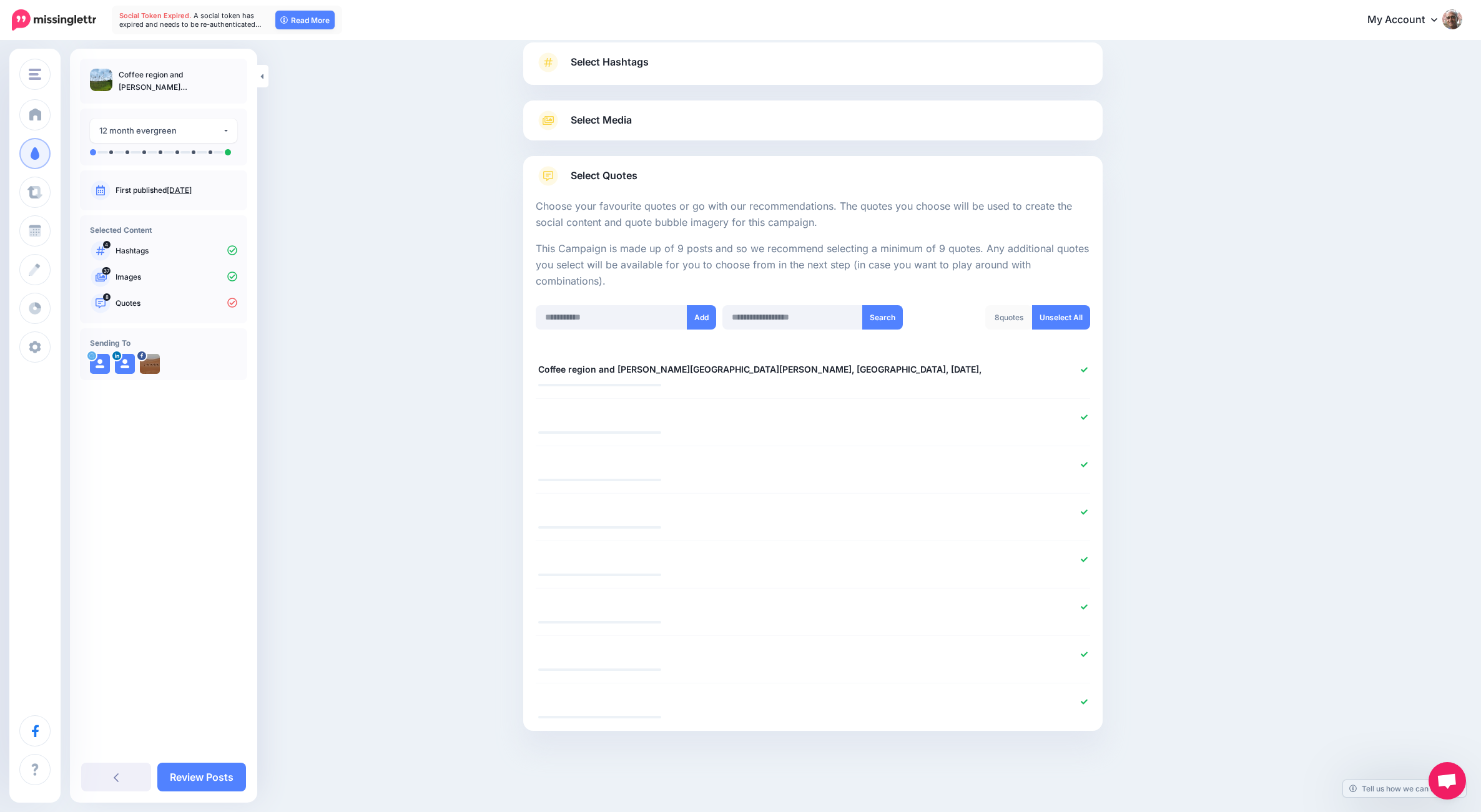
scroll to position [85, 0]
click at [480, 418] on div "Content and media Choose the content and media that you'd like to use in this c…" at bounding box center [740, 384] width 1481 height 855
click at [499, 479] on div "Content and media Choose the content and media that you'd like to use in this c…" at bounding box center [740, 384] width 1481 height 855
click at [501, 521] on div "Content and media Choose the content and media that you'd like to use in this c…" at bounding box center [740, 384] width 1481 height 855
click at [502, 575] on div "Content and media Choose the content and media that you'd like to use in this c…" at bounding box center [740, 384] width 1481 height 855
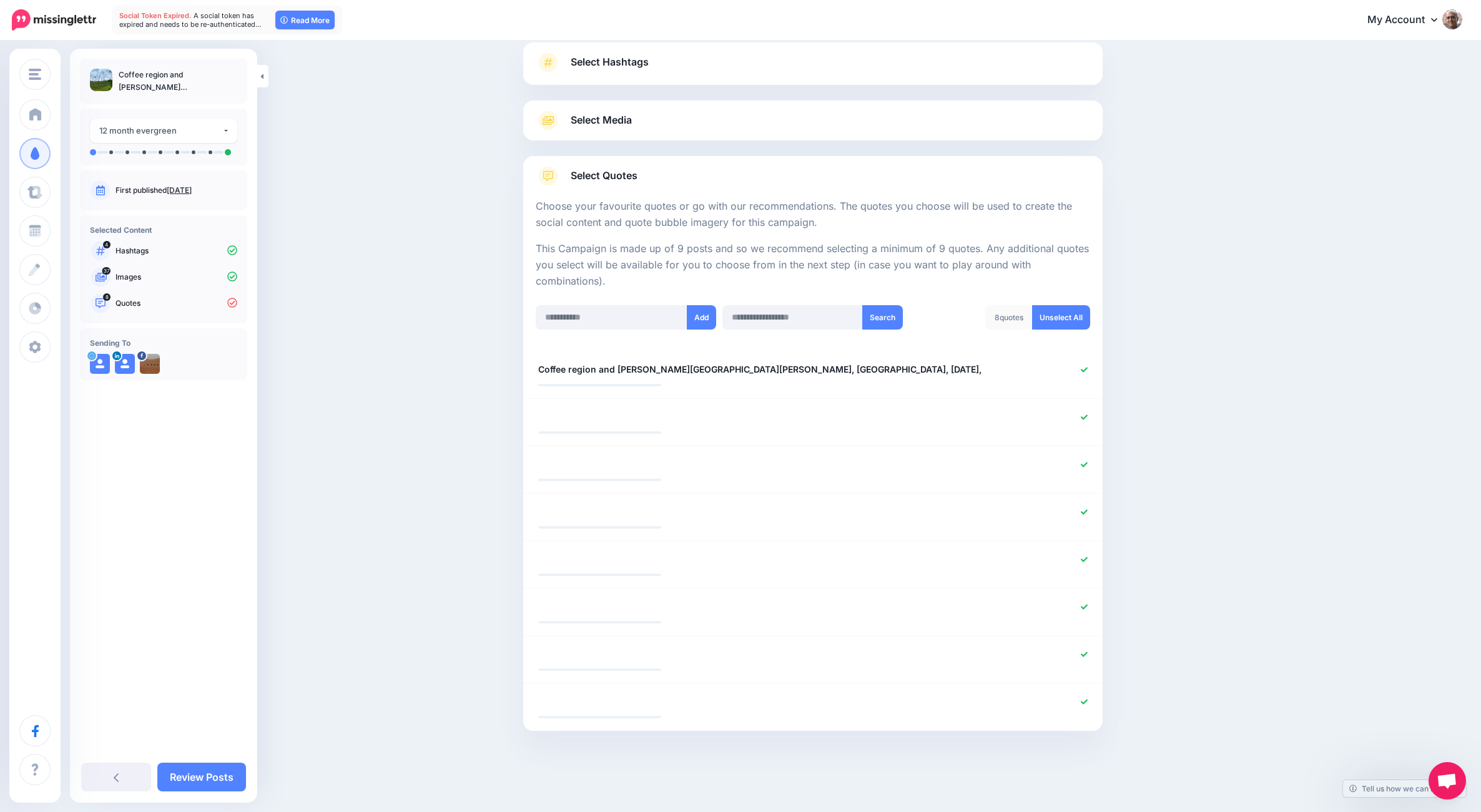
click at [1450, 772] on span "Open chat" at bounding box center [1447, 781] width 37 height 37
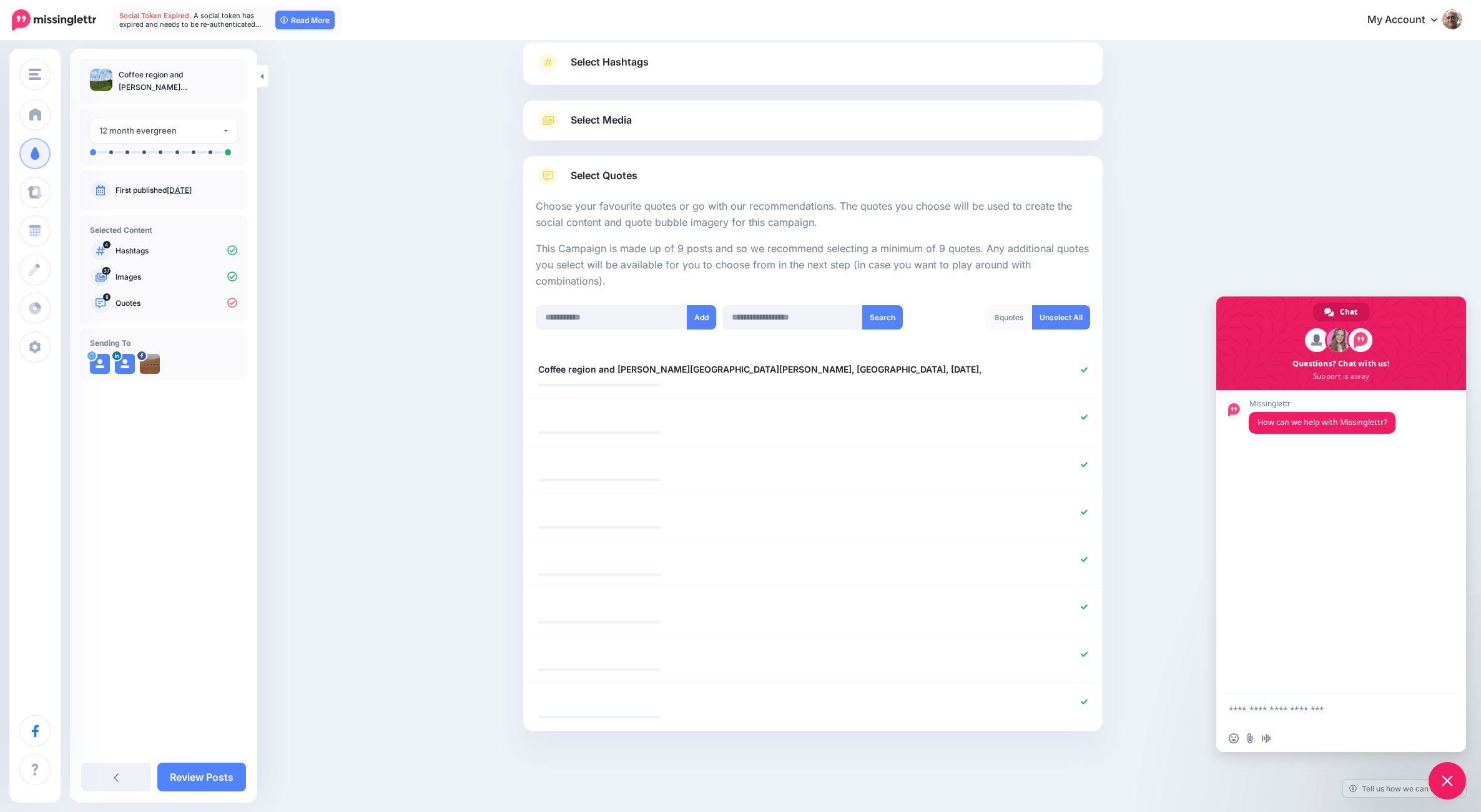
click at [1269, 708] on textarea "Compose your message..." at bounding box center [1327, 709] width 197 height 11
click at [1382, 721] on textarea "**********" at bounding box center [1327, 713] width 197 height 23
drag, startPoint x: 224, startPoint y: 86, endPoint x: 118, endPoint y: 73, distance: 106.8
click at [118, 73] on p "Coffee region and [PERSON_NAME][GEOGRAPHIC_DATA][PERSON_NAME], [GEOGRAPHIC_DATA…" at bounding box center [178, 81] width 118 height 25
copy p "Coffee region and [PERSON_NAME][GEOGRAPHIC_DATA][PERSON_NAME], [GEOGRAPHIC_DATA…"
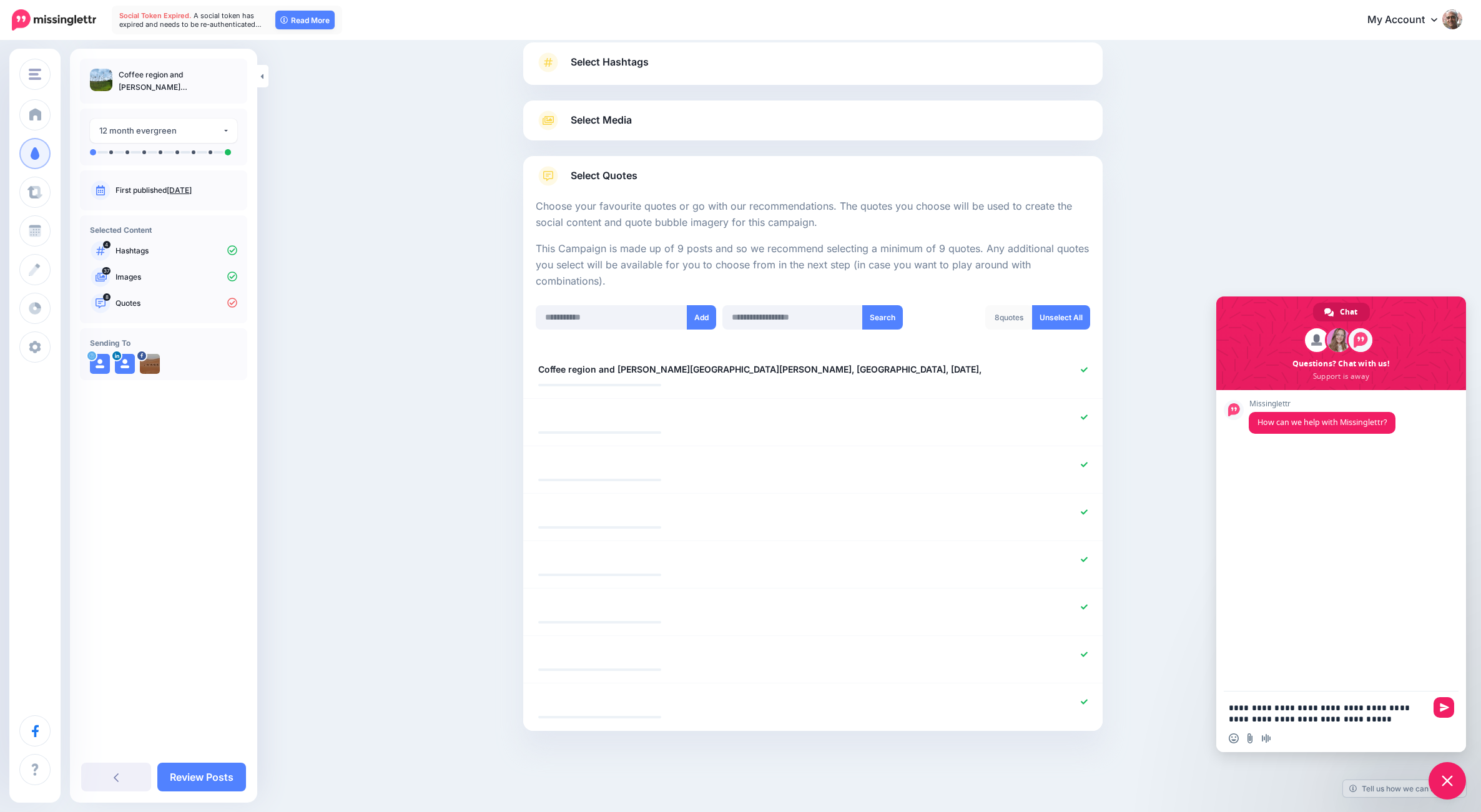
click at [1405, 721] on textarea "**********" at bounding box center [1327, 713] width 197 height 23
paste textarea "**********"
type textarea "**********"
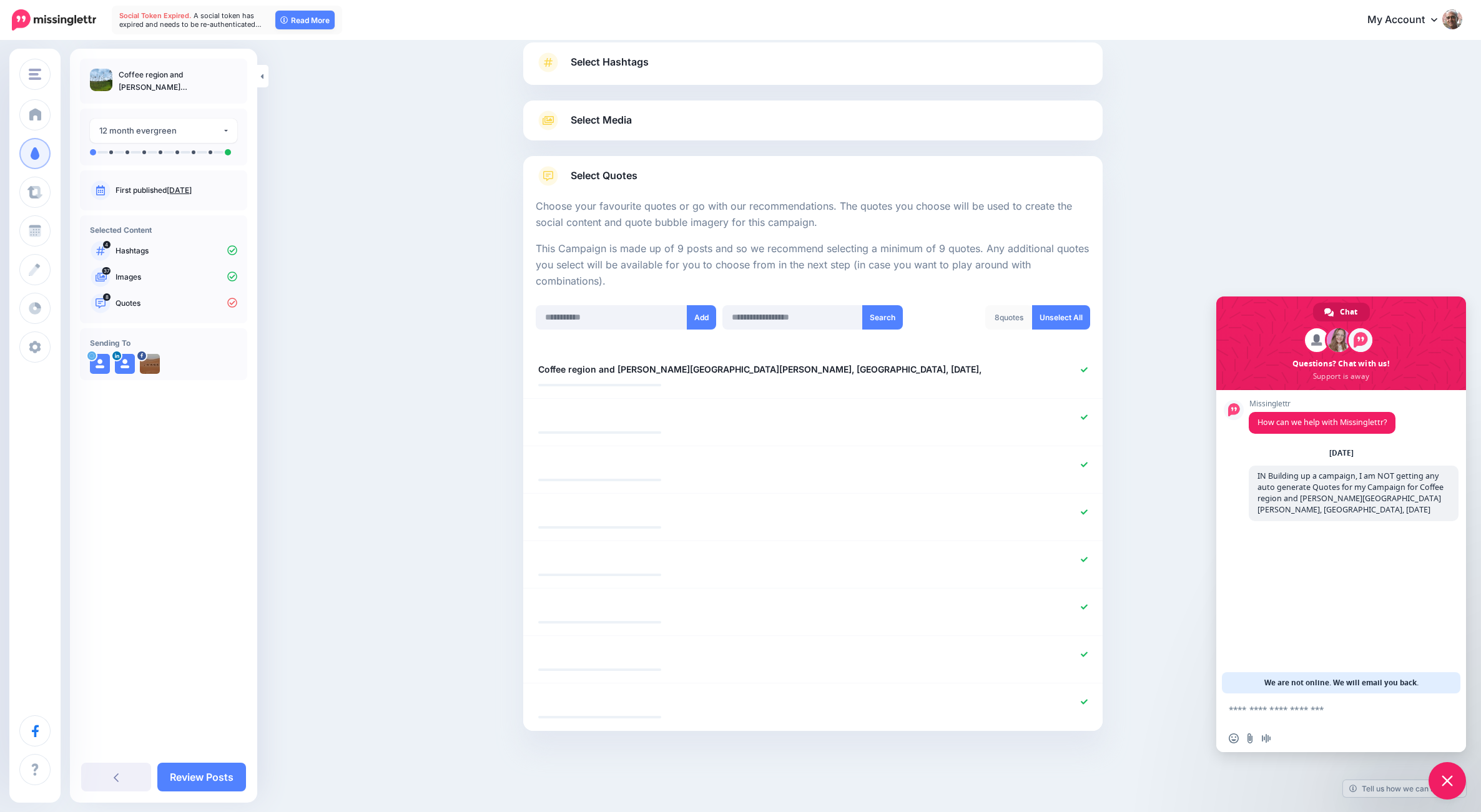
click at [1363, 342] on span at bounding box center [1361, 340] width 24 height 24
click at [400, 602] on div "Content and media Choose the content and media that you'd like to use in this c…" at bounding box center [740, 384] width 1481 height 855
click at [134, 301] on p "Quotes" at bounding box center [176, 304] width 122 height 11
click at [108, 299] on span "8" at bounding box center [107, 297] width 8 height 8
click at [338, 346] on div "Content and media Choose the content and media that you'd like to use in this c…" at bounding box center [740, 384] width 1481 height 855
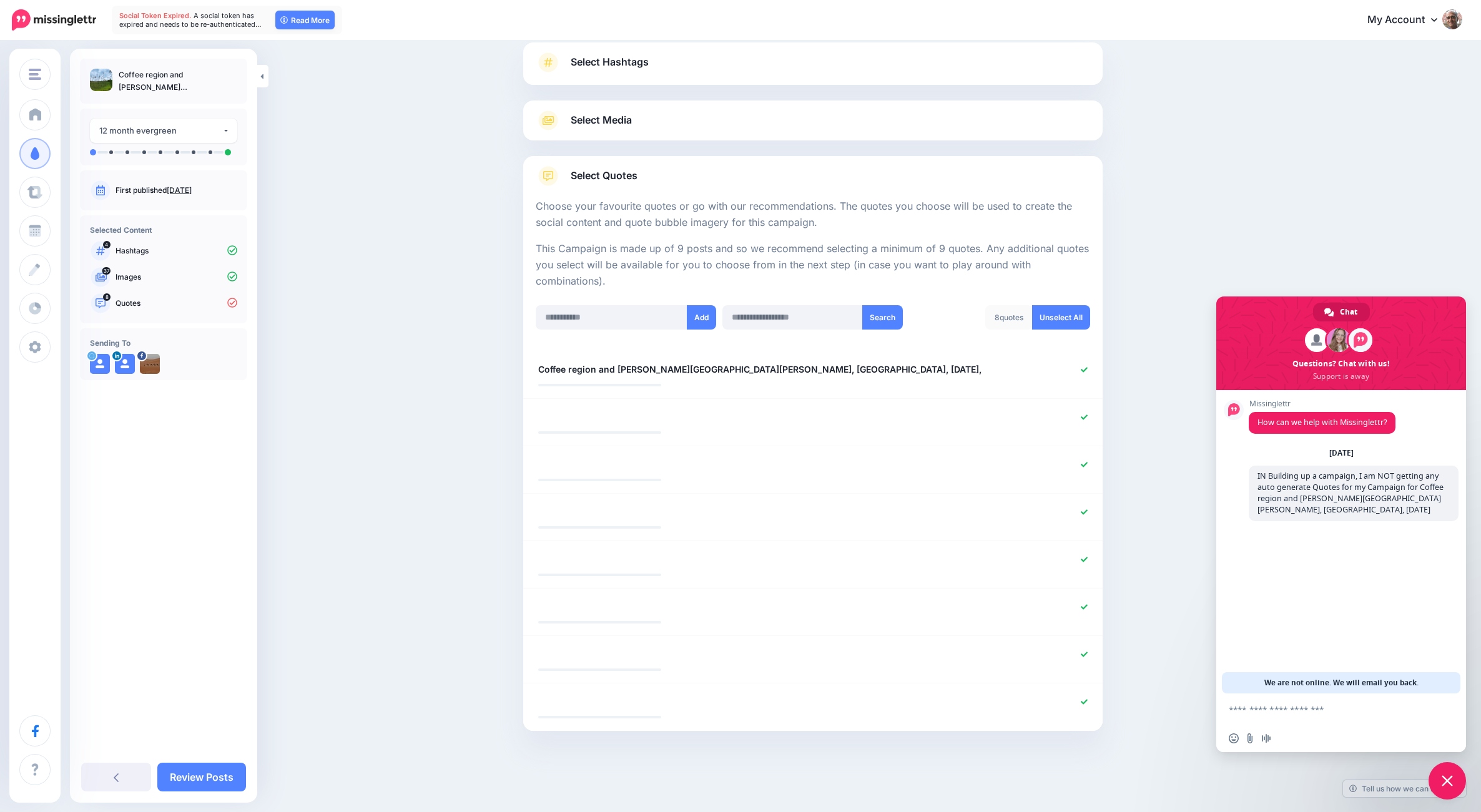
click at [1005, 316] on div "8 quotes" at bounding box center [1008, 317] width 47 height 25
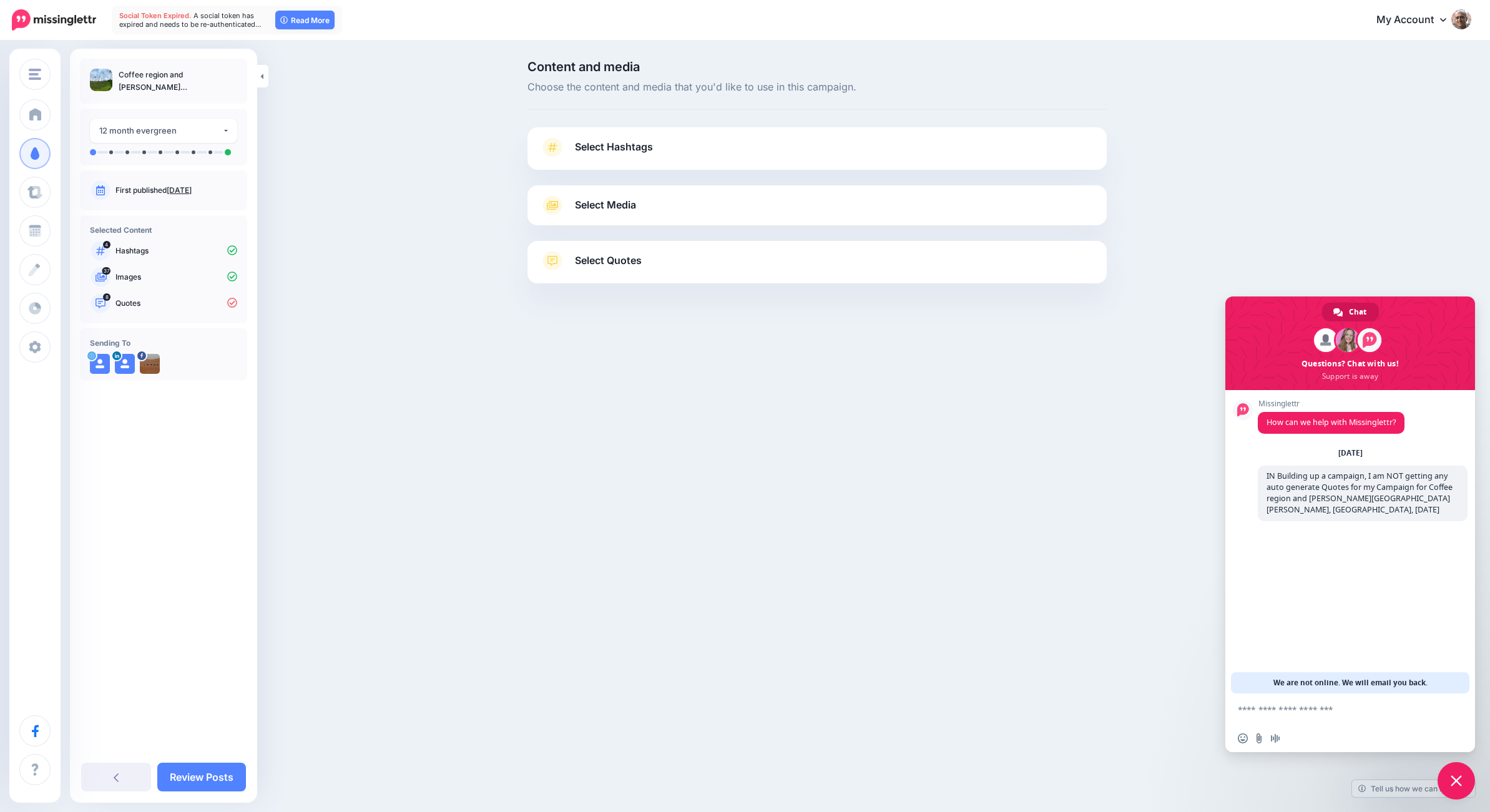
click at [550, 261] on icon at bounding box center [553, 261] width 20 height 20
